Goal: Ask a question: Seek information or help from site administrators or community

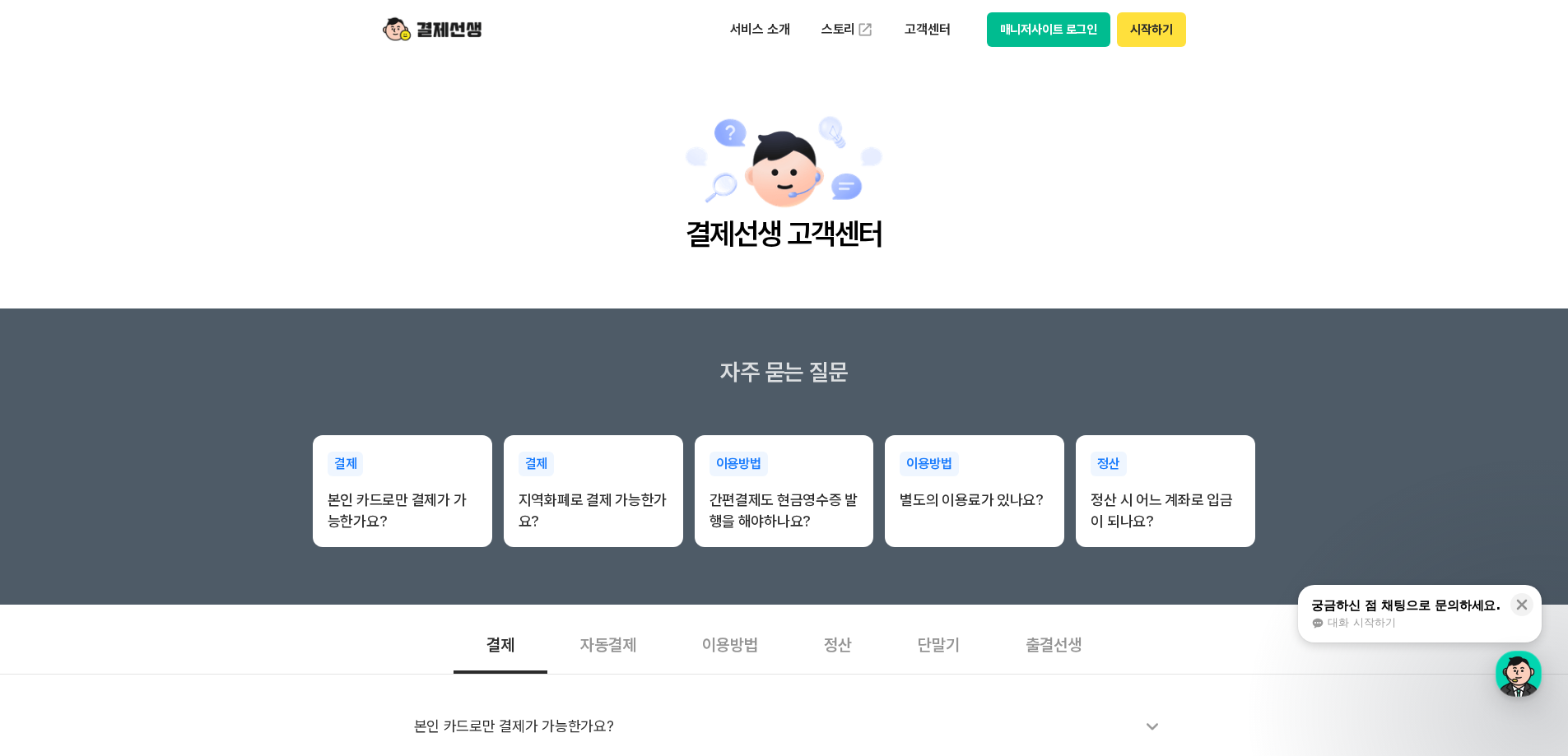
click at [1382, 623] on span "대화 시작하기" at bounding box center [1361, 622] width 68 height 14
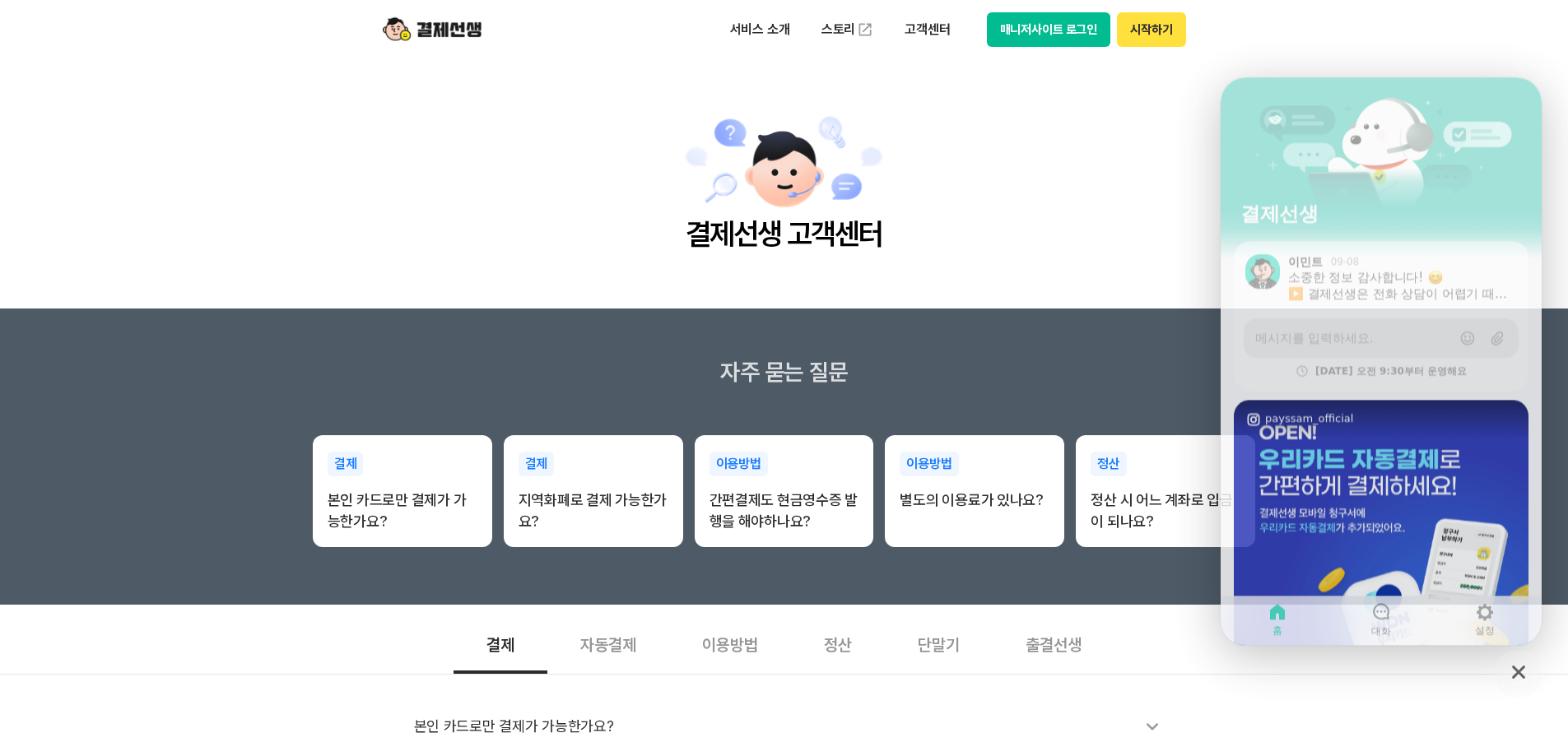
click at [1344, 328] on span "메시지를 입력하세요." at bounding box center [1314, 333] width 118 height 16
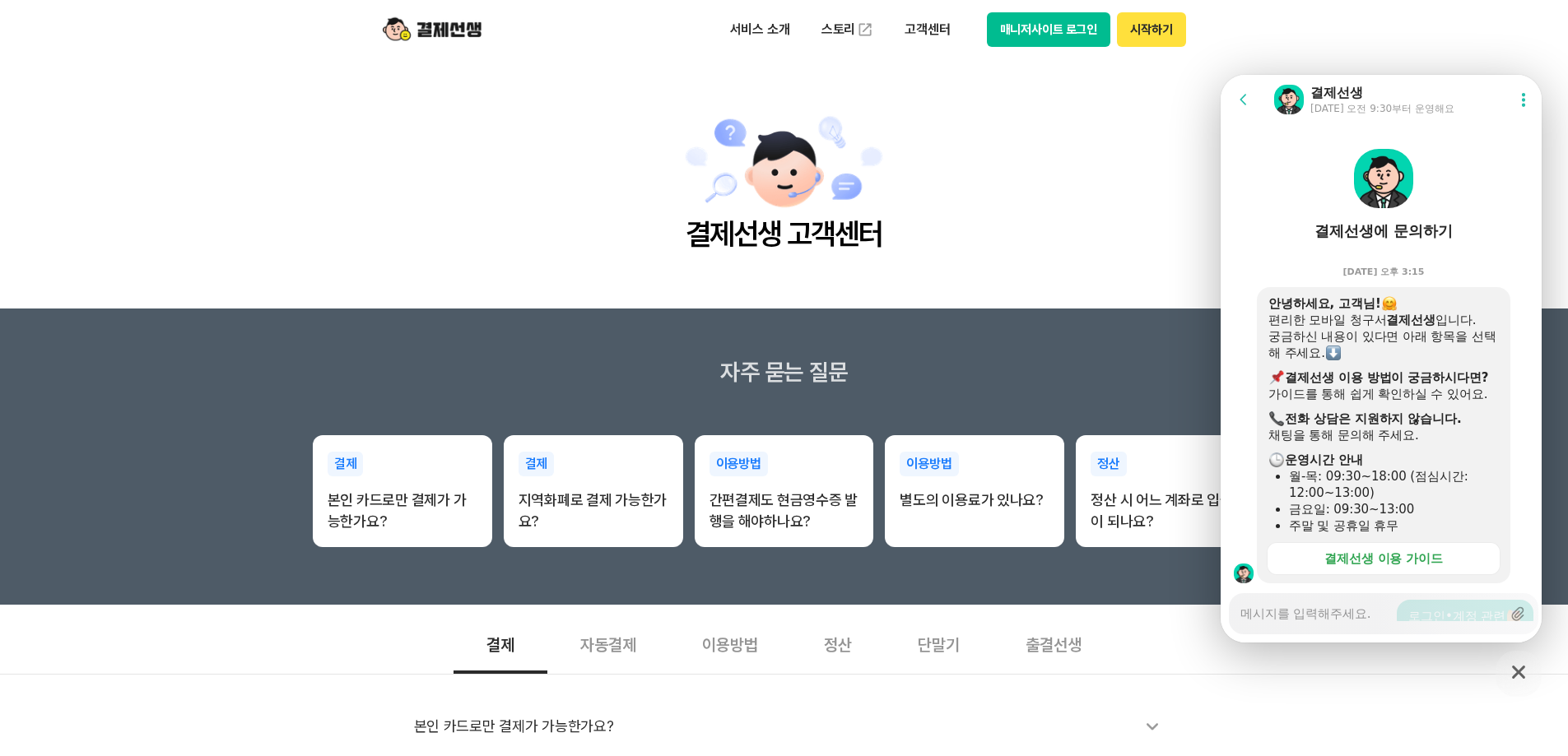
scroll to position [906, 0]
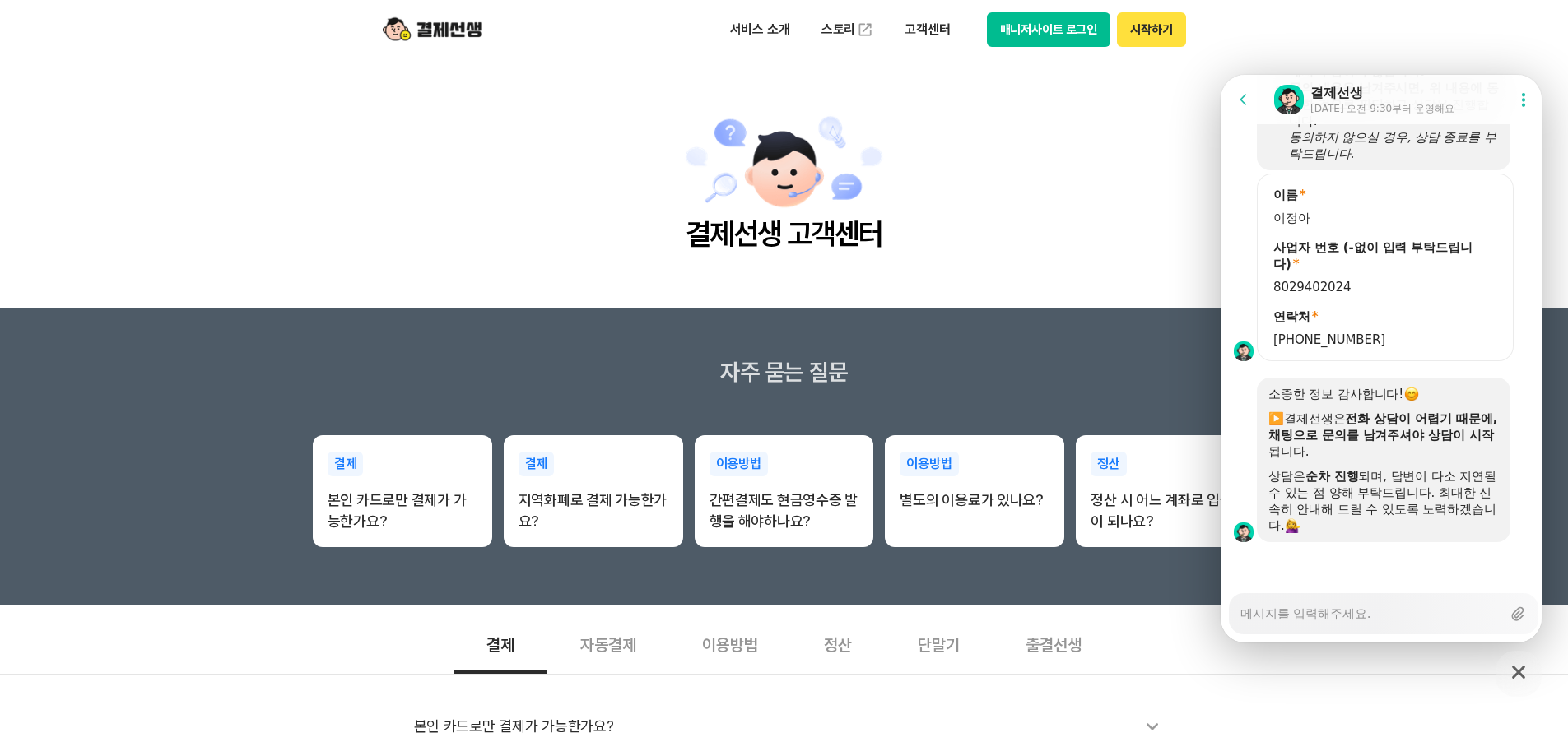
click at [1364, 610] on textarea "Messenger Input Textarea" at bounding box center [1371, 608] width 261 height 28
type textarea "x"
type textarea "ㅇ"
type textarea "x"
type textarea "아"
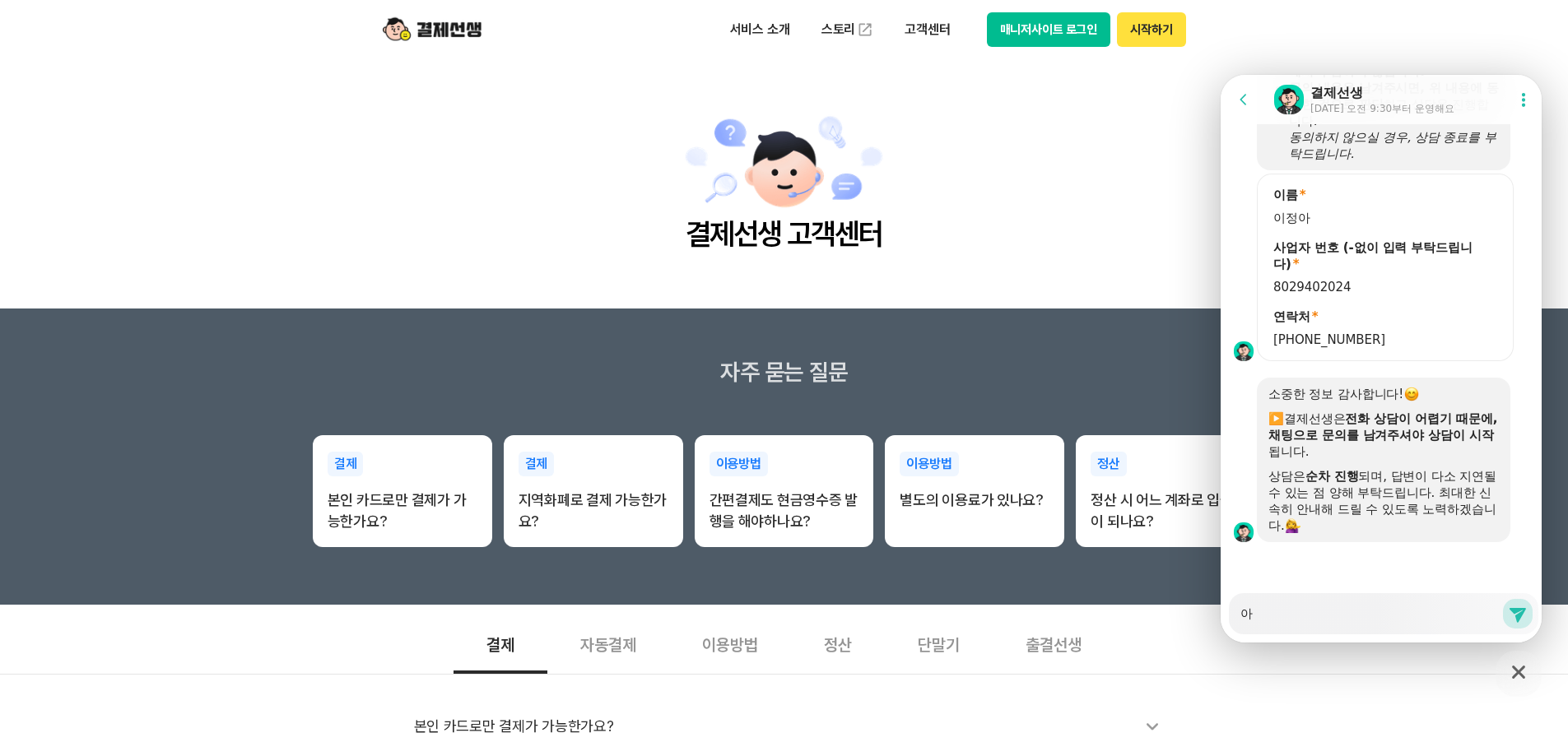
type textarea "x"
type textarea "안"
type textarea "x"
type textarea "안ㄴ"
type textarea "x"
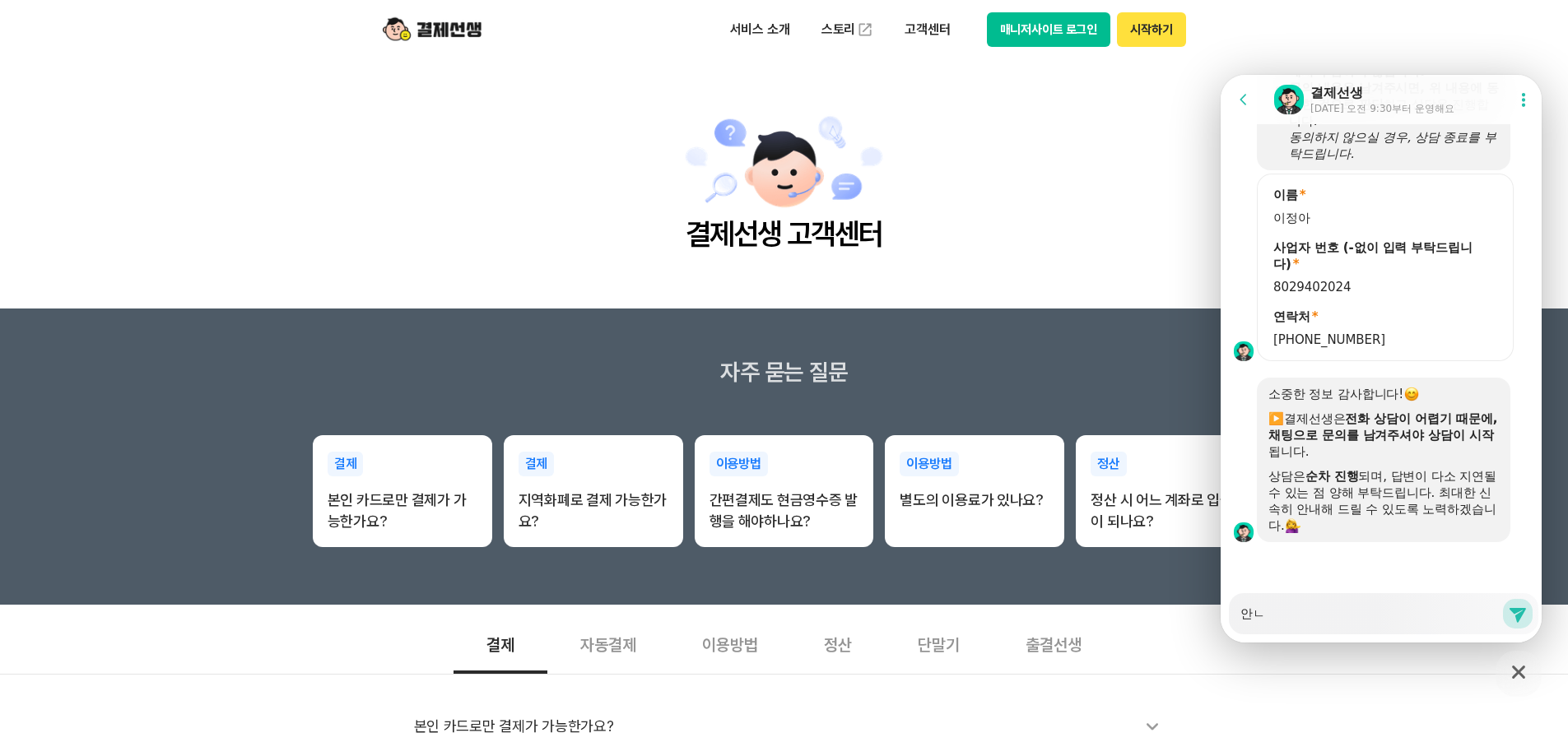
type textarea "안녀"
type textarea "x"
type textarea "안녕"
type textarea "x"
type textarea "안녕ㅎ"
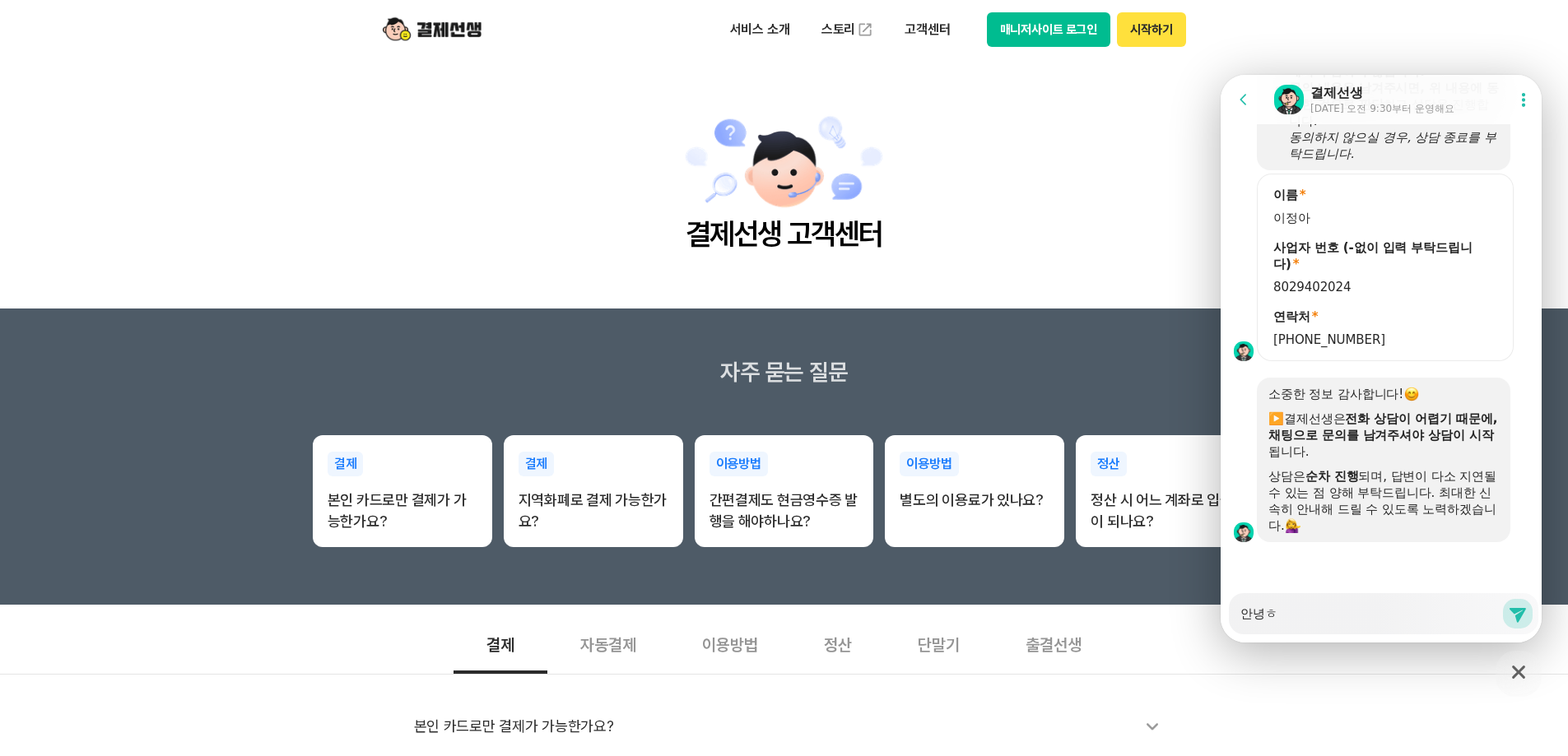
type textarea "x"
type textarea "안녕하"
type textarea "x"
type textarea "안녕핫"
type textarea "x"
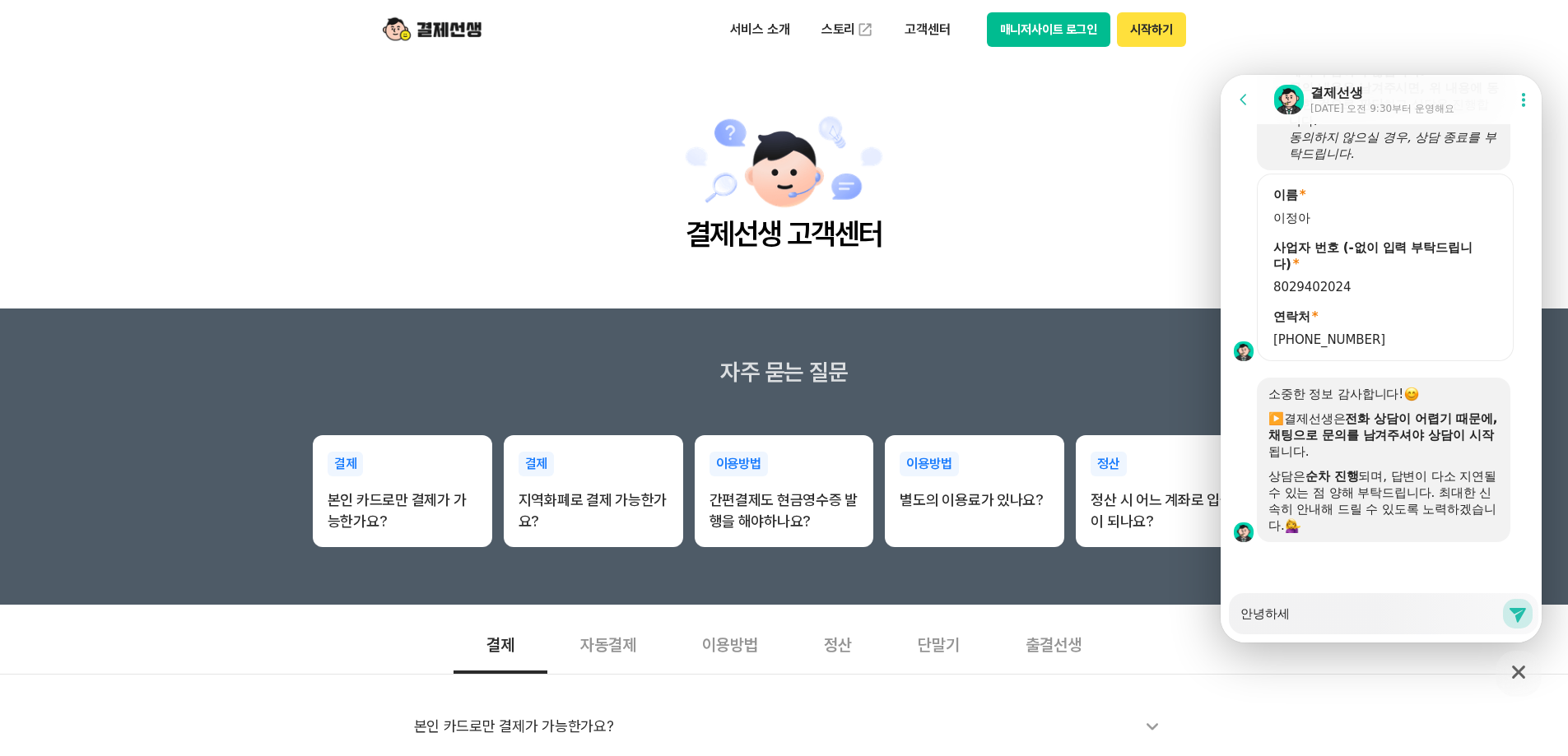
type textarea "안녕하셍"
type textarea "x"
type textarea "안녕하세요"
type textarea "x"
type textarea "안녕하세요,"
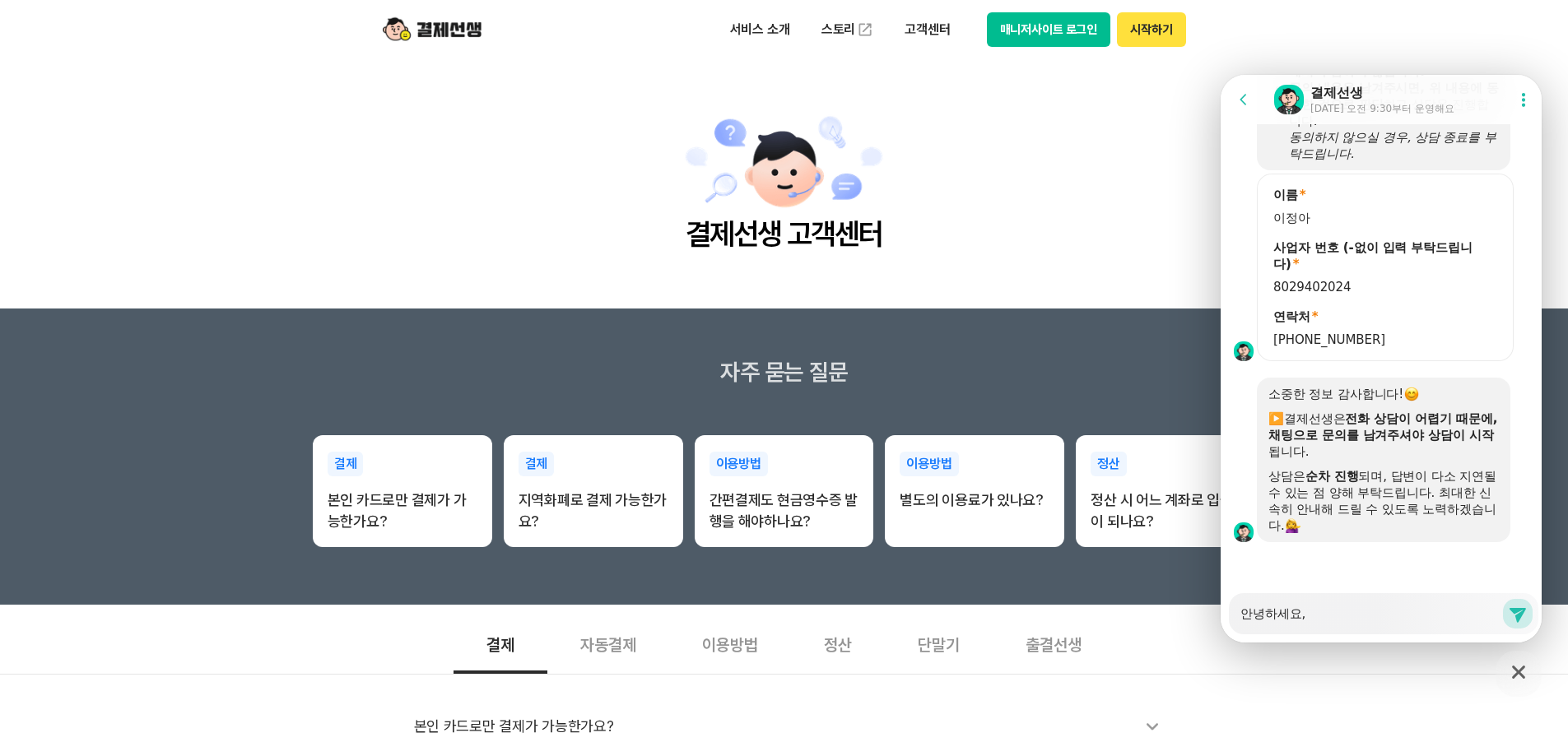
type textarea "x"
type textarea "안녕하세요,"
type textarea "x"
type textarea "안녕하세요, ㅅ"
type textarea "x"
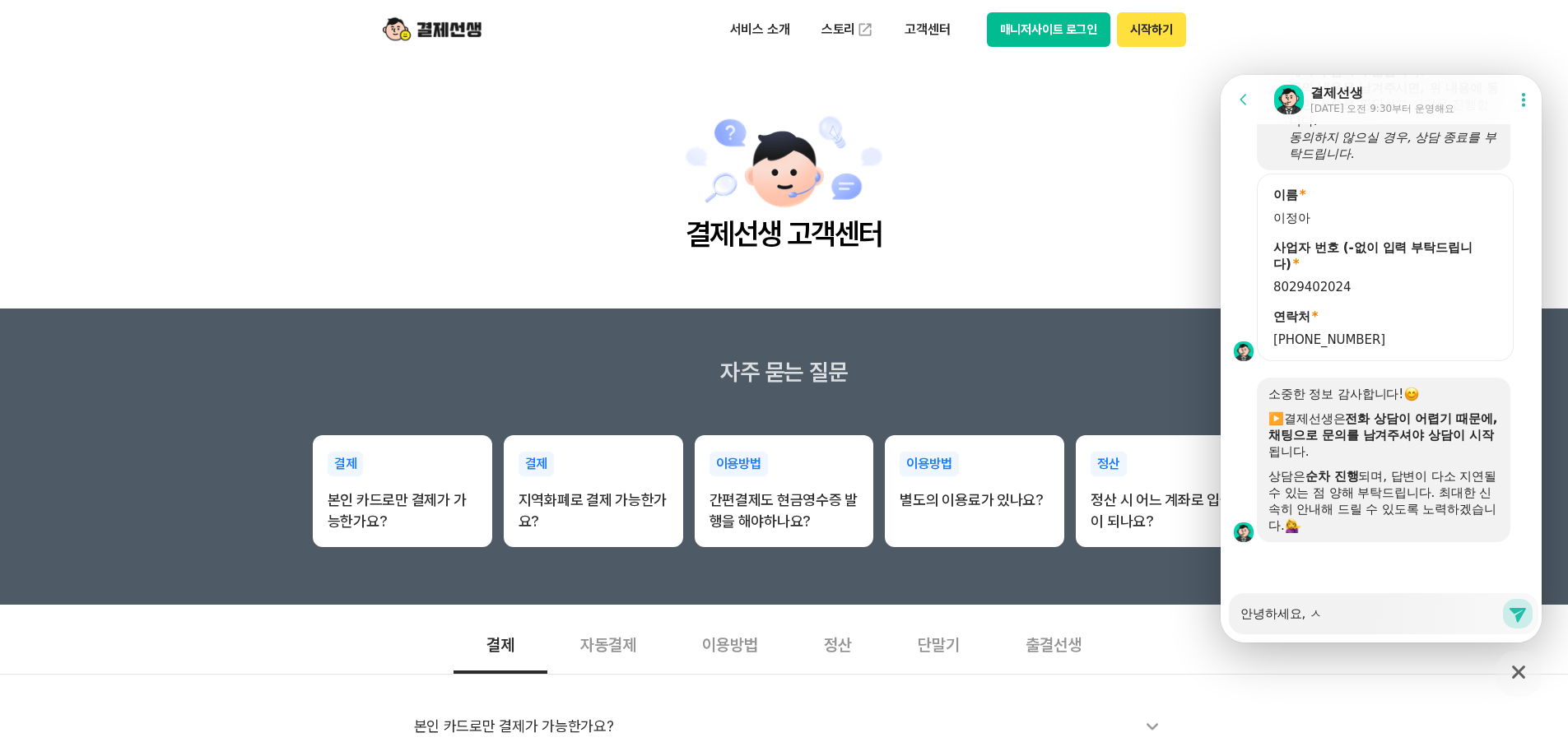
type textarea "안녕하세요,"
type textarea "x"
type textarea "안녕하세요, ㅊ"
type textarea "x"
type textarea "안녕하세요, 채"
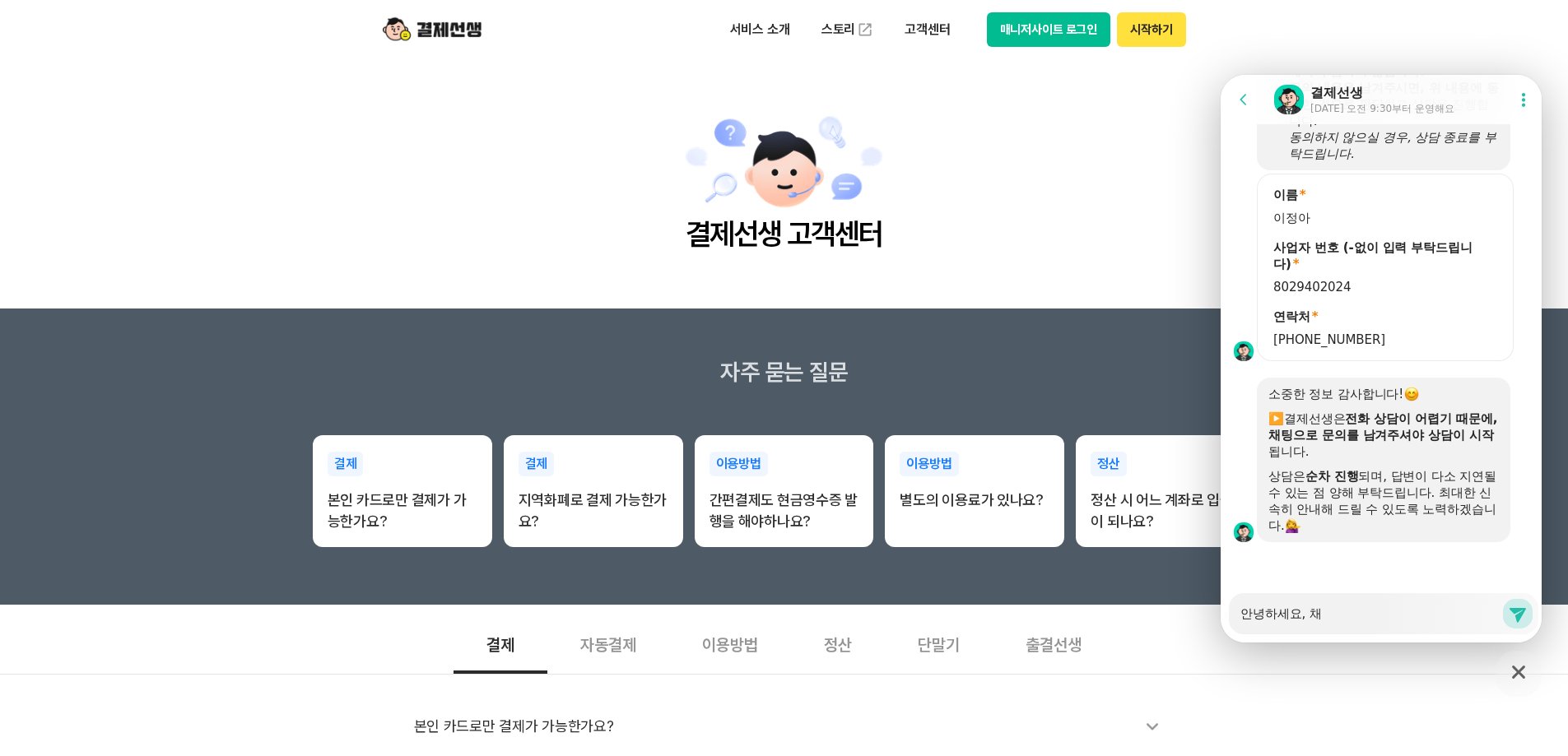
type textarea "x"
type textarea "안녕하세요, 책"
type textarea "x"
type textarea "안녕하세요, 챇"
type textarea "x"
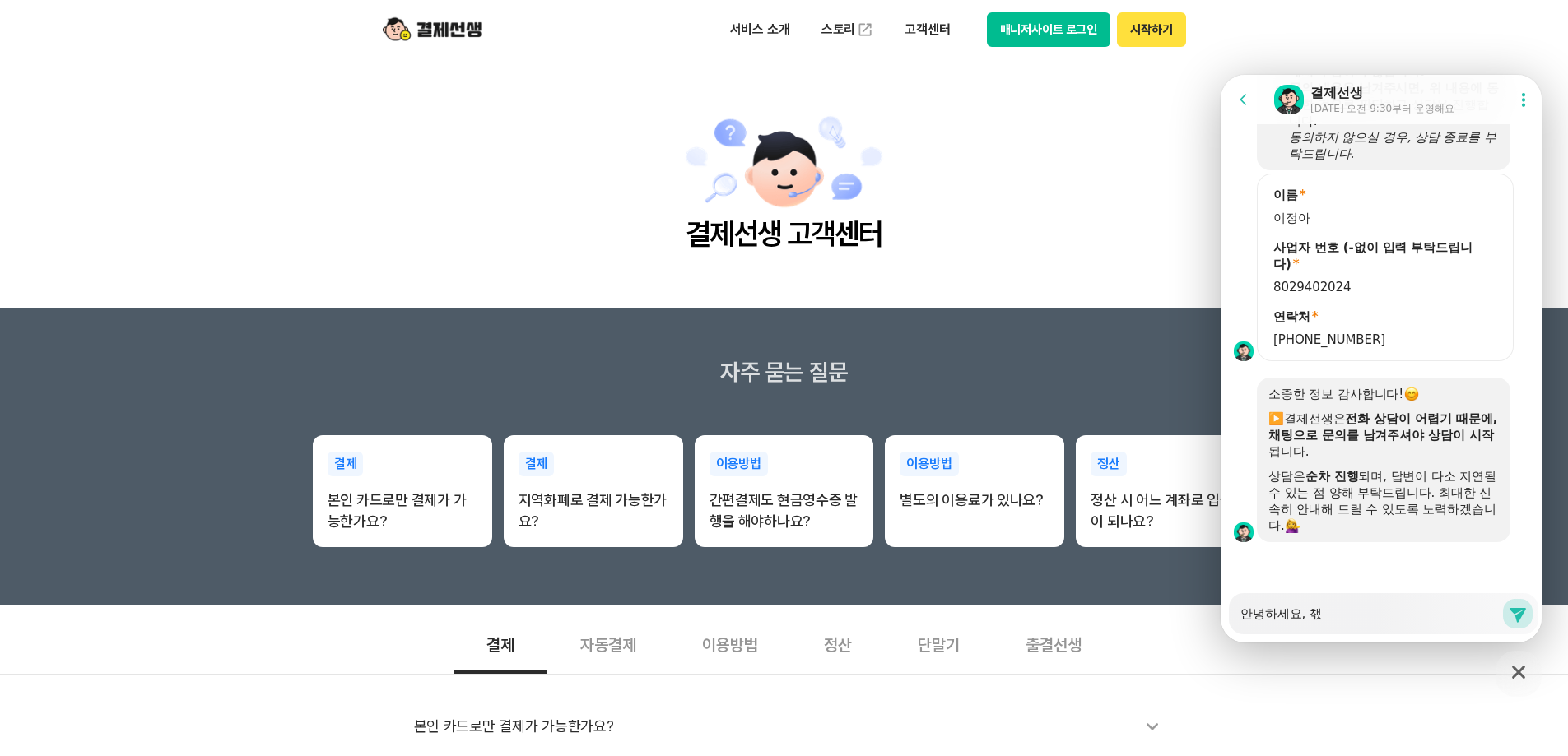
type textarea "안녕하세요, 책사"
type textarea "x"
type textarea "안녕하세요, 책상"
type textarea "x"
type textarea "안녕하세요, 책상"
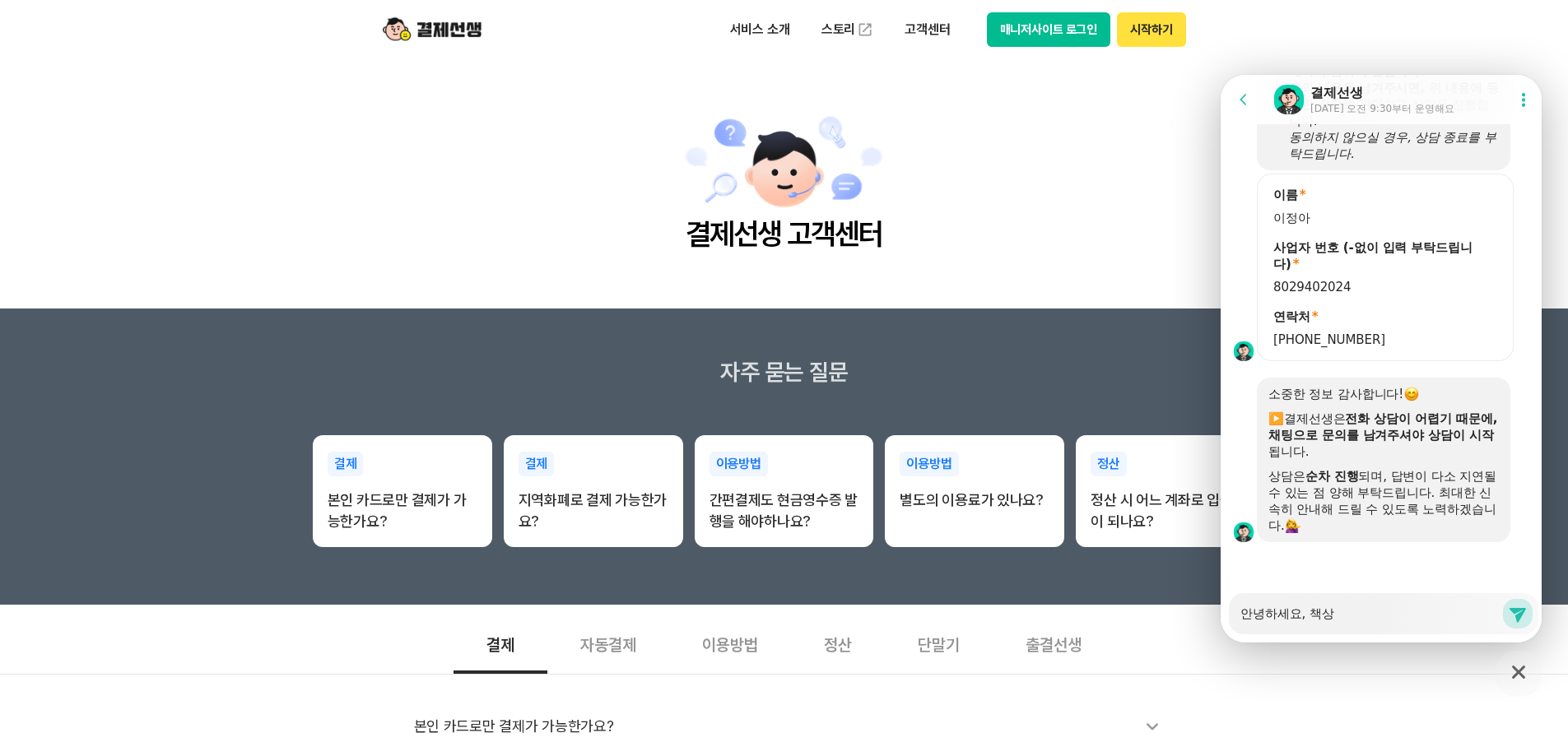
type textarea "x"
type textarea "안녕하세요, 책상 5"
type textarea "x"
type textarea "안녕하세요, 책상 50"
type textarea "x"
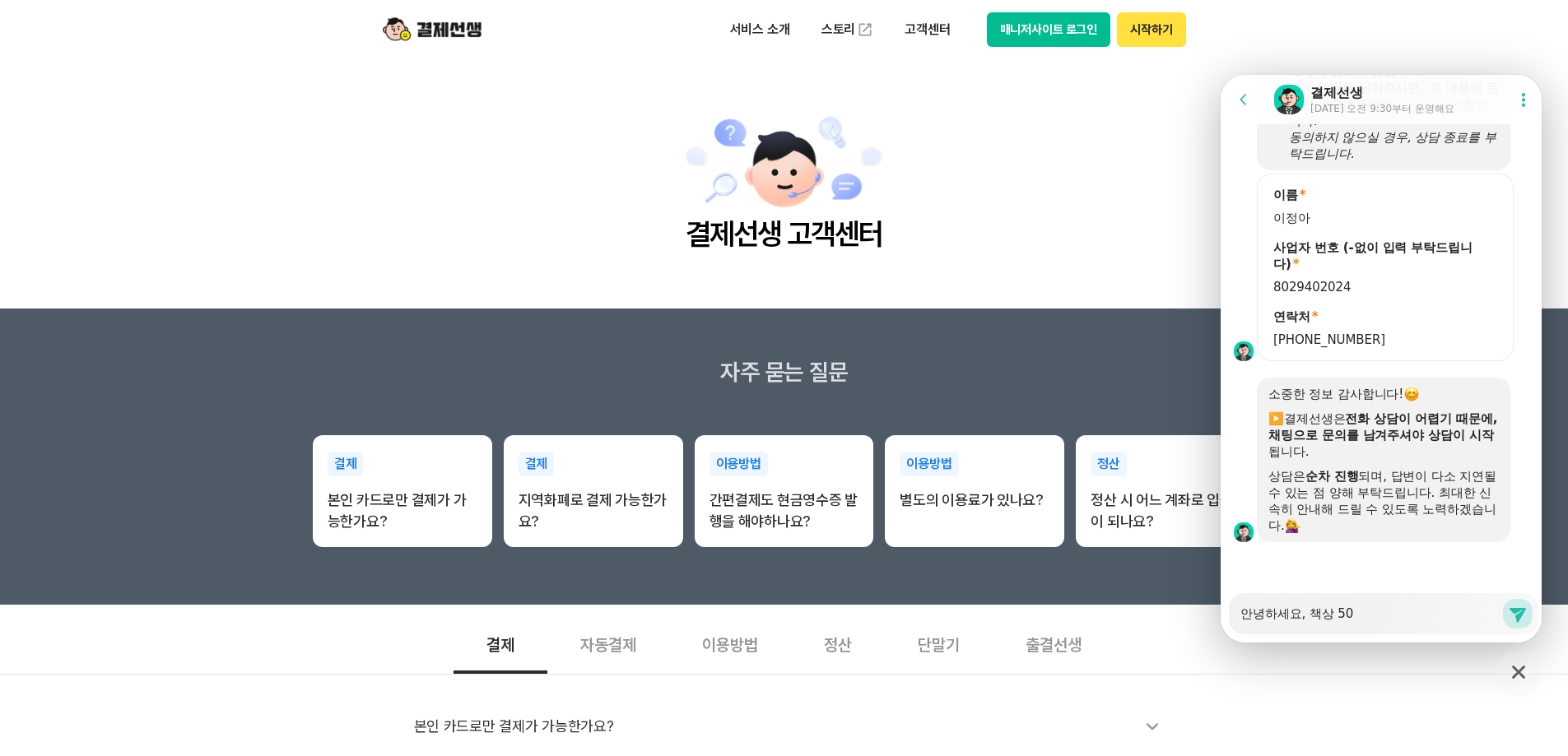
type textarea "안녕하세요, 책상 50ㄱ"
type textarea "x"
type textarea "안녕하세요, 책상 50개"
type textarea "x"
type textarea "안녕하세요, 책상 50갤"
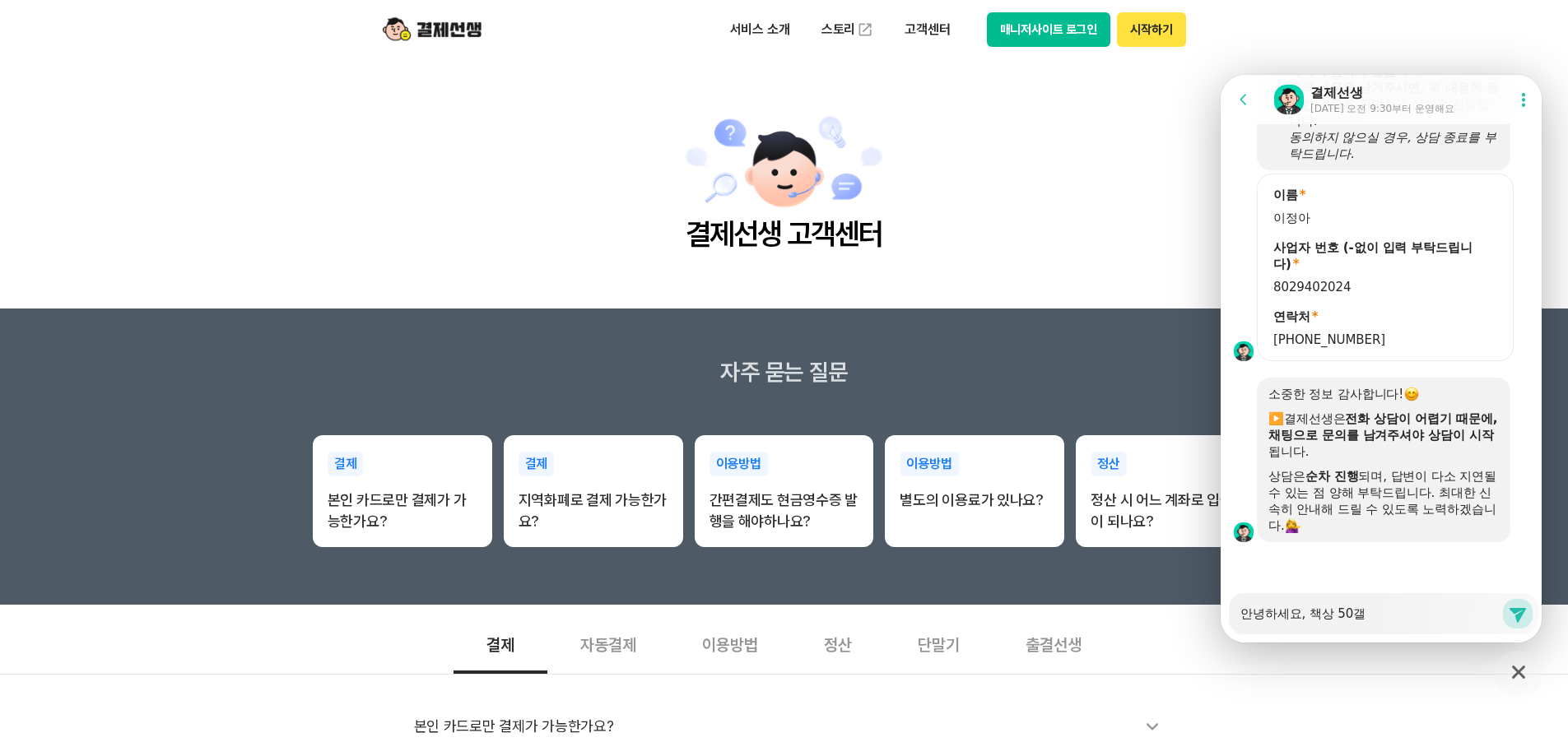
type textarea "x"
type textarea "안녕하세요, 책상 50개르"
type textarea "x"
type textarea "안녕하세요, 책상 50개를"
type textarea "x"
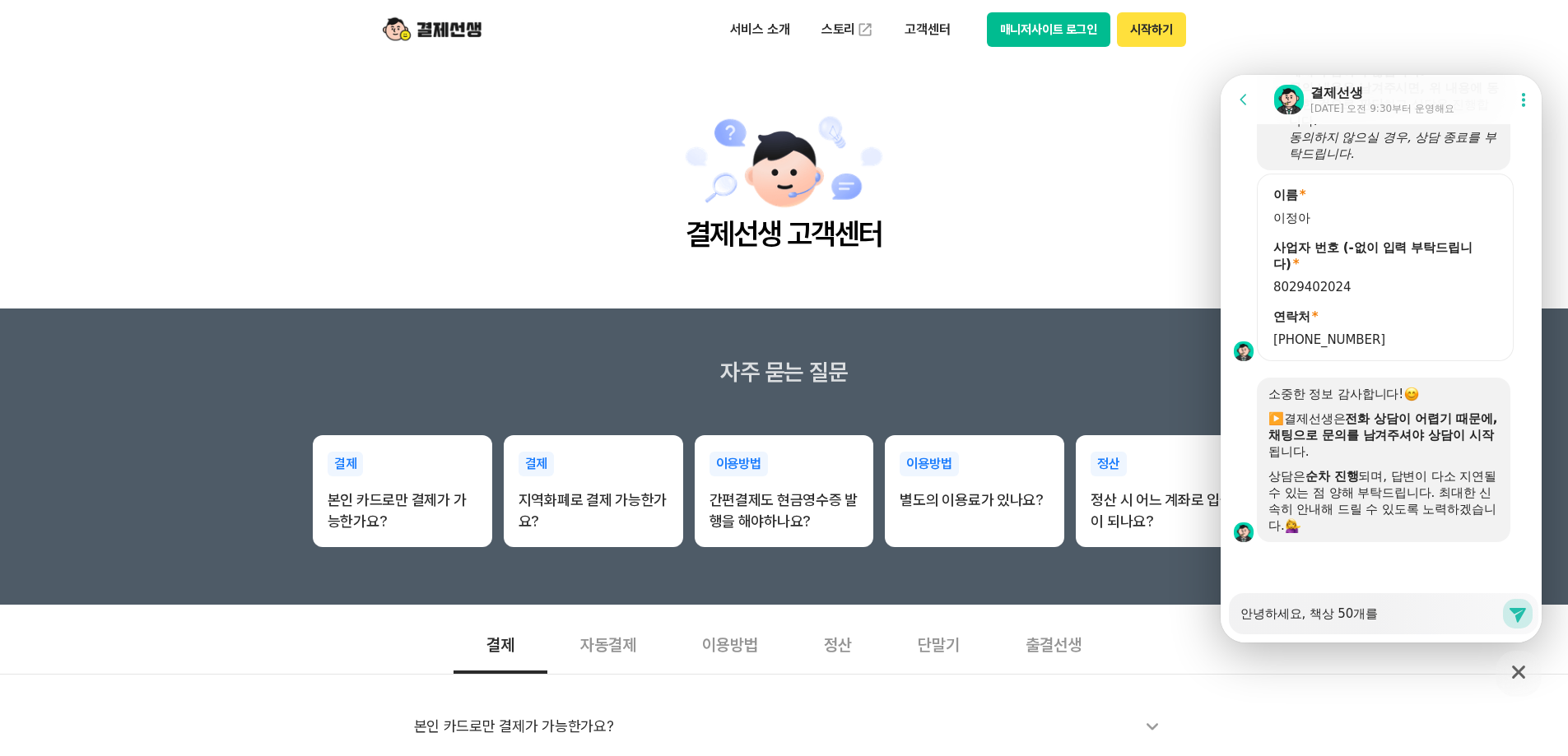
type textarea "안녕하세요, 책상 50개를"
type textarea "x"
type textarea "안녕하세요, 책상 50개를 ㅁ"
type textarea "x"
type textarea "안녕하세요, 책상 50개를 마"
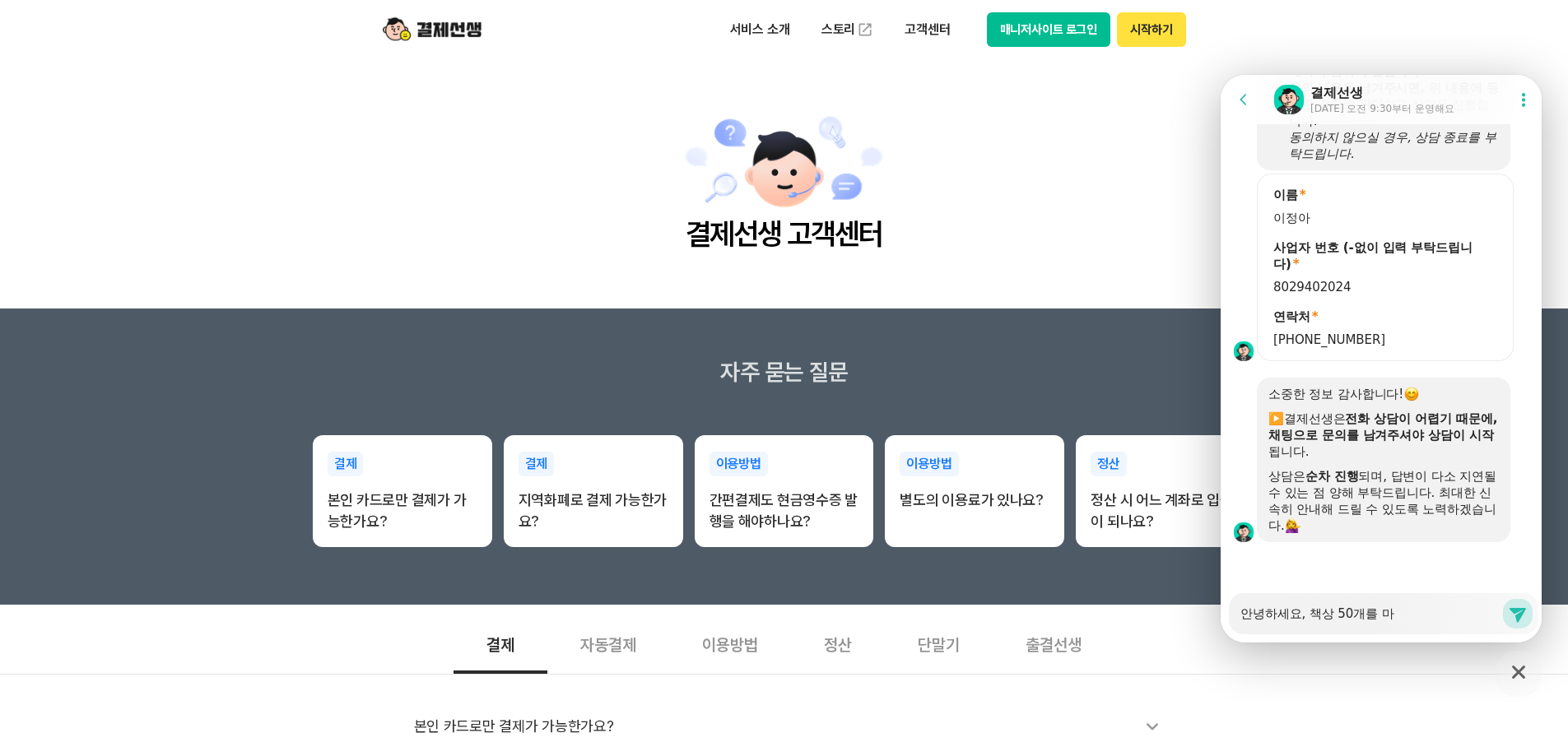
type textarea "x"
type textarea "안녕하세요, 책상 50개를 만"
type textarea "x"
type textarea "안녕하세요, 책상 50개를 만"
type textarea "x"
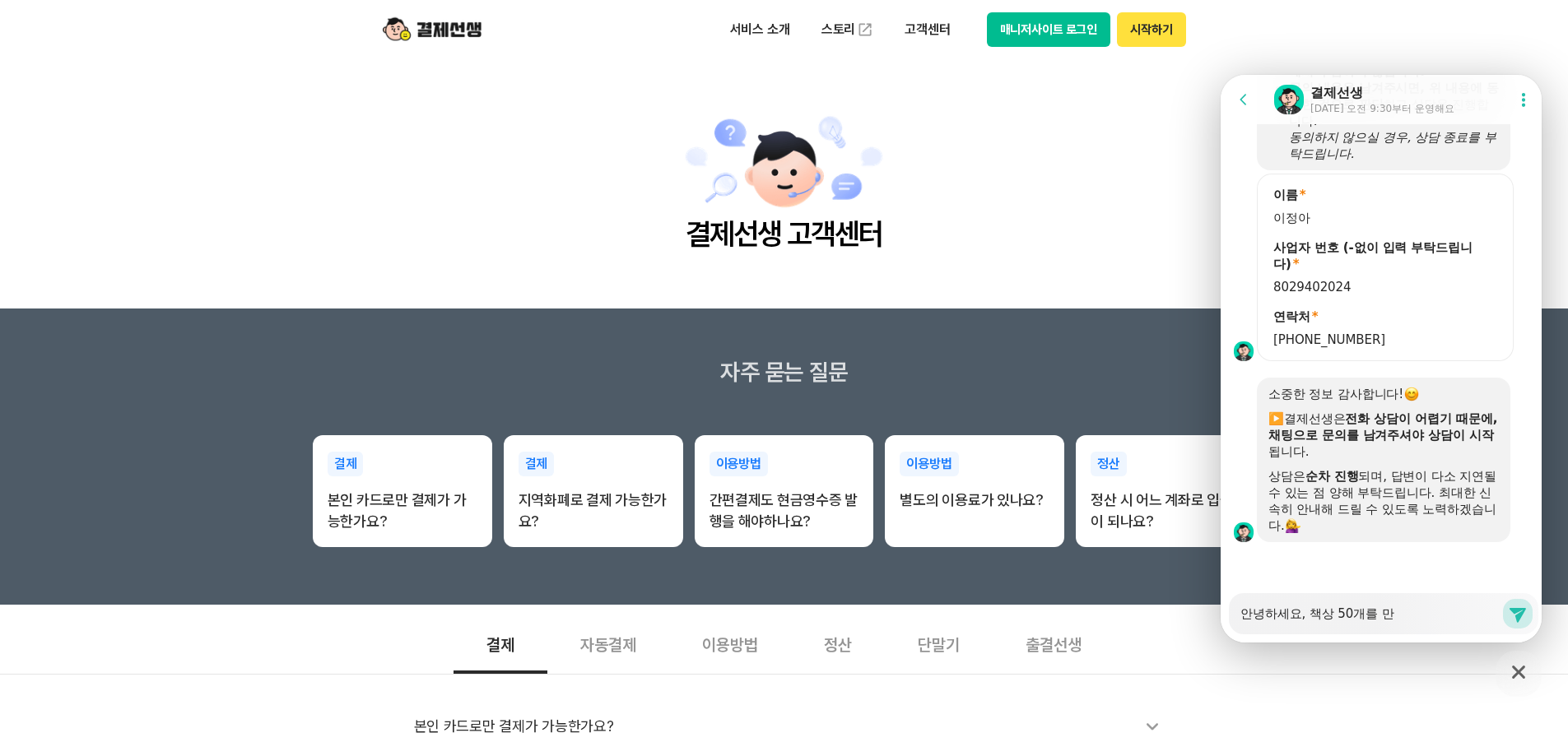
type textarea "안녕하세요, 책상 50개를 만 ㅍ"
type textarea "x"
type textarea "안녕하세요, 책상 50개를 만 포"
type textarea "x"
type textarea "안녕하세요, 책상 50개를 만 퐁"
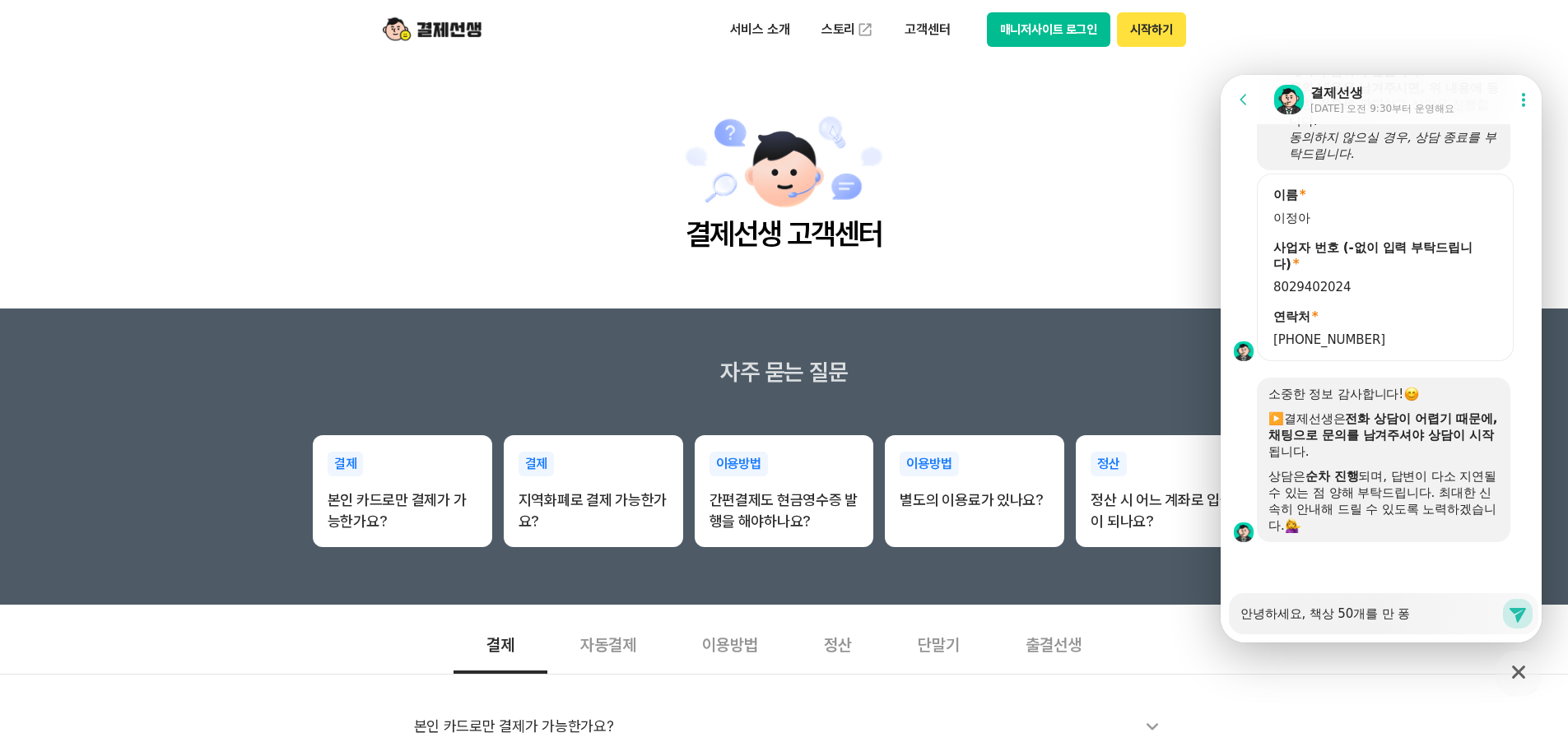
type textarea "x"
type textarea "안녕하세요, 책상 50개를 만 포이"
type textarea "x"
type textarea "안녕하세요, 책상 50개를 만 포인"
type textarea "x"
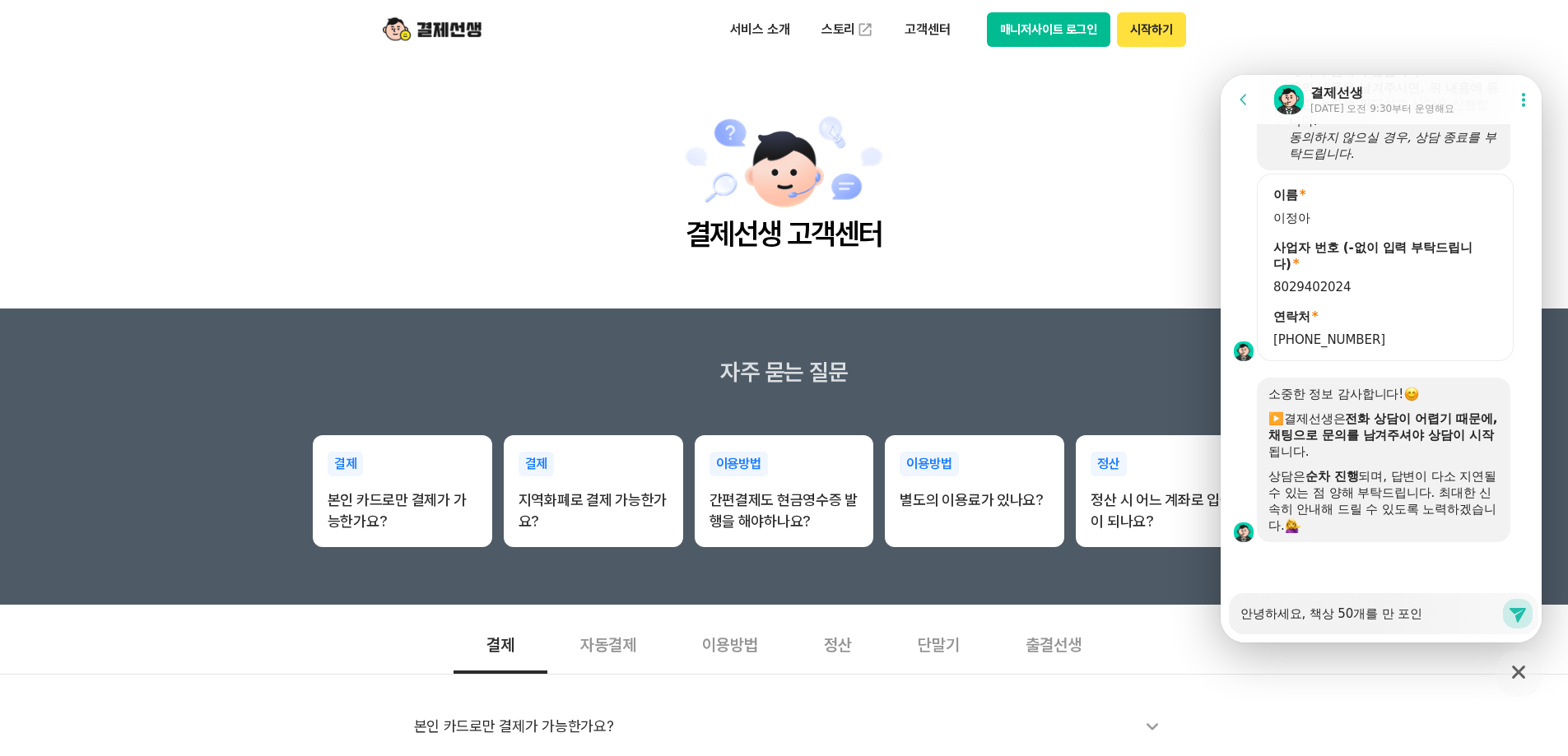
type textarea "안녕하세요, 책상 50개를 만 포인ㅌ"
type textarea "x"
type textarea "안녕하세요, 책상 50개를 만 포인트"
type textarea "x"
type textarea "안녕하세요, 책상 50개를 만 포인틀"
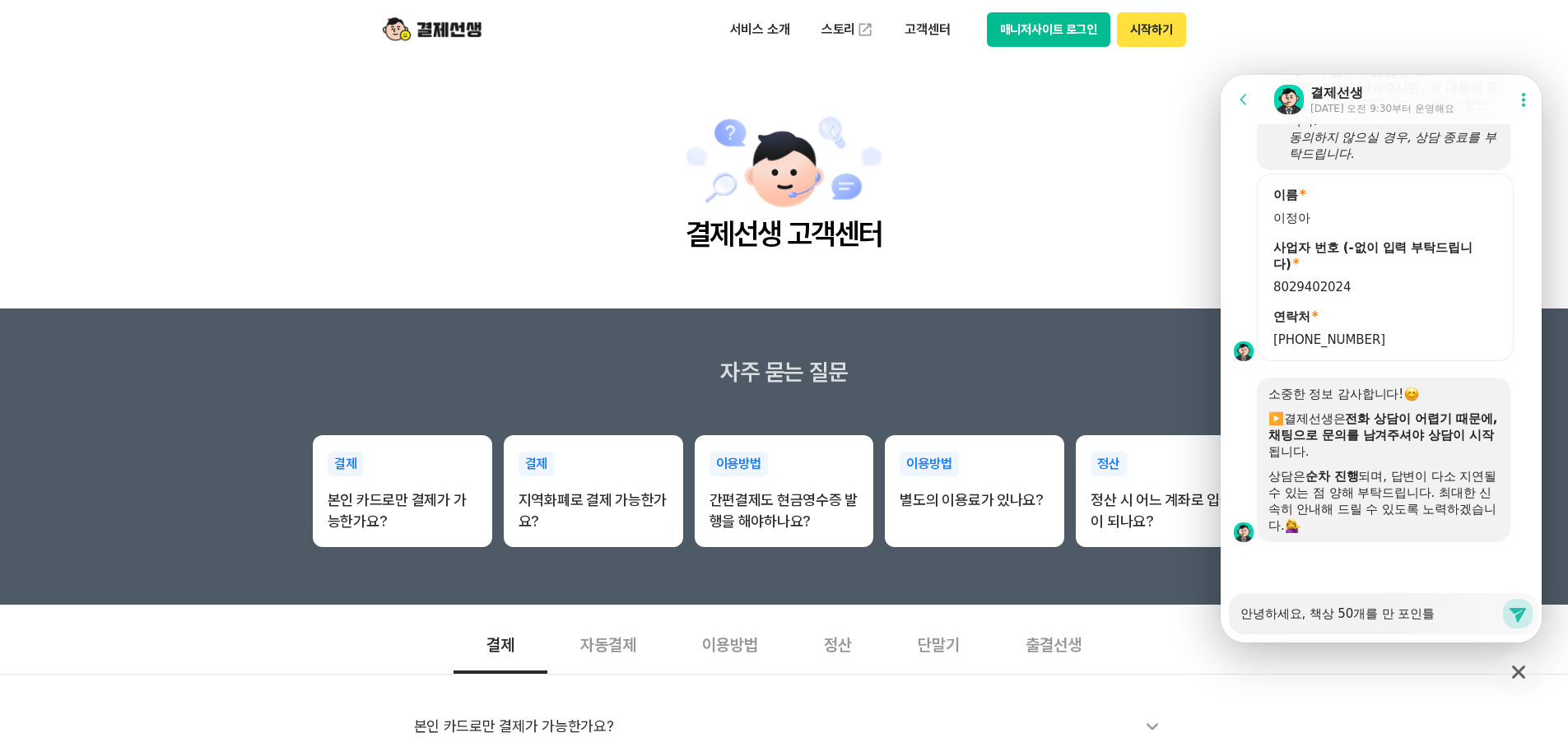
type textarea "x"
type textarea "안녕하세요, 책상 50개를 만 포인트로"
type textarea "x"
type textarea "안녕하세요, 책상 50개를 만 포인트로"
type textarea "x"
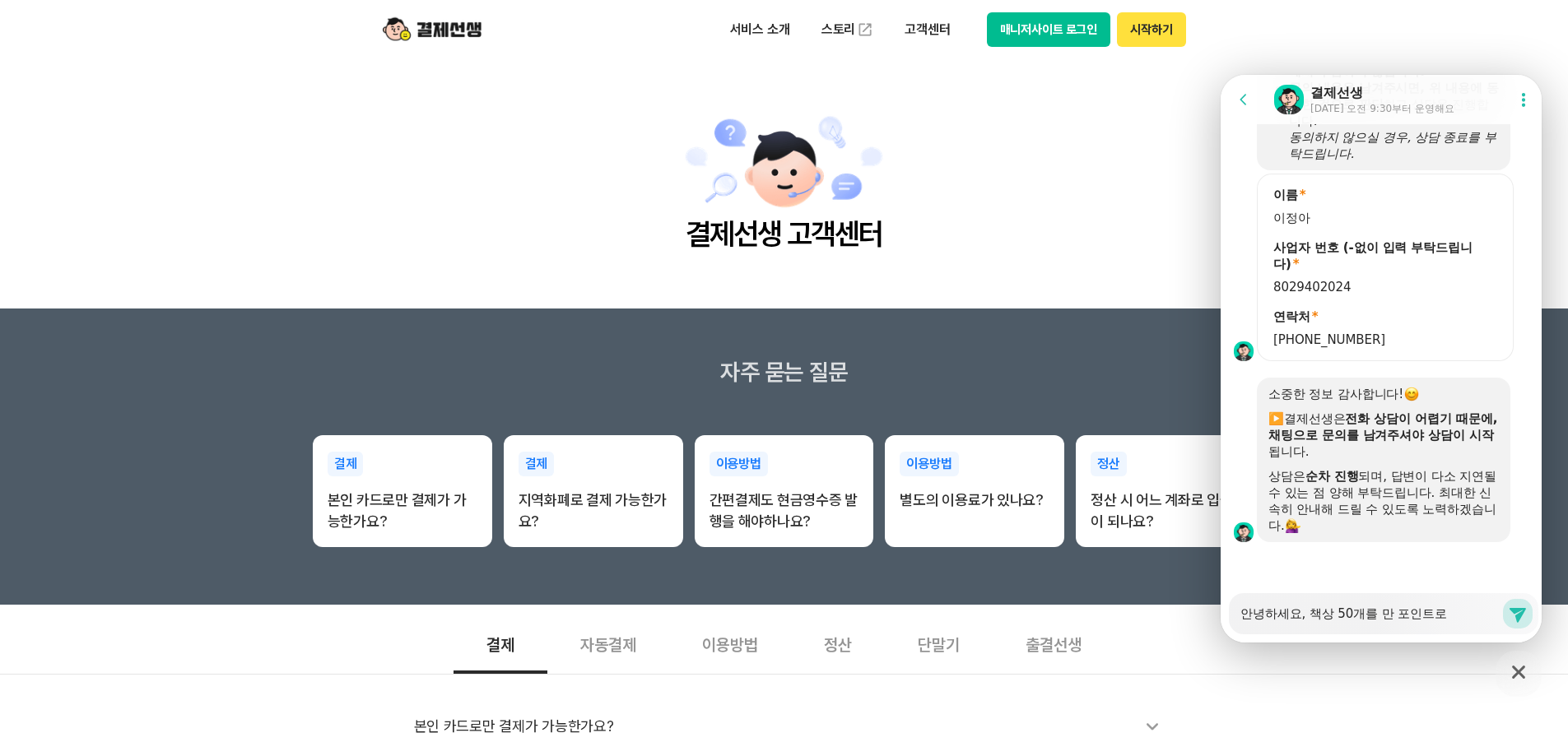
type textarea "안녕하세요, 책상 50개를 만 포인트로 ㄱ"
type textarea "x"
type textarea "안녕하세요, 책상 50개를 만 포인트로 겨"
type textarea "x"
type textarea "안녕하세요, 책상 50개를 만 포인트로 결"
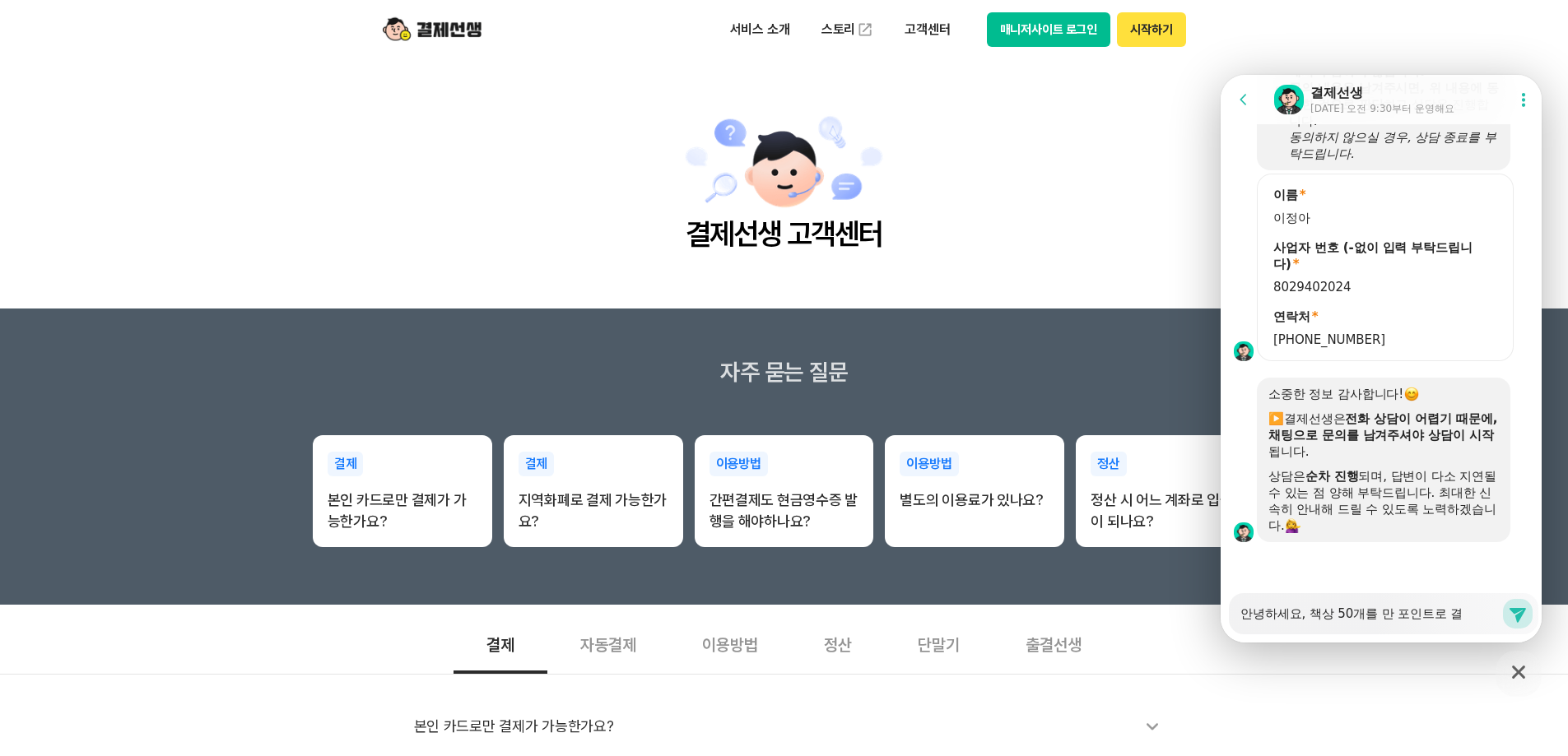
type textarea "x"
type textarea "안녕하세요, 책상 50개를 만 포인트로 결ㅈ"
type textarea "x"
type textarea "안녕하세요, 책상 50개를 만 포인트로 결"
type textarea "x"
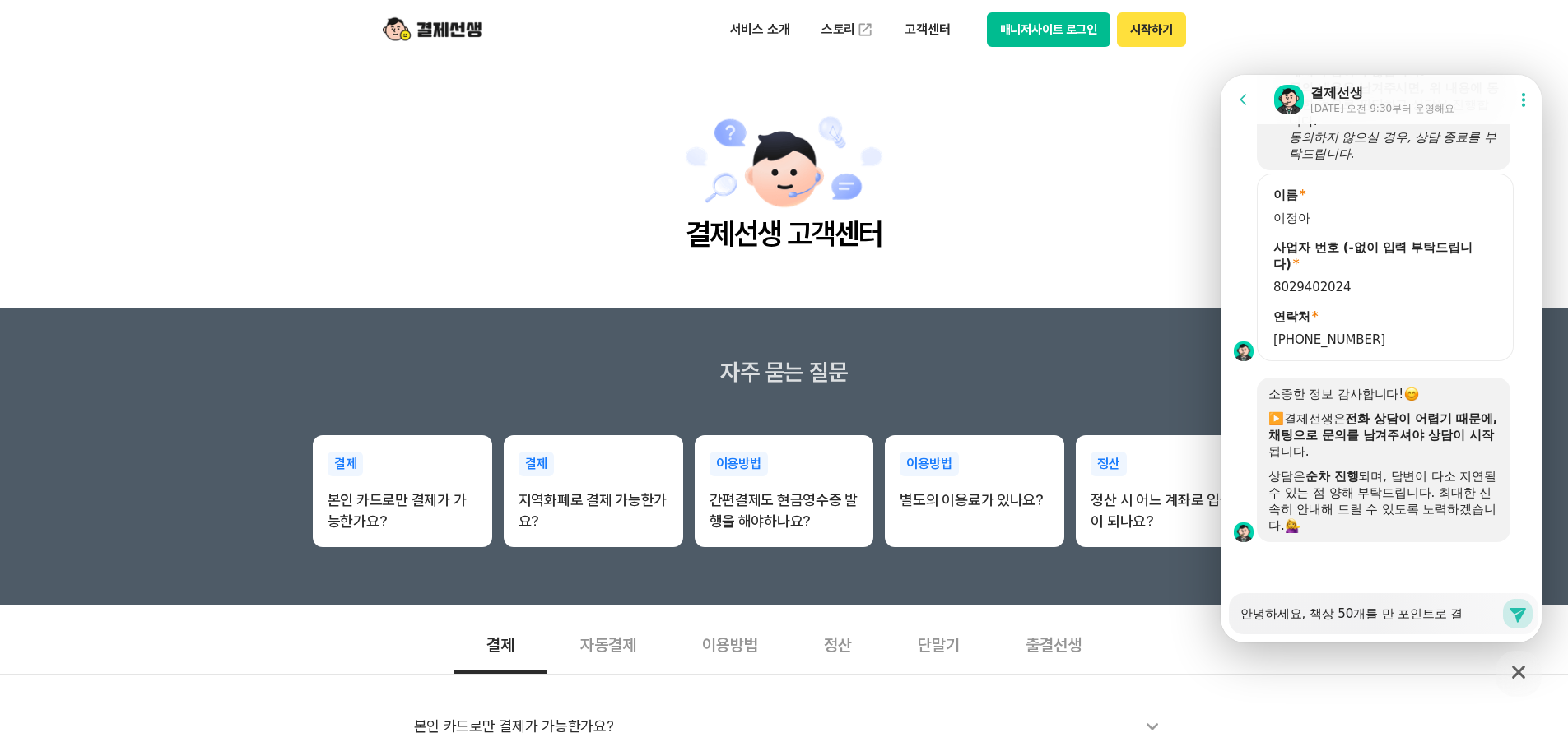
type textarea "안녕하세요, 책상 50개를 만 포인트로"
type textarea "x"
type textarea "안녕하세요, 책상 50개를 만 포인트로"
type textarea "x"
type textarea "안녕하세요, 책상 50개를 만 포인트로"
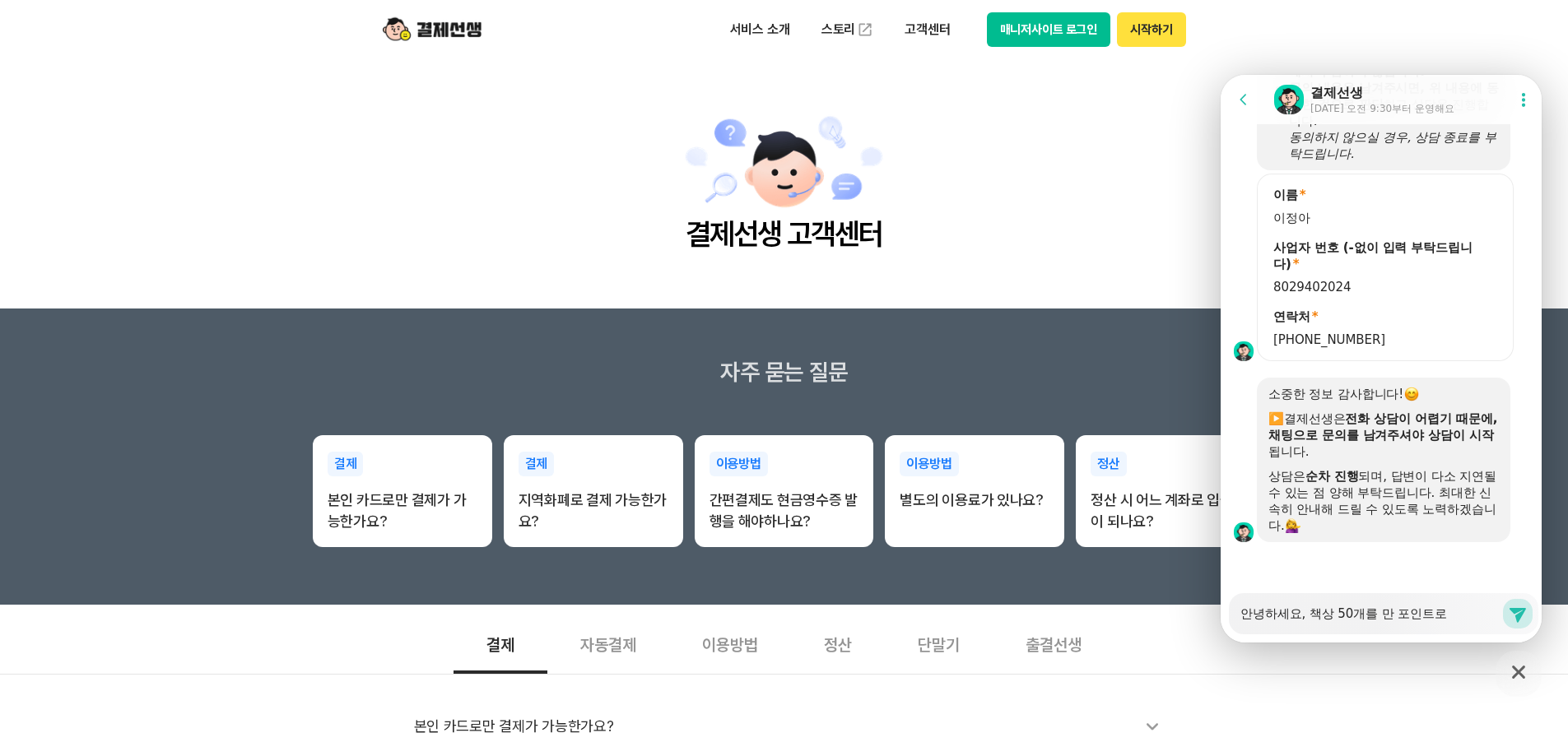
type textarea "x"
type textarea "안녕하세요, 책상 50개를 만 포인트로 ㅊ"
type textarea "x"
type textarea "안녕하세요, 책상 50개를 만 포인트로 추"
type textarea "x"
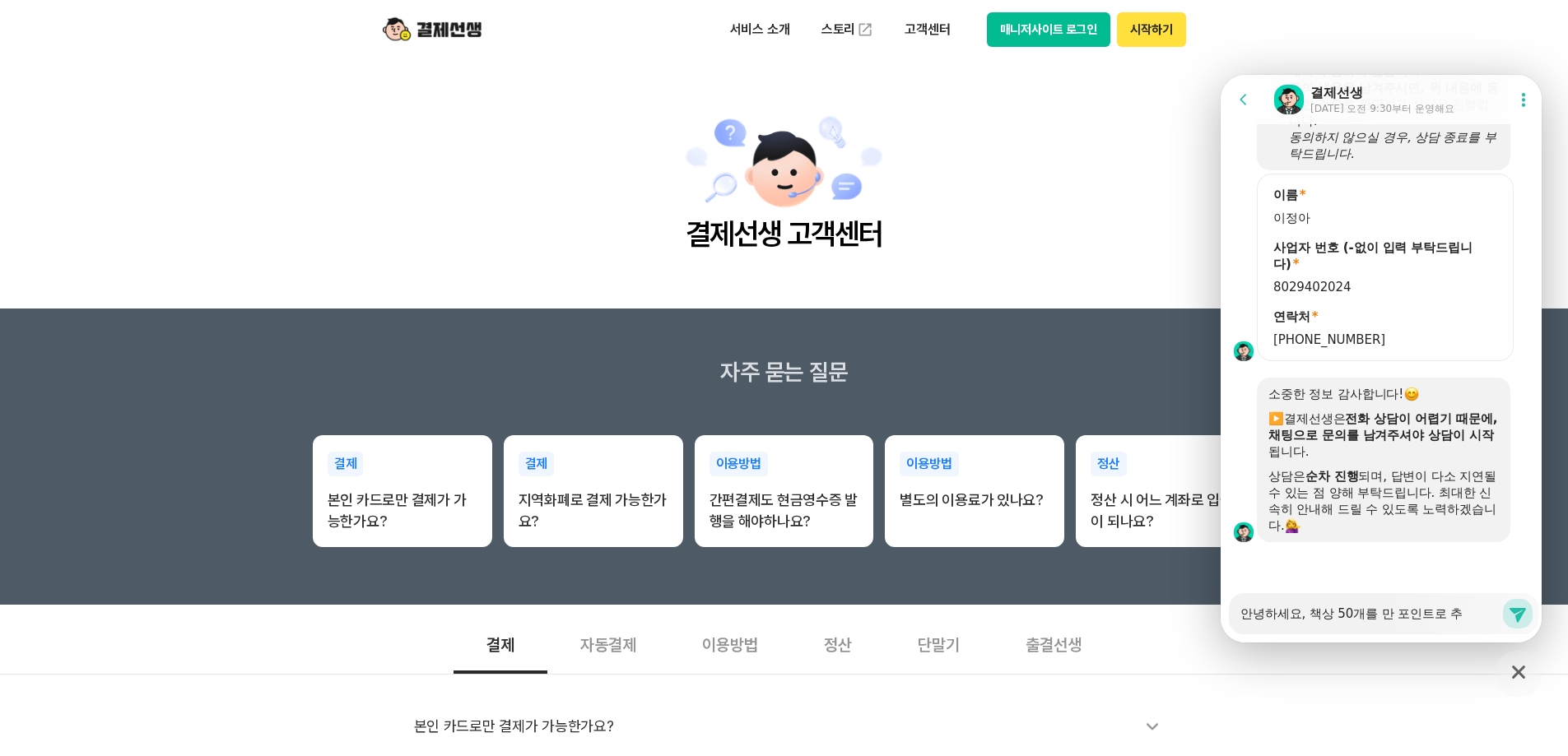
type textarea "안녕하세요, 책상 50개를 만 포인트로 ㅊ"
type textarea "x"
type textarea "안녕하세요, 책상 50개를 만 포인트로"
type textarea "x"
type textarea "안녕하세요, 책상 50개를 만 포인트로"
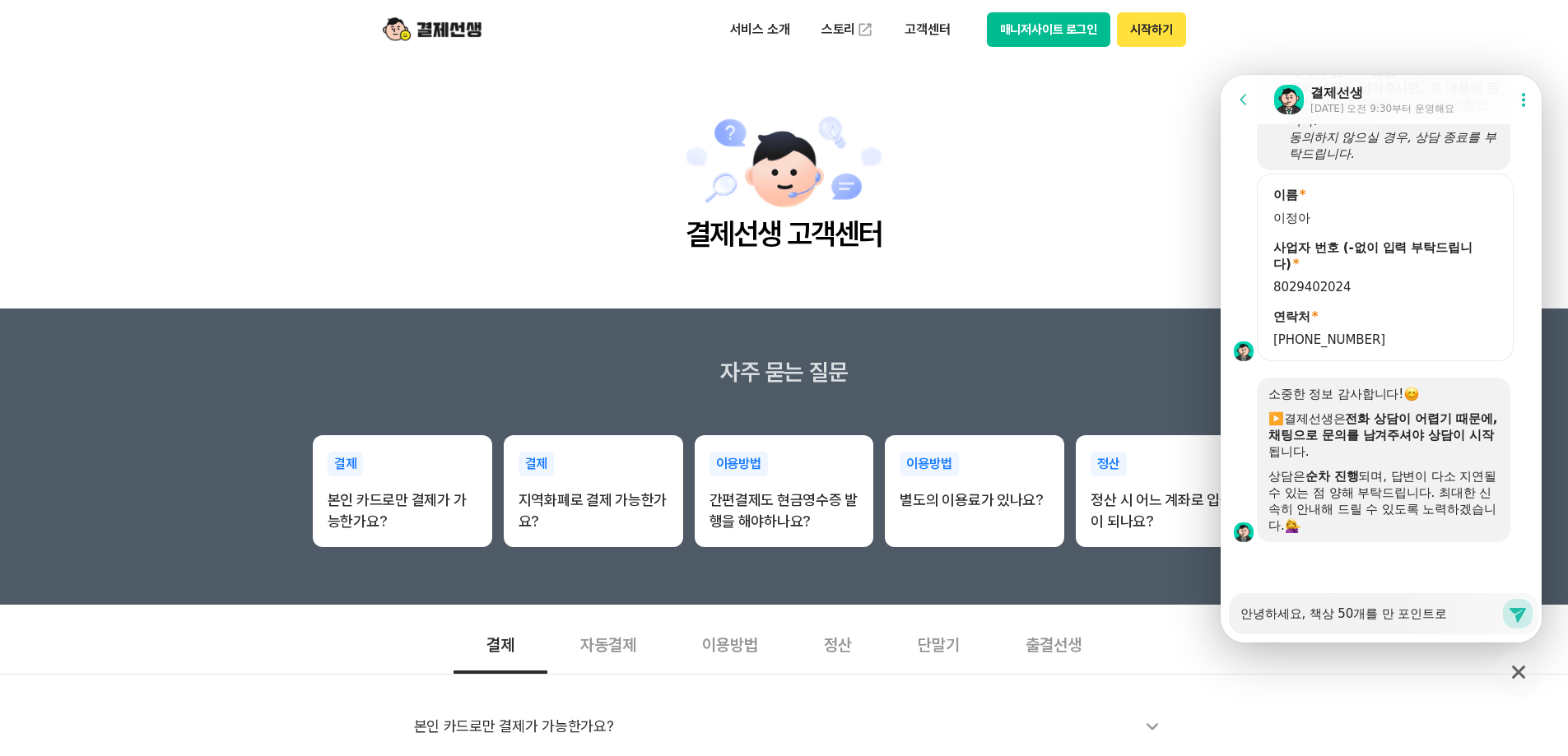
type textarea "x"
type textarea "안녕하세요, 책상 50개를 만 포인트"
type textarea "x"
type textarea "안녕하세요, 책상 50개를 만 포인트"
type textarea "x"
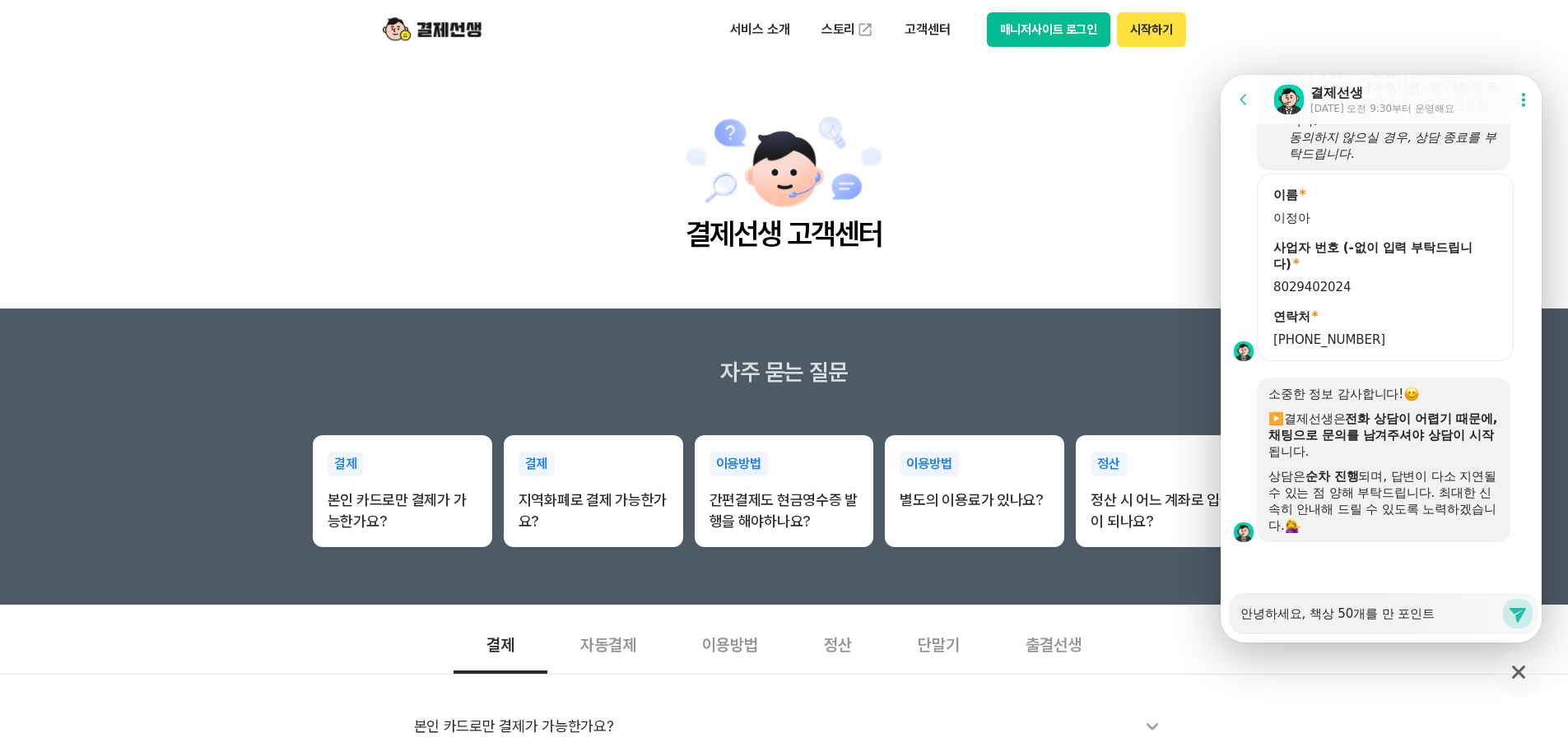
type textarea "안녕하세요, 책상 50개를 만 포인트 ㅊ"
type textarea "x"
type textarea "안녕하세요, 책상 50개를 만 포인트 추"
type textarea "x"
type textarea "안녕하세요, 책상 50개를 만 포인트 충"
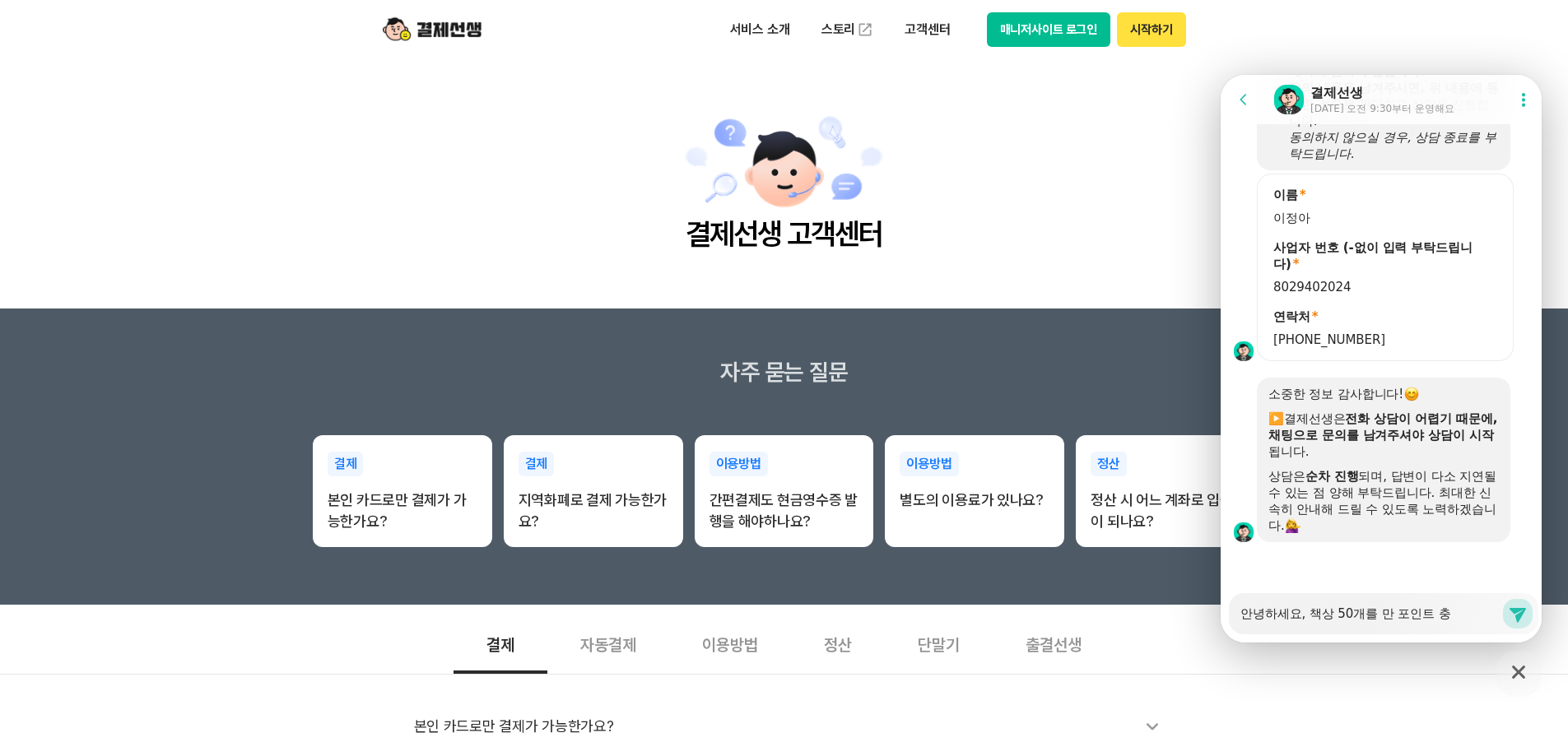
type textarea "x"
type textarea "안녕하세요, 책상 50개를 만 포인트 충ㅈ"
type textarea "x"
type textarea "안녕하세요, 책상 50개를 만 포인트 충저"
type textarea "x"
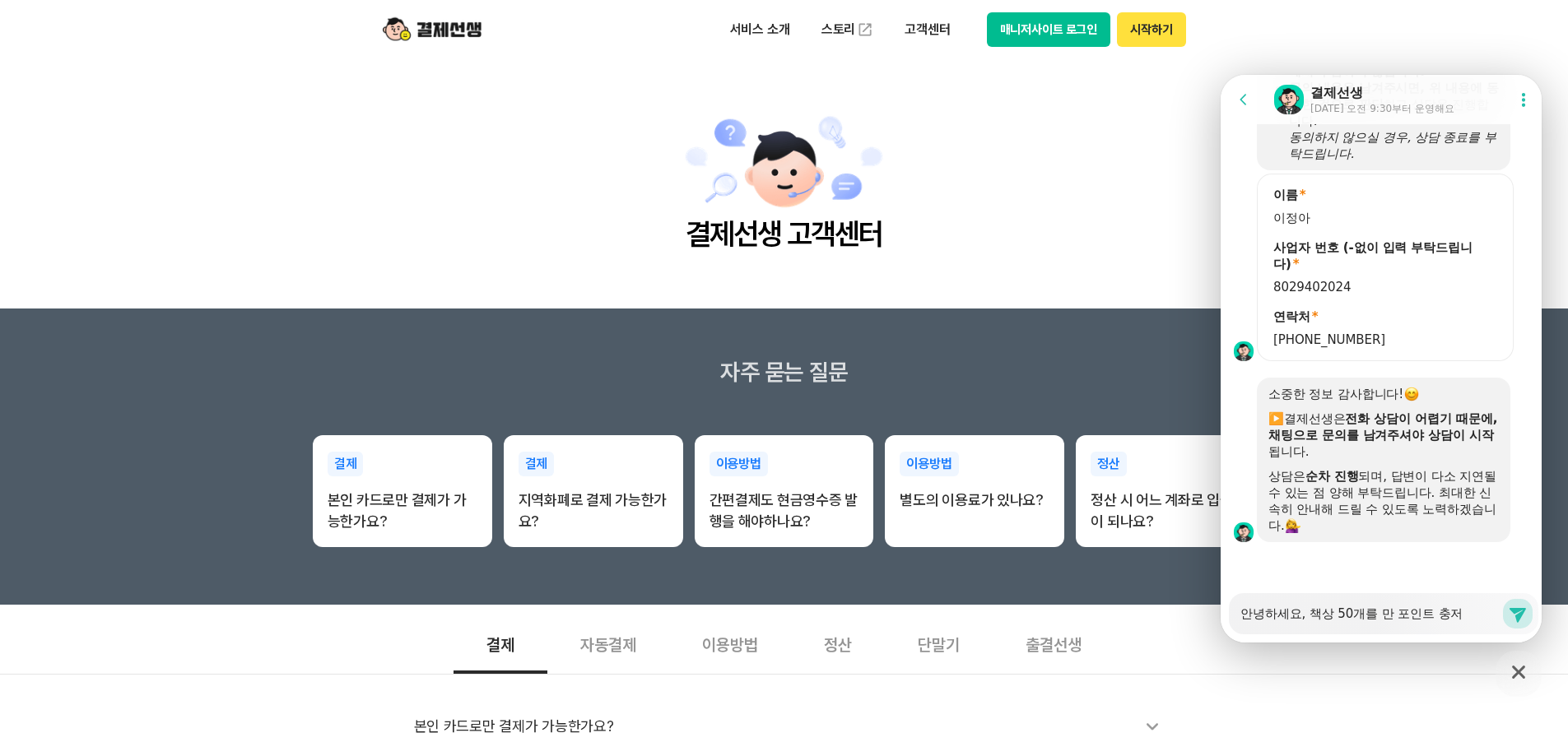
type textarea "안녕하세요, 책상 50개를 만 포인트 충전"
type textarea "x"
type textarea "안녕하세요, 책상 50개를 만 포인트 충젆"
type textarea "x"
type textarea "안녕하세요, 책상 50개를 만 포인트 충전해"
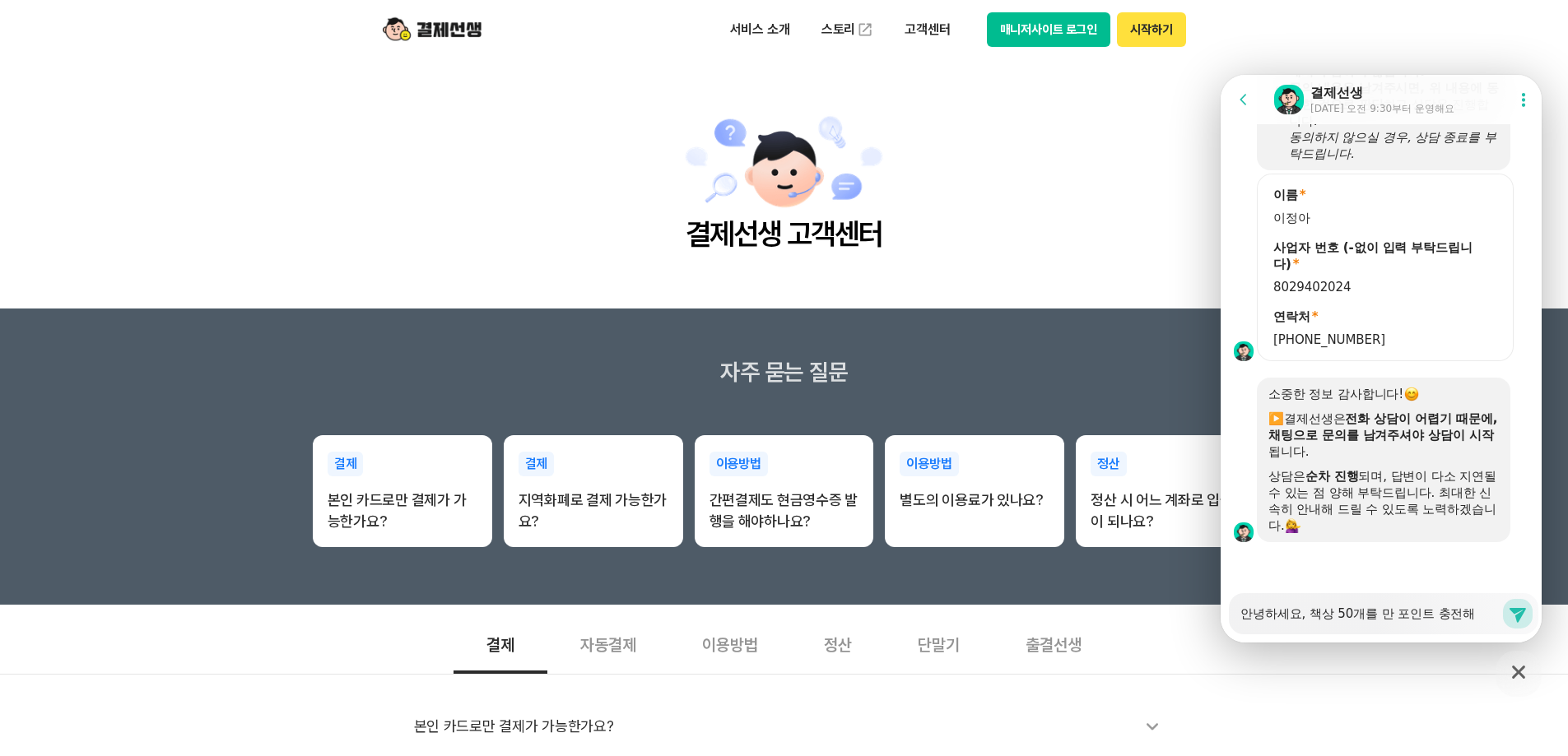
type textarea "x"
type textarea "안녕하세요, 책상 50개를 만 포인트 충전햇"
type textarea "x"
type textarea "안녕하세요, 책상 50개를 만 포인트 충전해서"
type textarea "x"
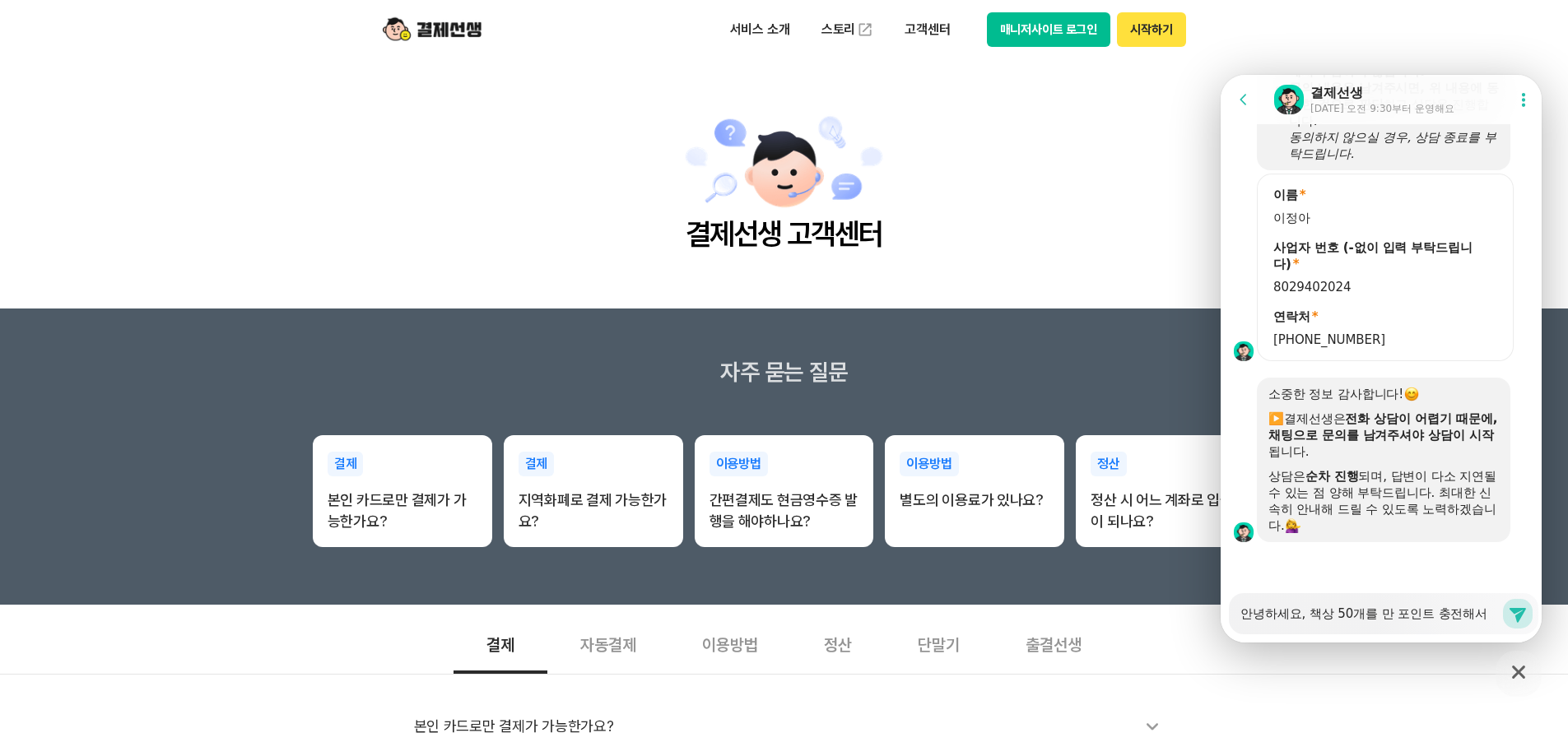
type textarea "안녕하세요, 책상 50개를 만 포인트 충전해서"
type textarea "x"
type textarea "안녕하세요, 책상 50개를 만 포인트 충전해서 ㅊ"
type textarea "x"
type textarea "안녕하세요, 책상 50개를 만 포인트 충전해서 추"
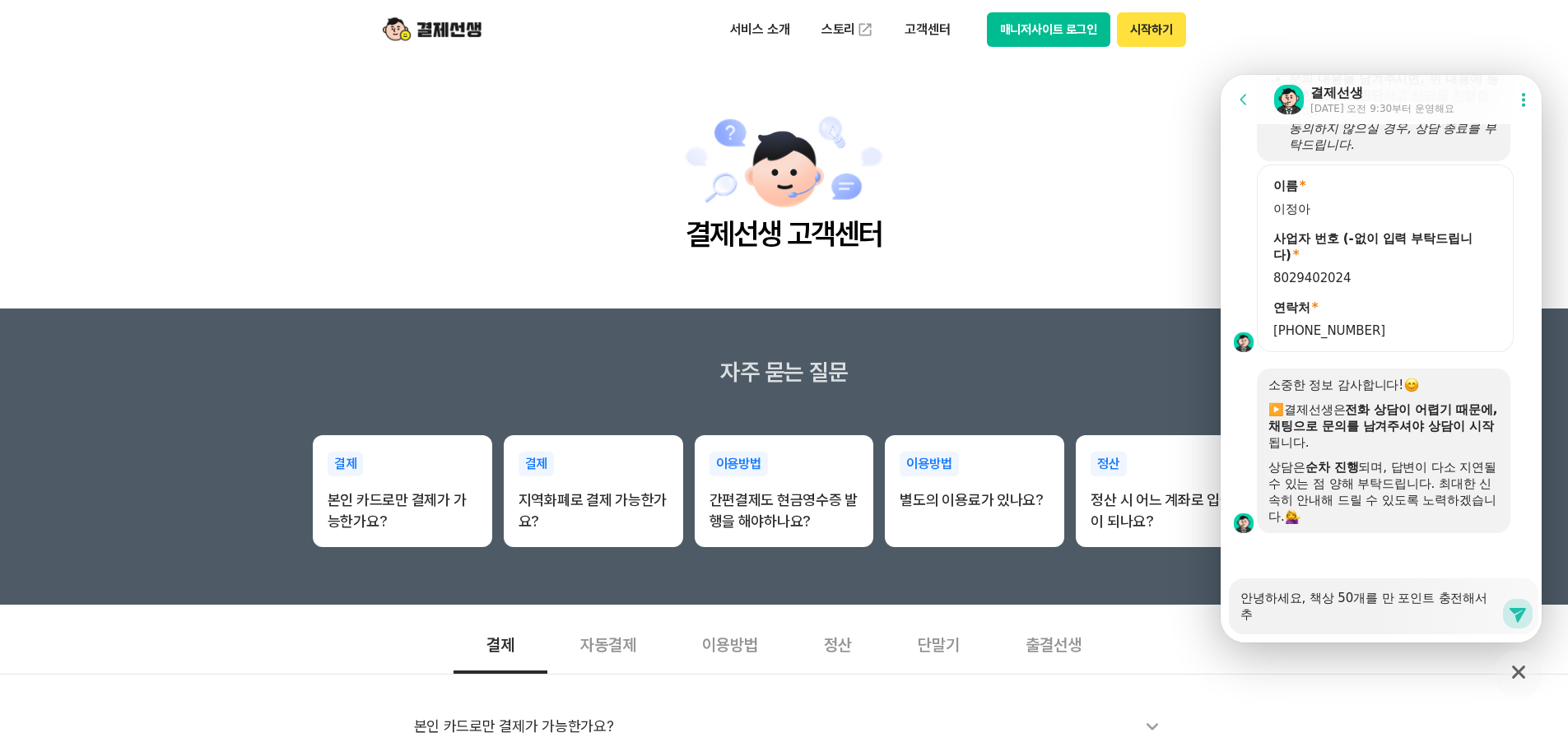
type textarea "x"
type textarea "안녕하세요, 책상 50개를 만 포인트 충전해서 축"
type textarea "x"
type textarea "안녕하세요, 책상 50개를 만 포인트 충전해서 추가"
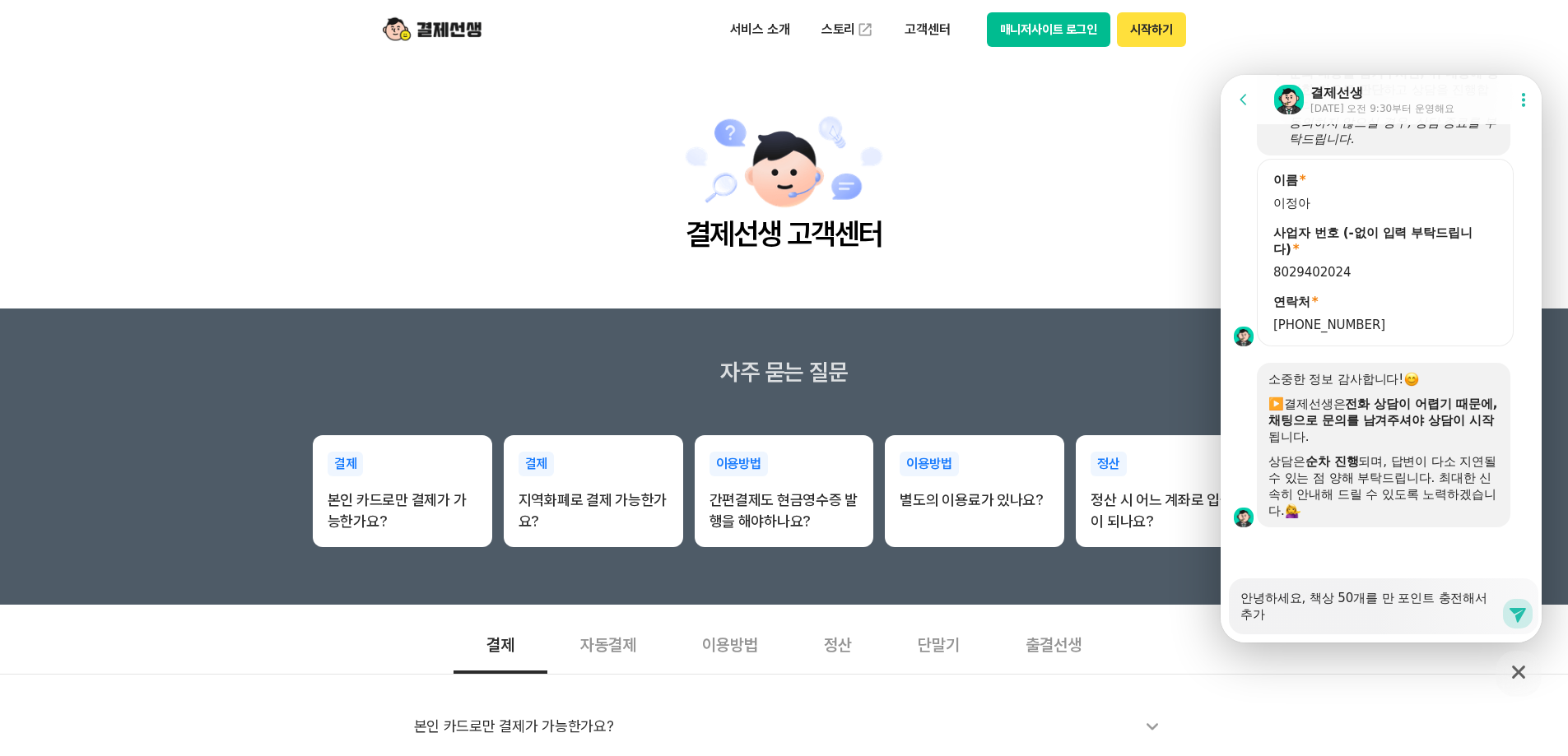
type textarea "x"
type textarea "안녕하세요, 책상 50개를 만 포인트 충전해서 추가"
drag, startPoint x: 1382, startPoint y: 605, endPoint x: 1313, endPoint y: 600, distance: 69.2
click at [1313, 600] on textarea "안녕하세요, 책상 50개를 만 포인트 충전해서 추가" at bounding box center [1371, 600] width 261 height 44
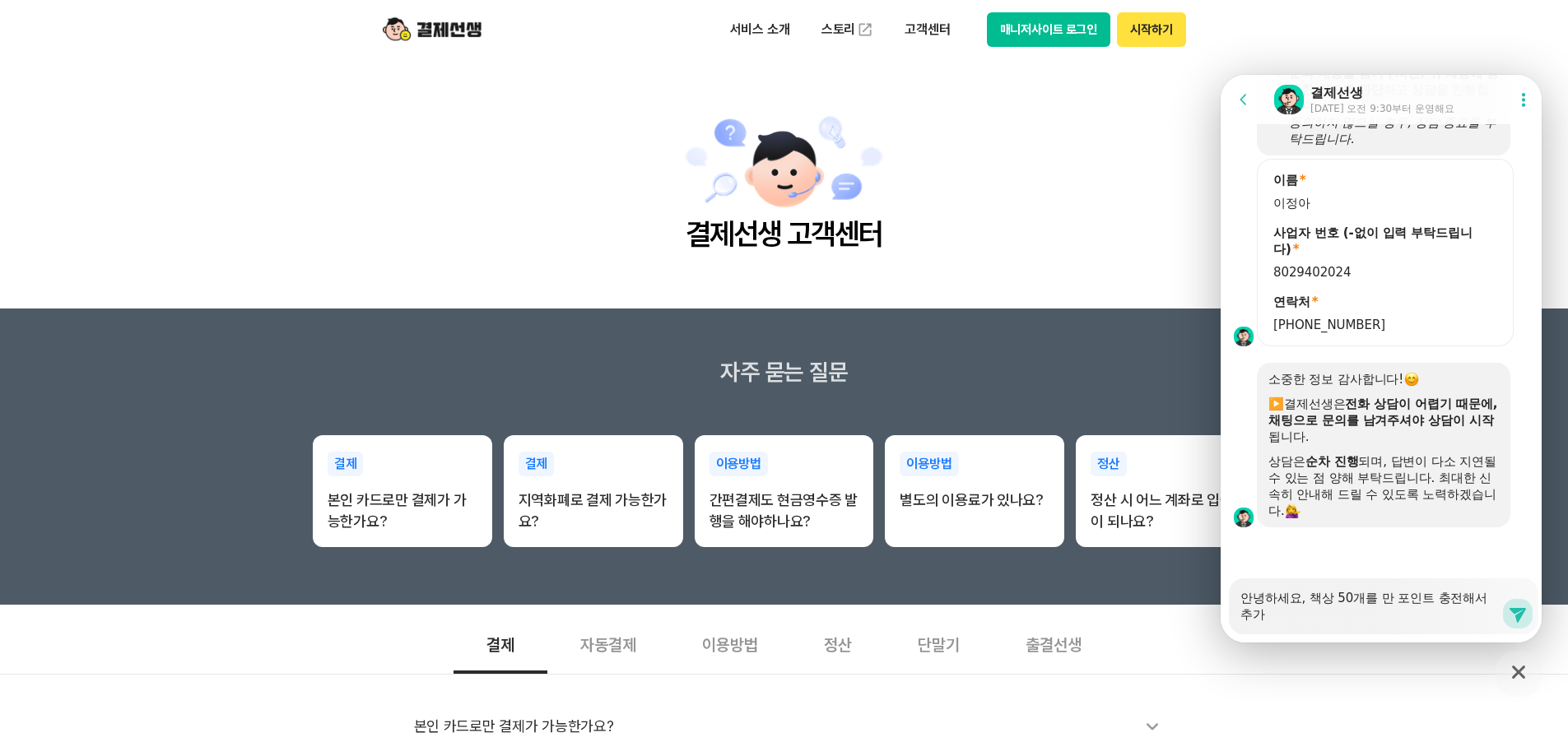
type textarea "x"
type textarea "안녕하세요, 만 포인트 충전해서 추가"
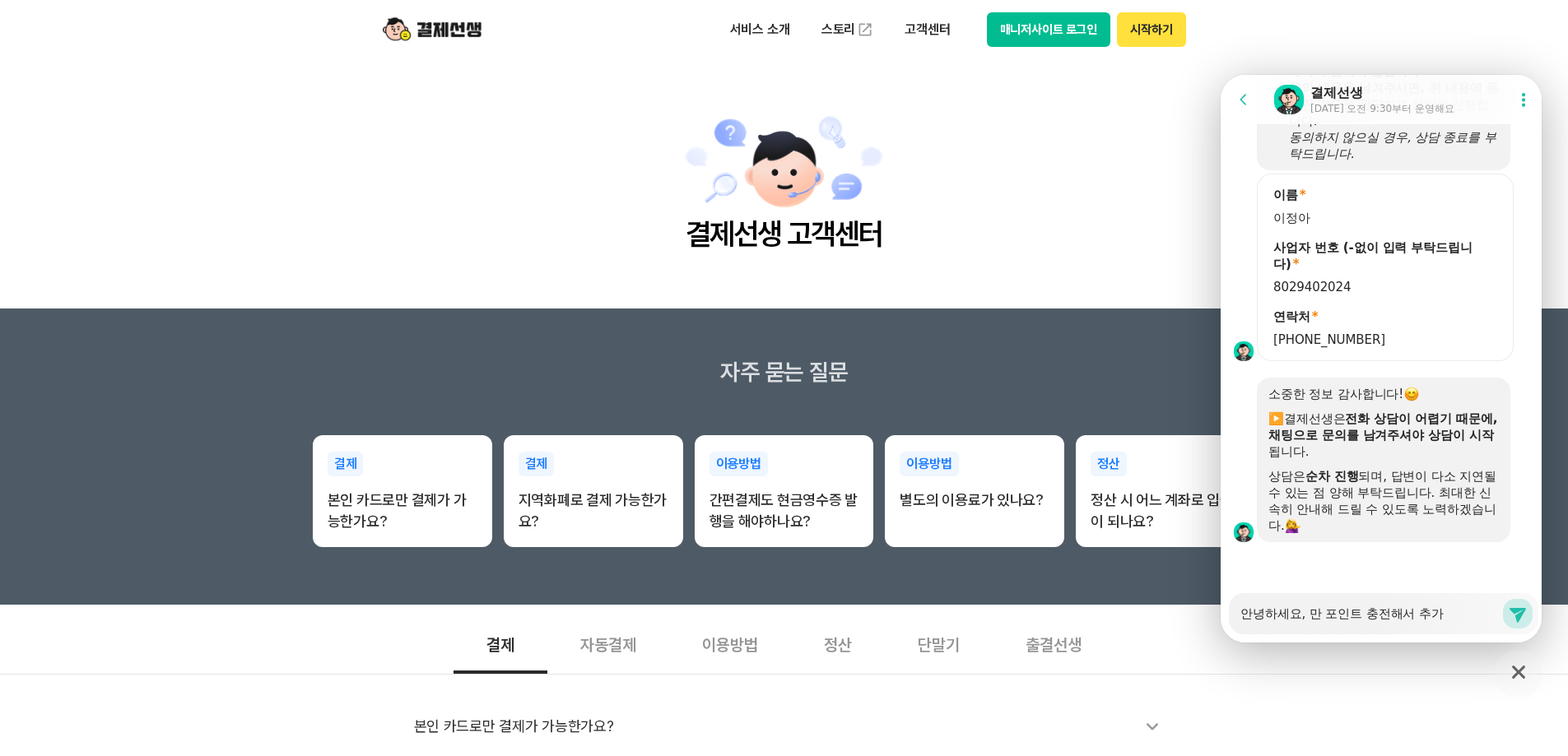
click at [1421, 616] on textarea "안녕하세요, 만 포인트 충전해서 추가" at bounding box center [1371, 608] width 261 height 28
paste textarea "상 50개를"
type textarea "x"
type textarea "안녕하세요, 만 포인트 충전해서 책상 50개를 추가"
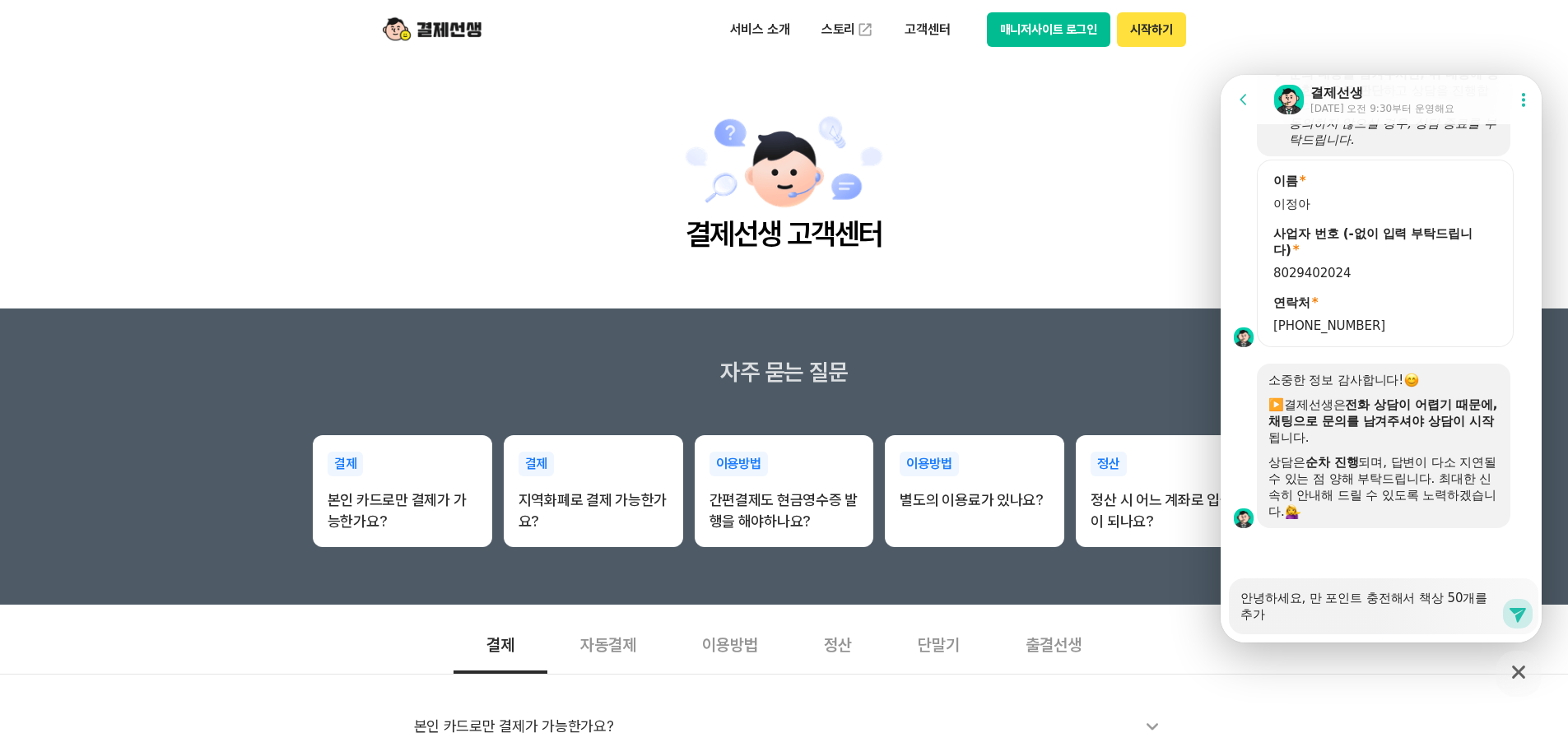
scroll to position [921, 0]
type textarea "x"
type textarea "안녕하세요, 만 포인트 충전해서 책상 50개를 ㅎ추가"
type textarea "x"
type textarea "안녕하세요, 만 포인트 충전해서 책상 50개를 추가"
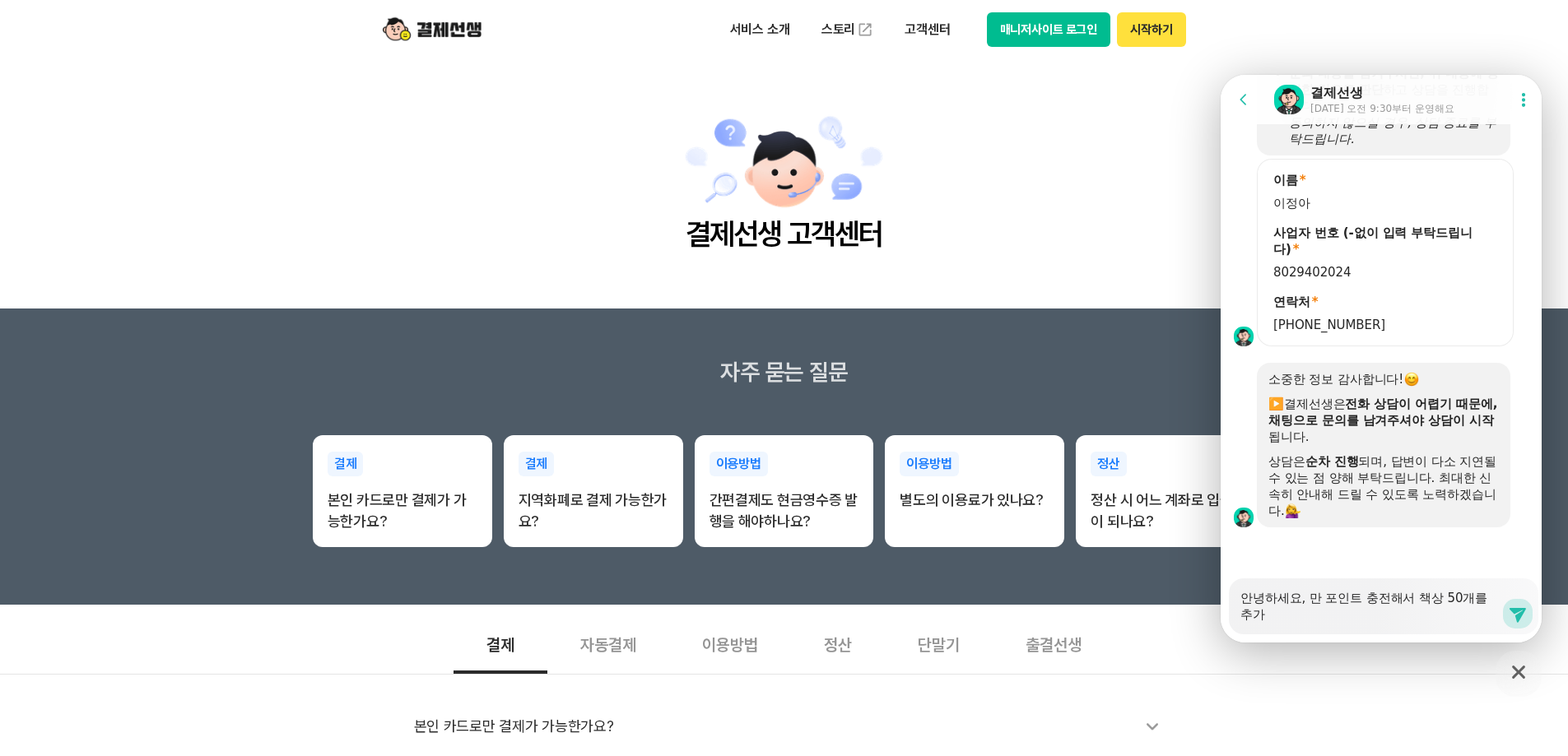
type textarea "x"
type textarea "안녕하세요, 만 포인트 충전해서 책상 50개를 추가"
type textarea "x"
type textarea "안녕하세요, 만 포인트 충전해서 책상 50개를 추가"
type textarea "x"
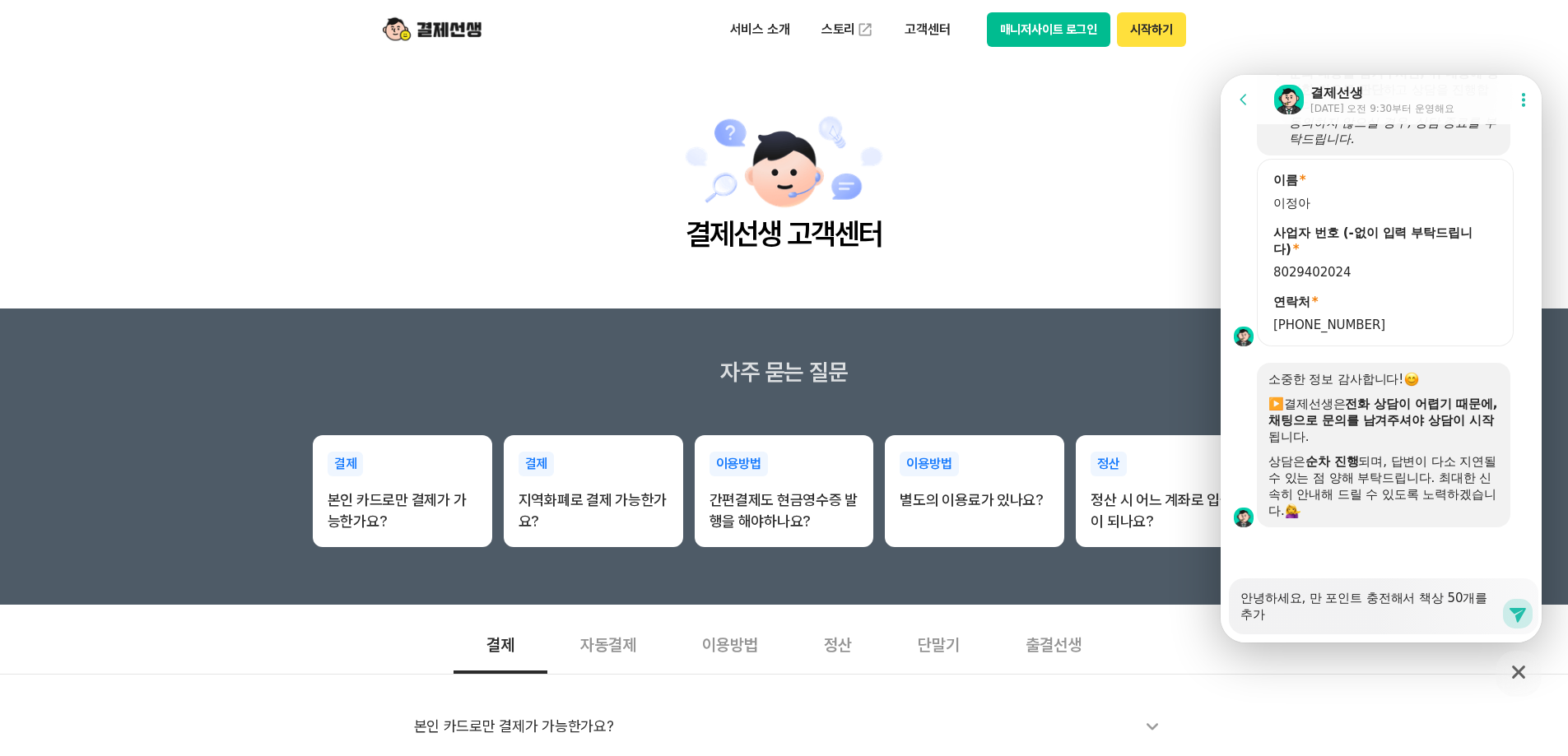
type textarea "안녕하세요, 만 포인트 충전해서 책상 50개를 추"
type textarea "x"
type textarea "안녕하세요, 만 포인트 충전해서 책상 50개를"
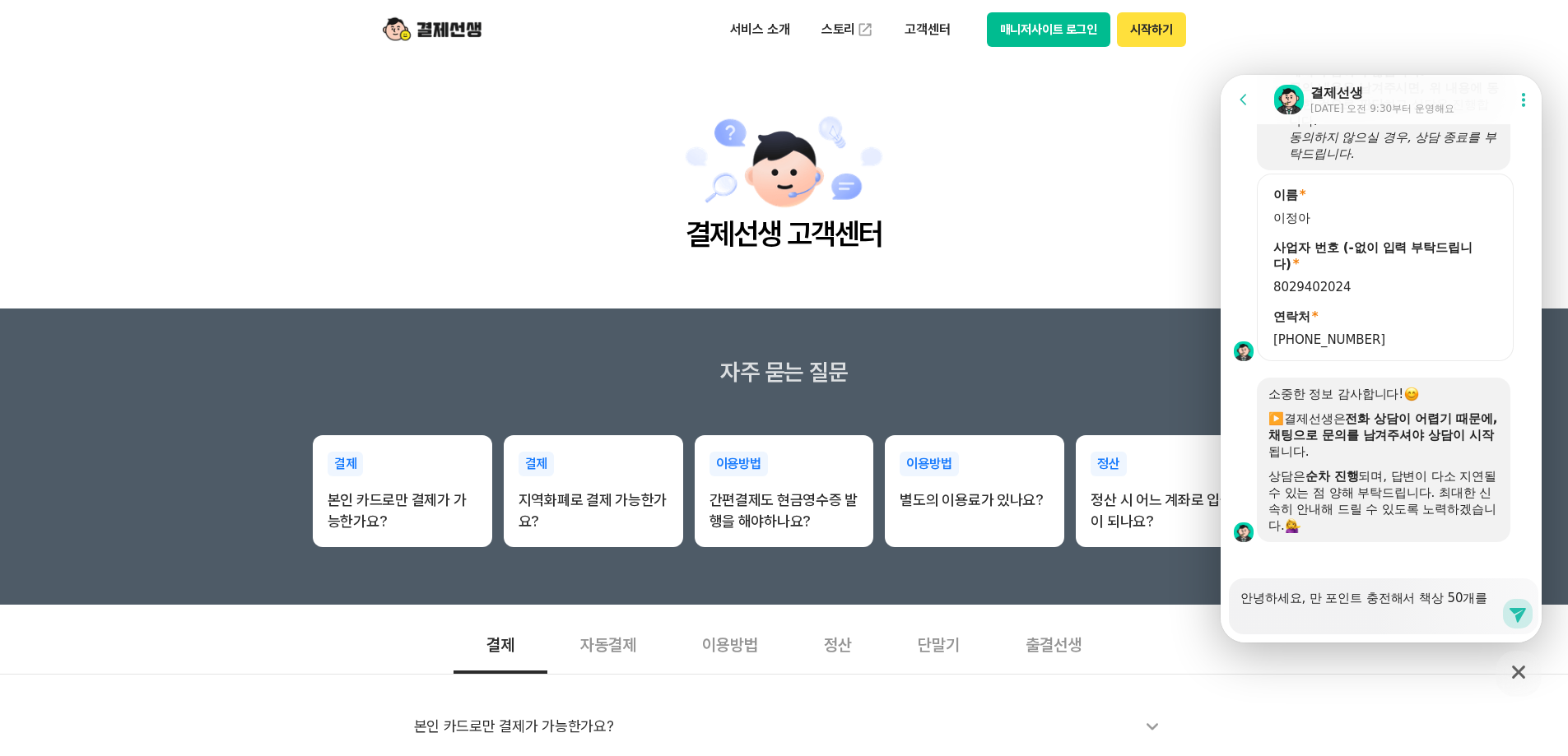
type textarea "x"
type textarea "안녕하세요, 만 포인트 충전해서 책상 50개를"
type textarea "x"
type textarea "안녕하세요, 만 포인트 충전해서 책상 50개를"
type textarea "x"
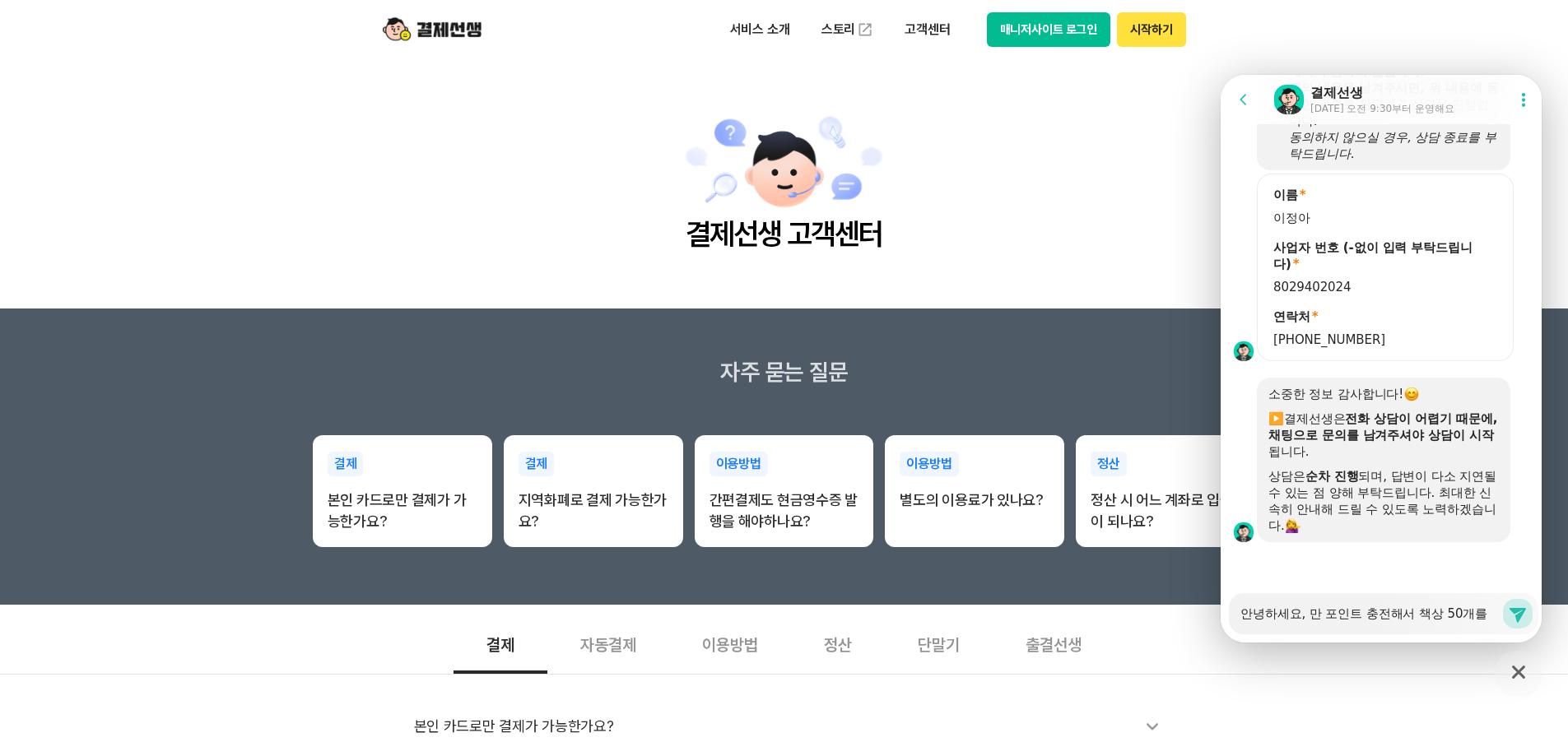
type textarea "안녕하세요, 만 포인트 충전해서 책상 50개"
type textarea "x"
type textarea "안녕하세요, 만 포인트 충전해서 책상 50개ㄹ"
type textarea "x"
type textarea "안녕하세요, 만 포인트 충전해서 책상 50개르"
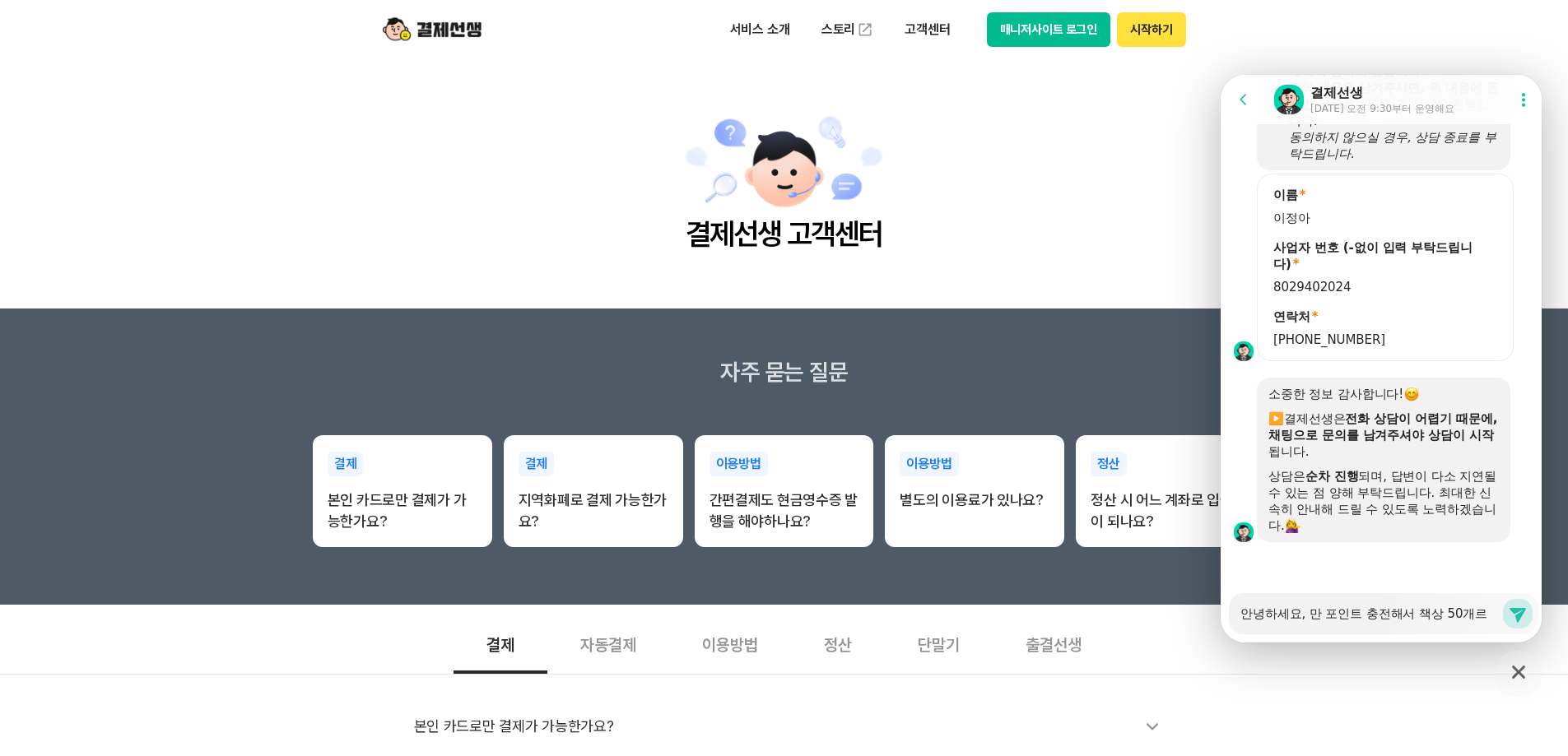
type textarea "x"
type textarea "안녕하세요, 만 포인트 충전해서 책상 50개를"
type textarea "x"
type textarea "안녕하세요, 만 포인트 충전해서 책상 50개를"
type textarea "x"
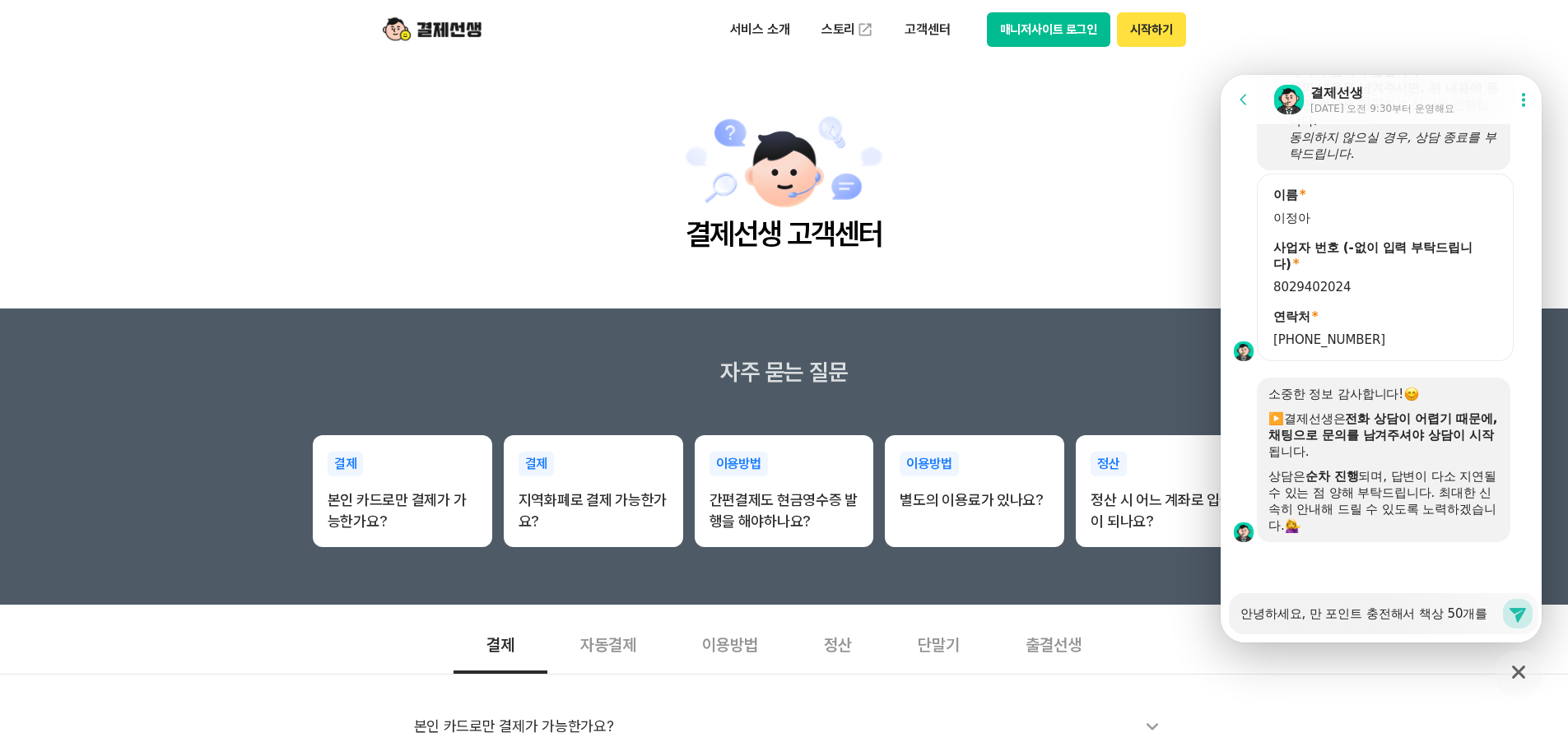
type textarea "안녕하세요, 만 포인트 충전해서 책상 50개를 ㅊ"
type textarea "x"
type textarea "안녕하세요, 만 포인트 충전해서 책상 50개를 추"
type textarea "x"
type textarea "안녕하세요, 만 포인트 충전해서 책상 50개를 충"
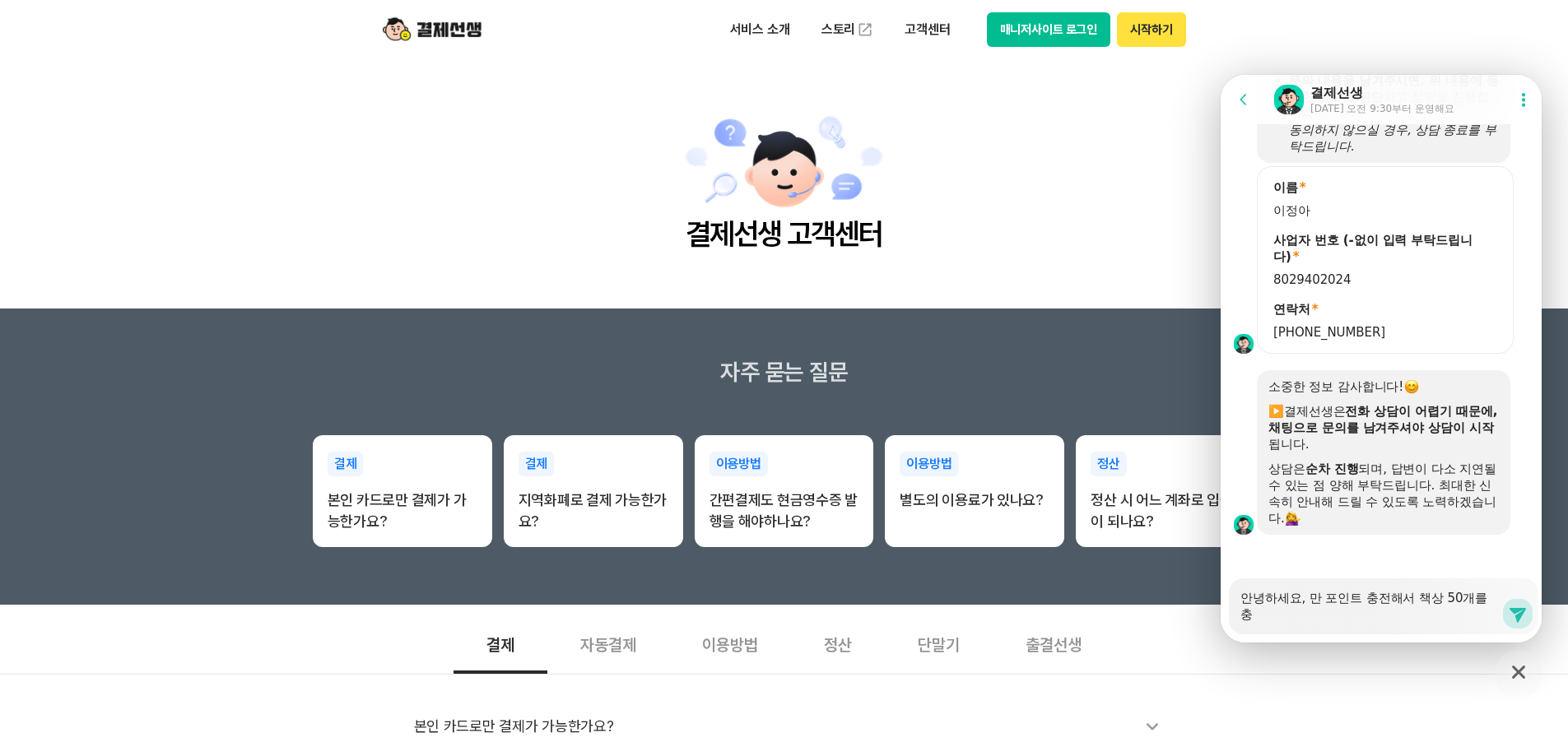
type textarea "x"
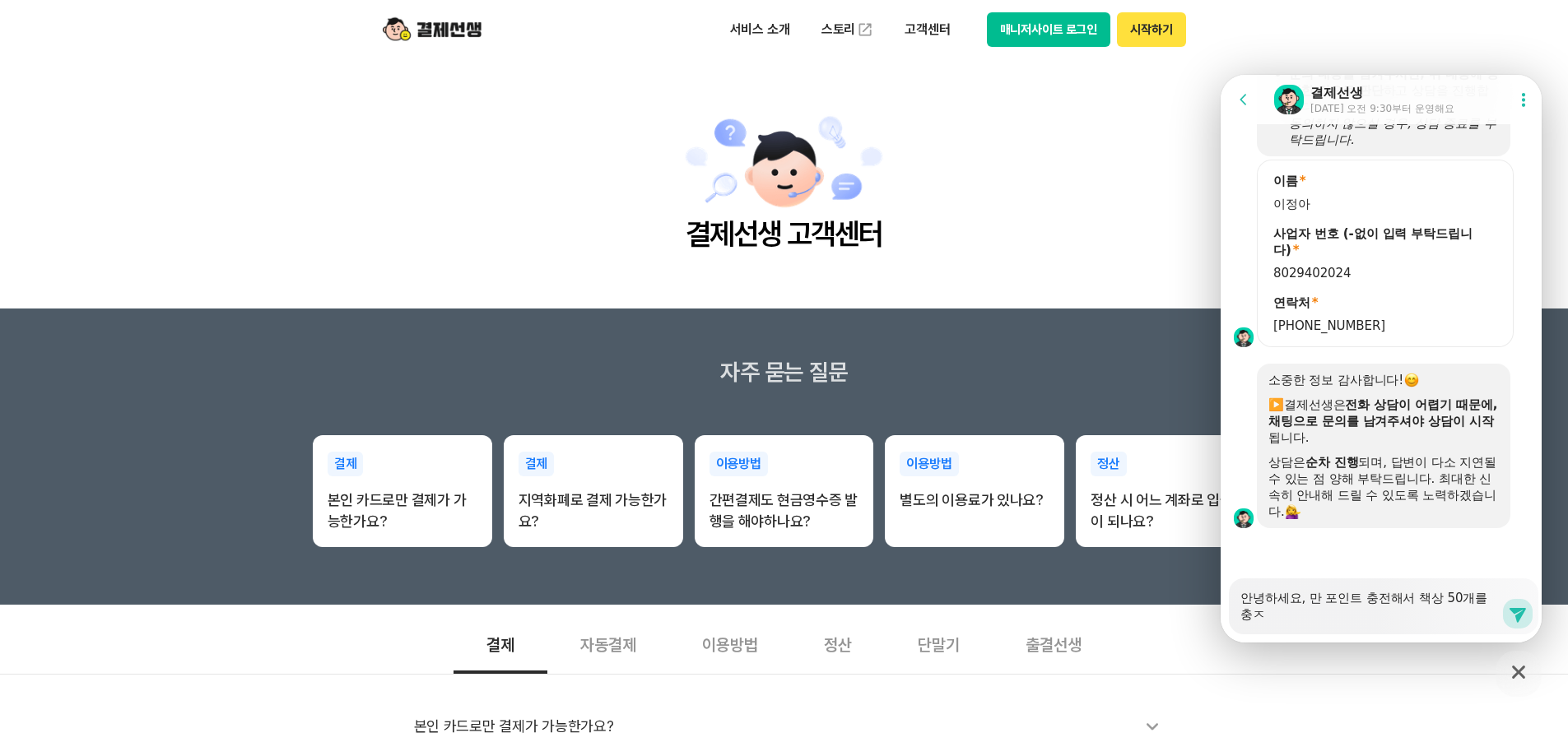
type textarea "안녕하세요, 만 포인트 충전해서 책상 50개를 충저"
type textarea "x"
type textarea "안녕하세요, 만 포인트 충전해서 책상 50개를 충전"
type textarea "x"
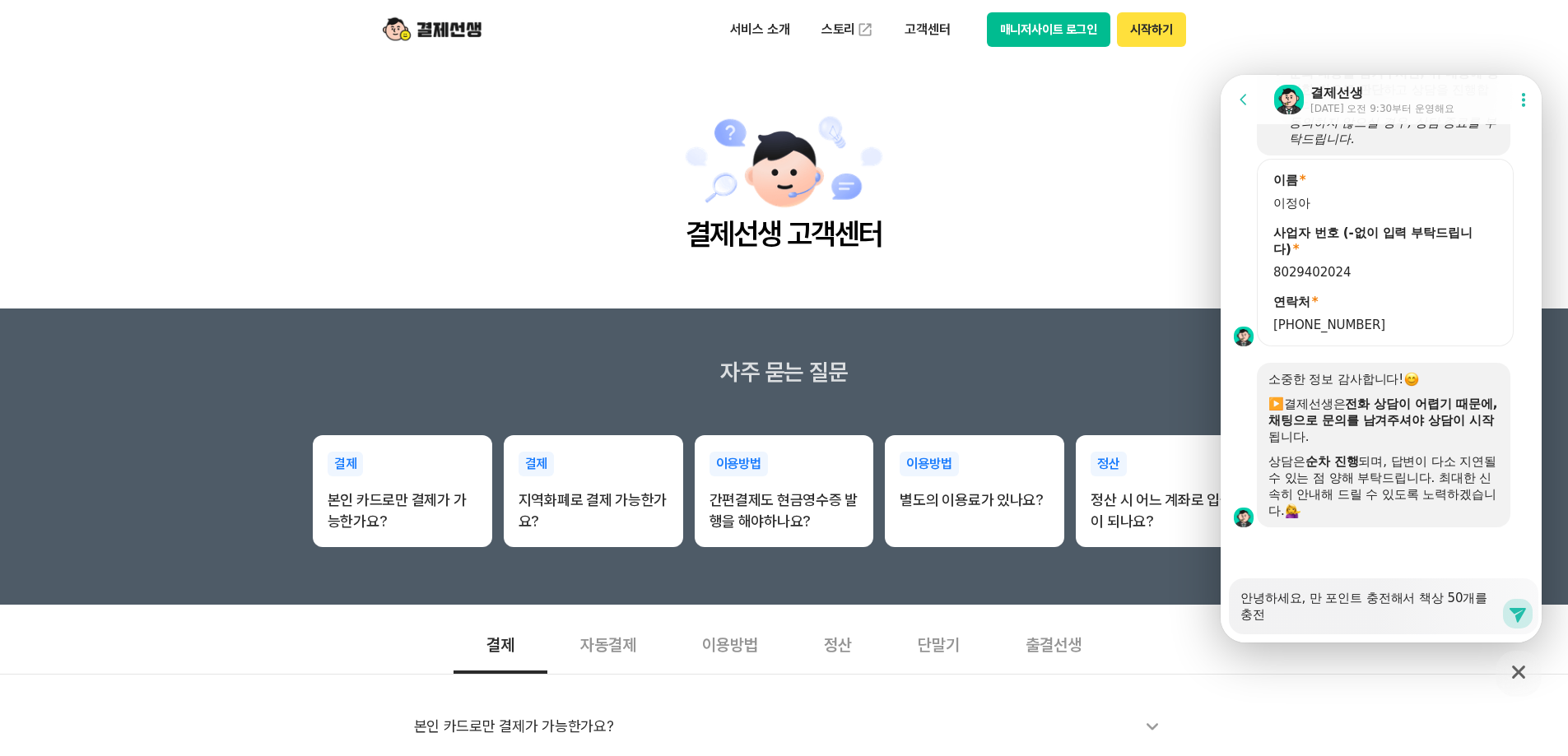
type textarea "안녕하세요, 만 포인트 충전해서 책상 50개를 충젆"
type textarea "x"
type textarea "안녕하세요, 만 포인트 충전해서 책상 50개를 충전해"
type textarea "x"
type textarea "안녕하세요, 만 포인트 충전해서 책상 50개를 충전했"
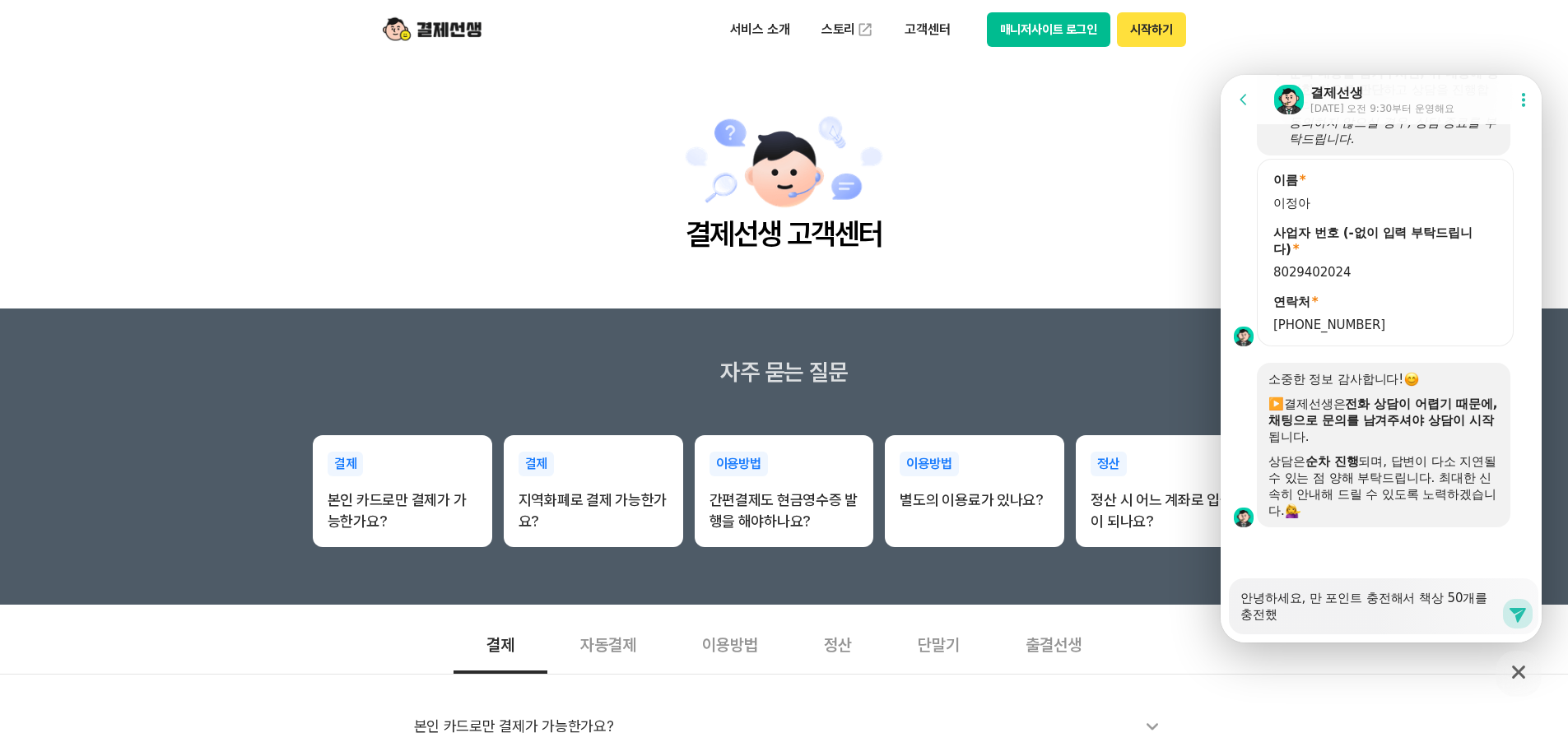
type textarea "x"
type textarea "안녕하세요, 만 포인트 충전해서 책상 50개를 충전했ㄴ"
type textarea "x"
type textarea "안녕하세요, 만 포인트 충전해서 책상 50개를 충전했느"
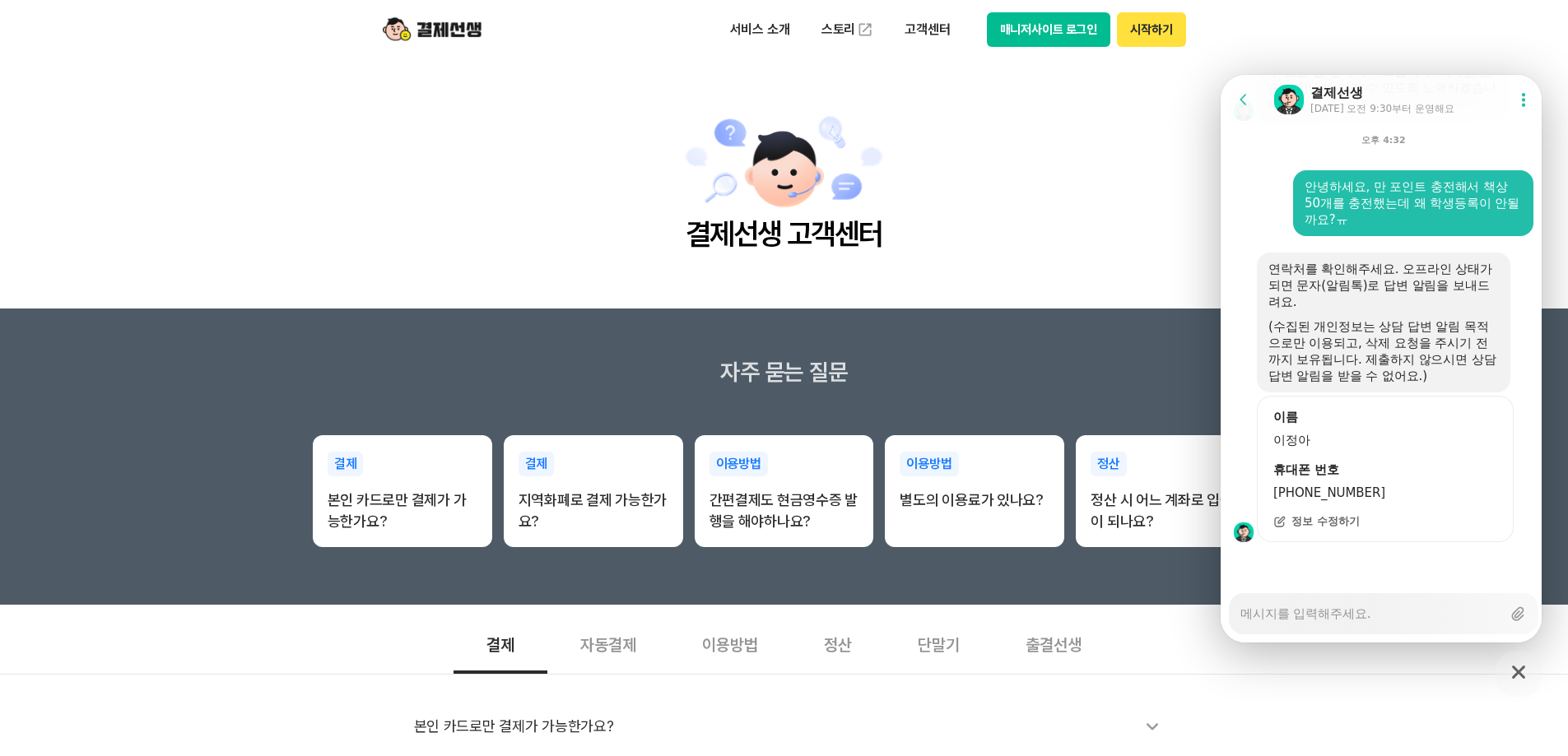
scroll to position [1278, 0]
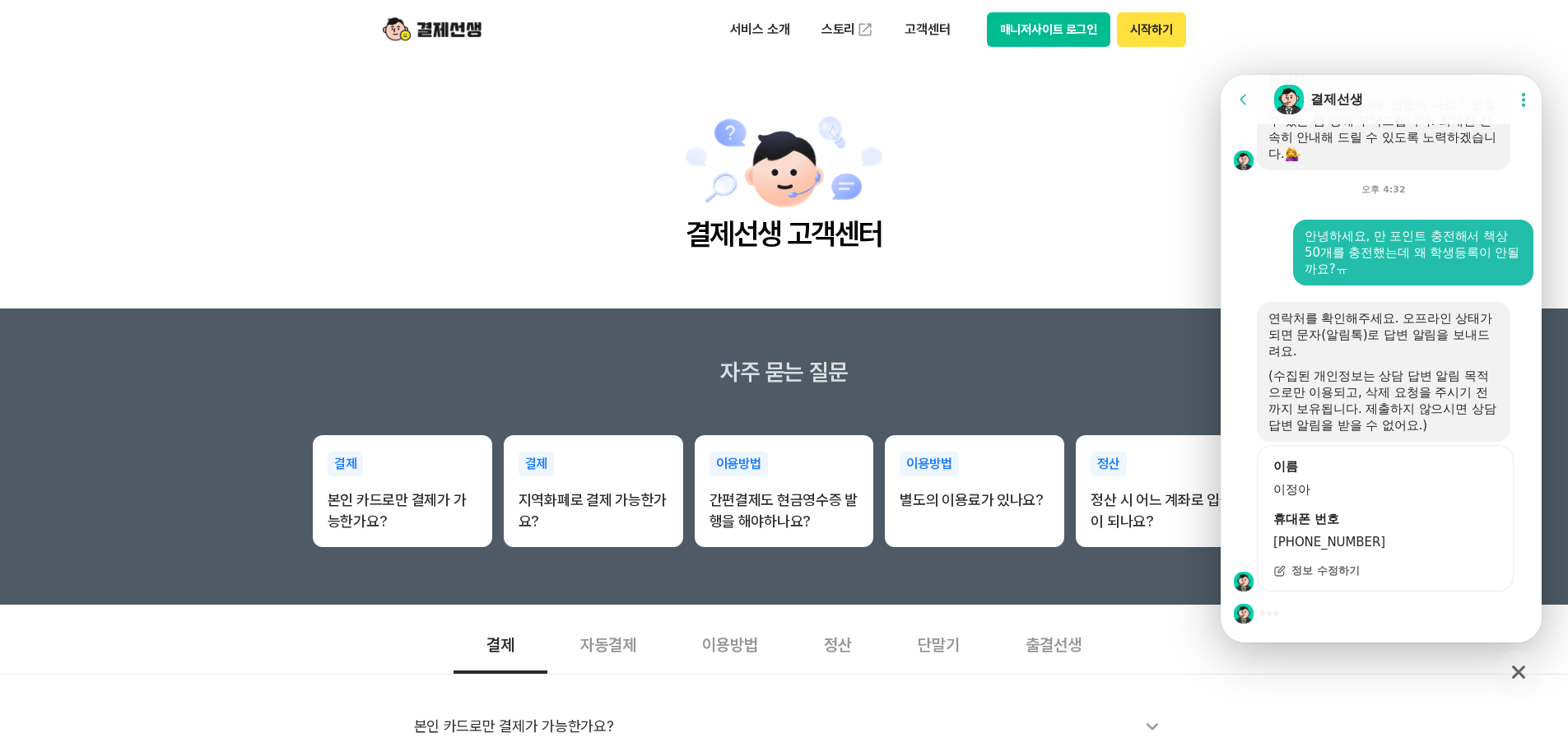
click at [1328, 574] on span "정보 수정하기" at bounding box center [1325, 571] width 68 height 14
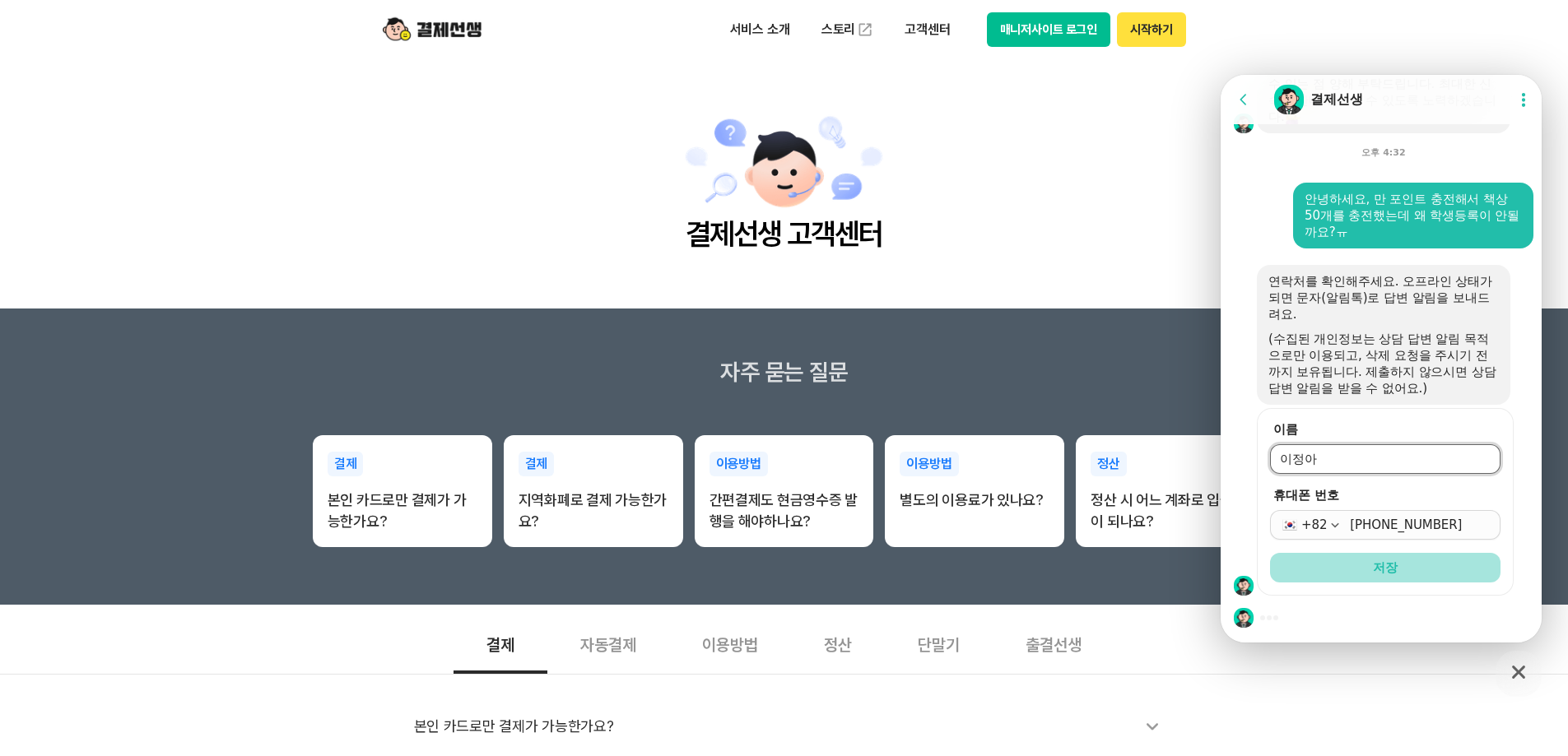
scroll to position [1319, 0]
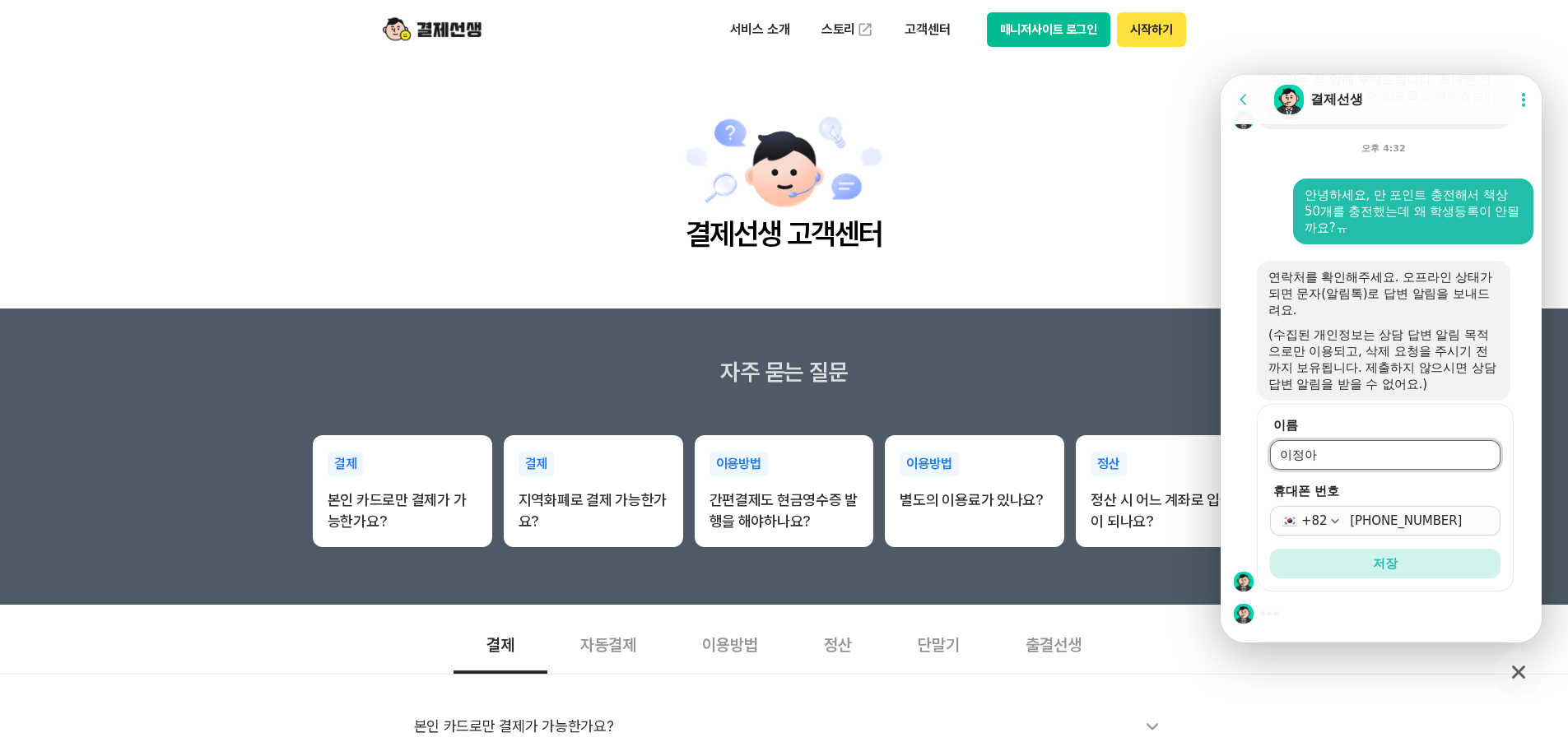
drag, startPoint x: 1201, startPoint y: 441, endPoint x: 1142, endPoint y: 441, distance: 59.0
click at [1221, 75] on html "Go to previous page Chat Room 결제선생 Show userchat action dialog Message List 결제선…" at bounding box center [1381, 75] width 321 height 0
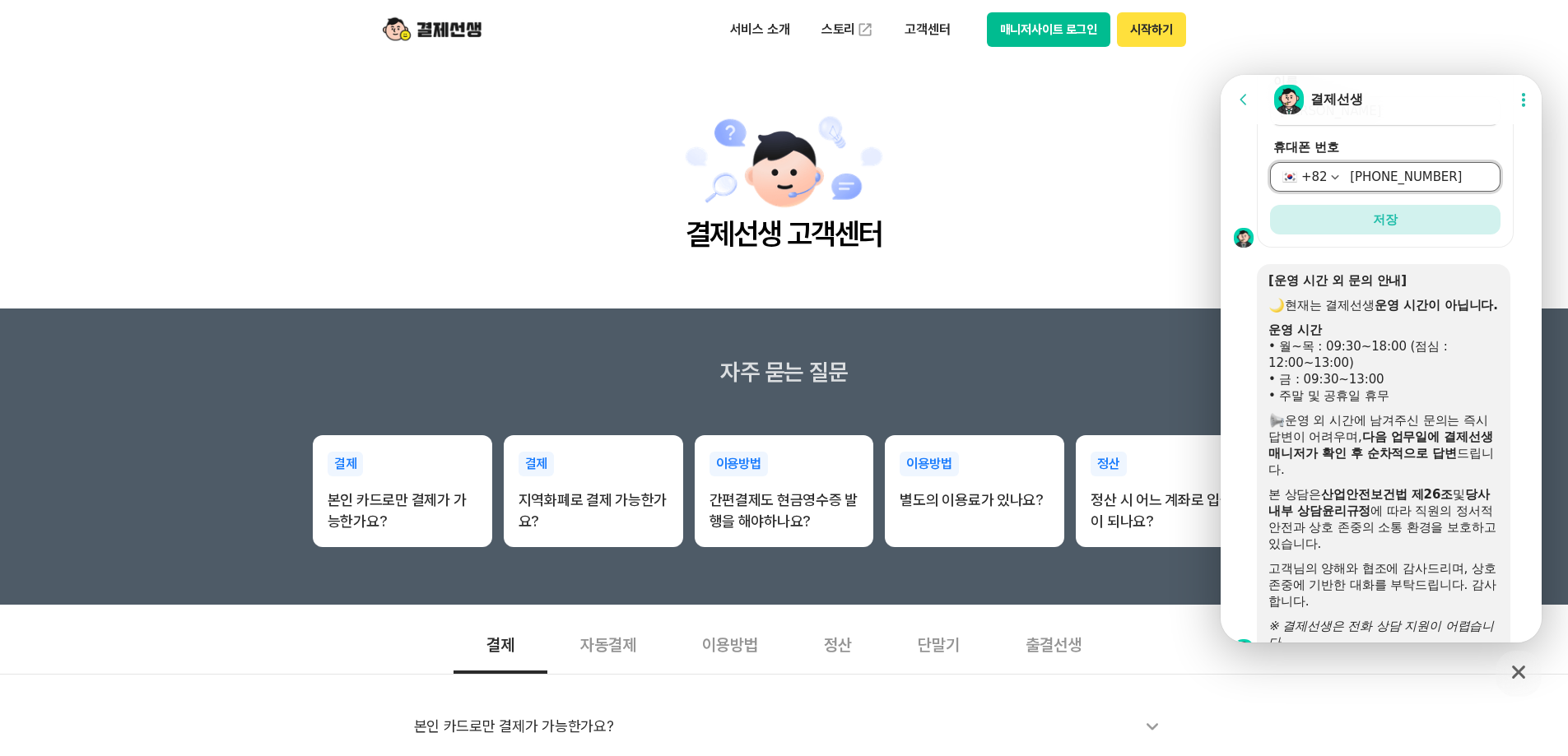
scroll to position [1583, 0]
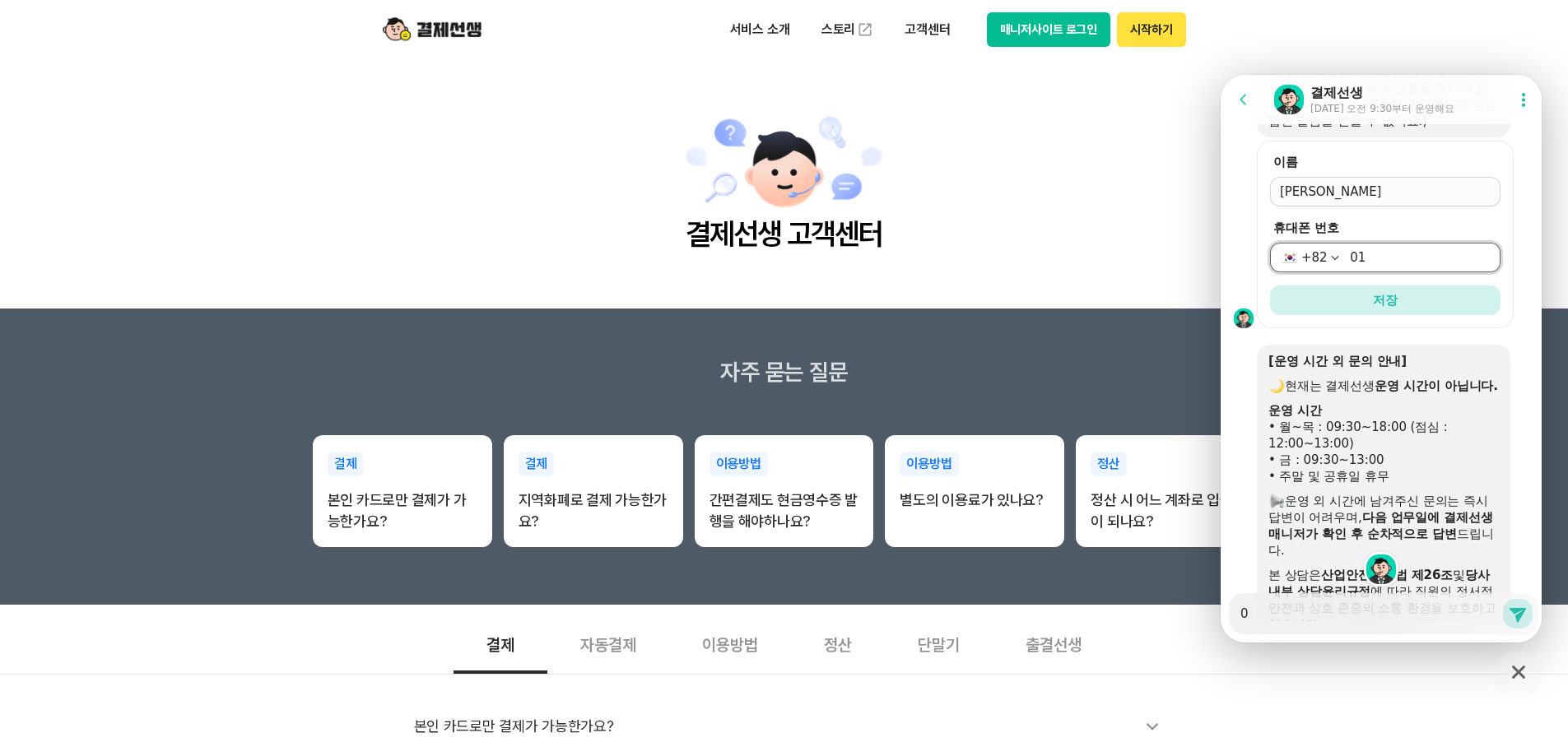
click at [1451, 260] on input "01" at bounding box center [1421, 258] width 141 height 16
click at [1454, 305] on button "저장" at bounding box center [1384, 300] width 231 height 30
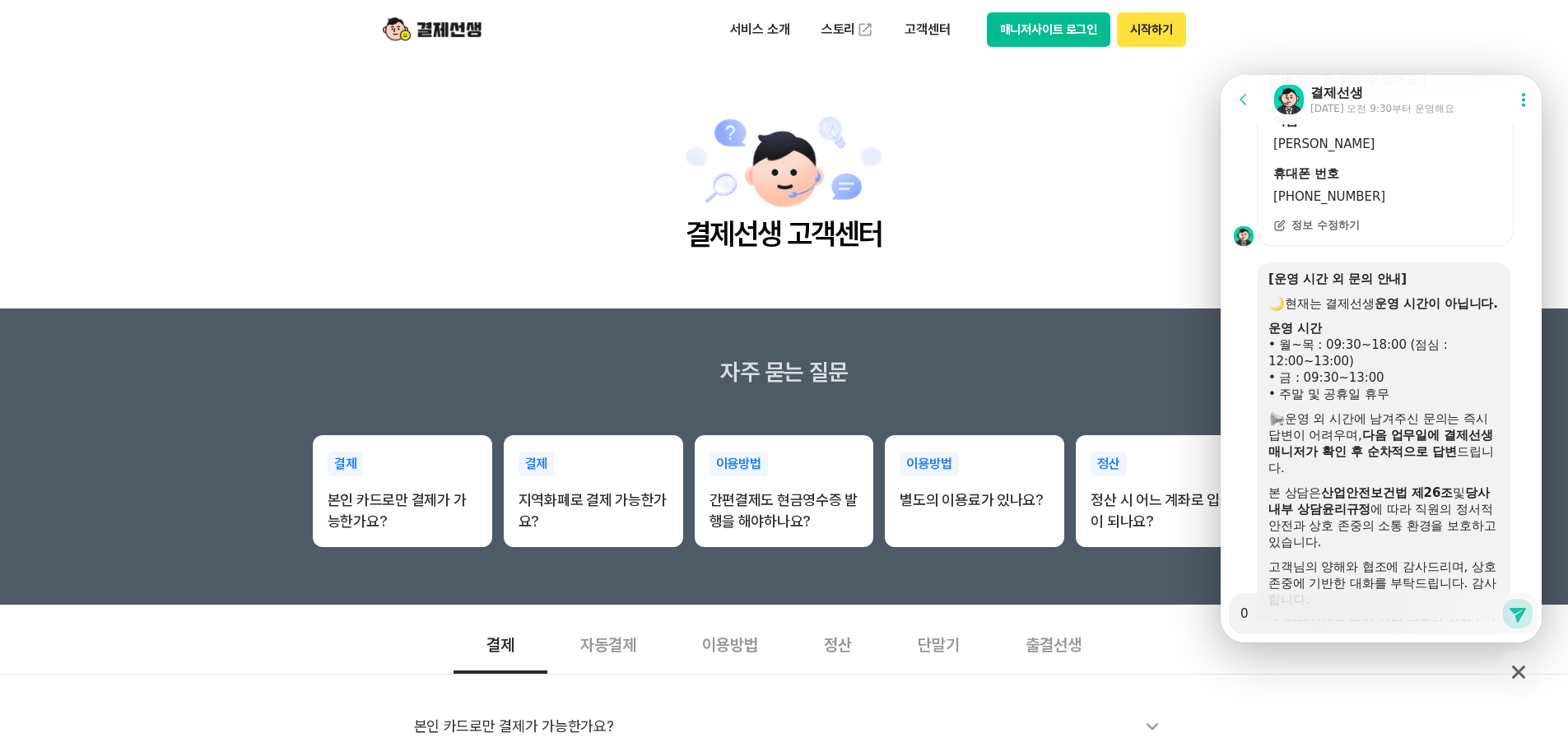
scroll to position [1609, 0]
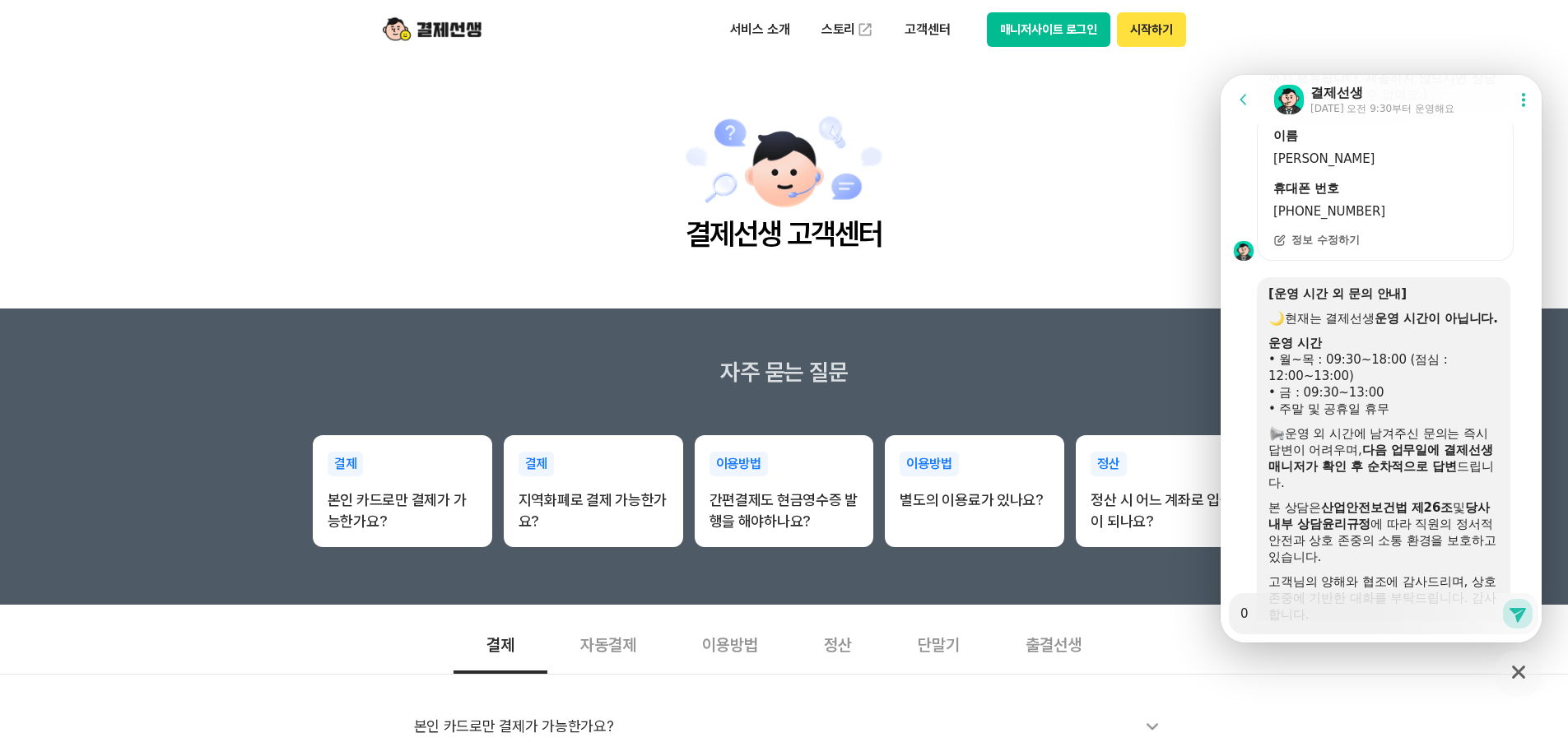
click at [1523, 105] on icon at bounding box center [1523, 99] width 16 height 16
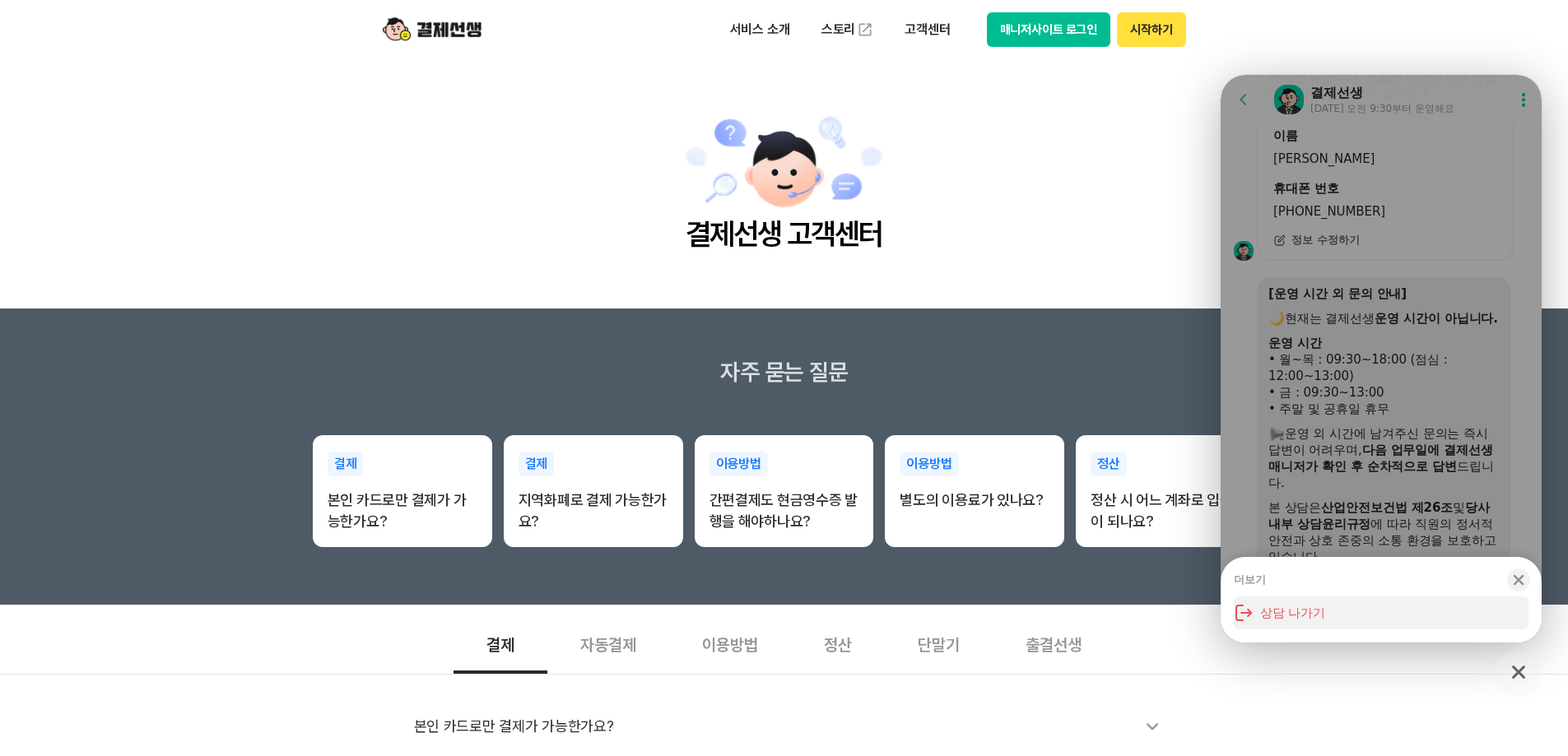
click at [1311, 623] on button "상담 나가기" at bounding box center [1381, 612] width 295 height 33
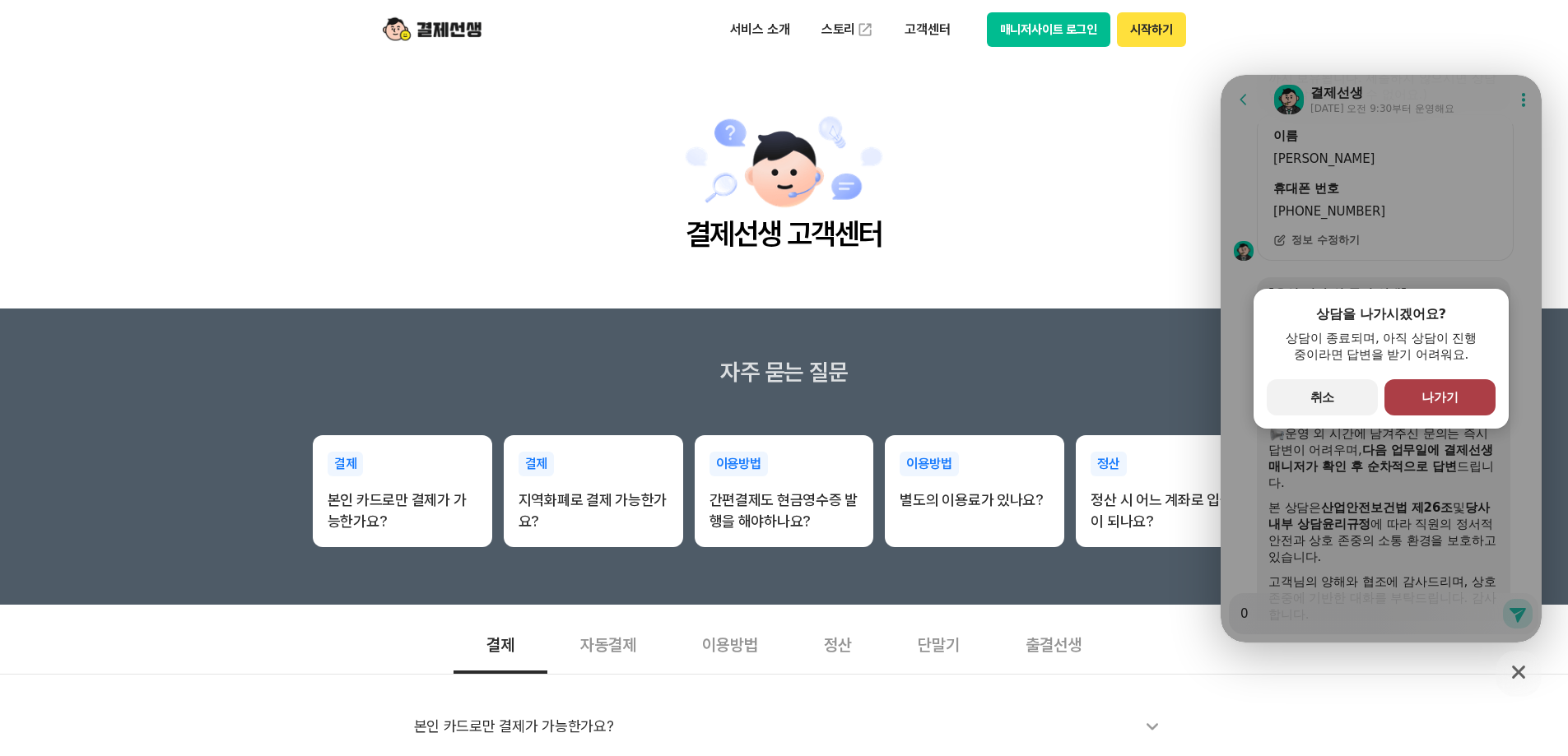
click at [1441, 395] on span "나가기" at bounding box center [1440, 397] width 37 height 14
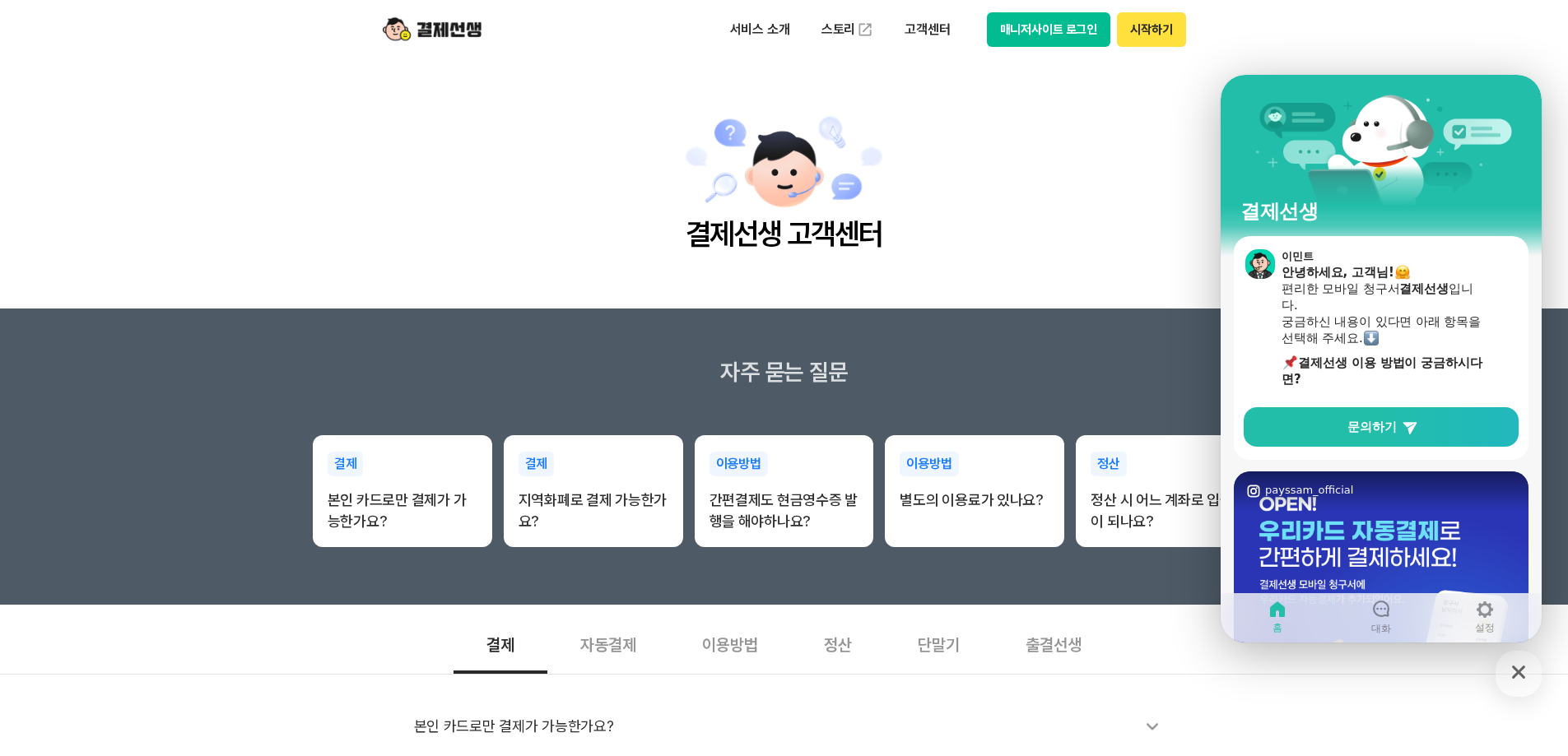
click at [1520, 670] on icon "button" at bounding box center [1518, 672] width 30 height 30
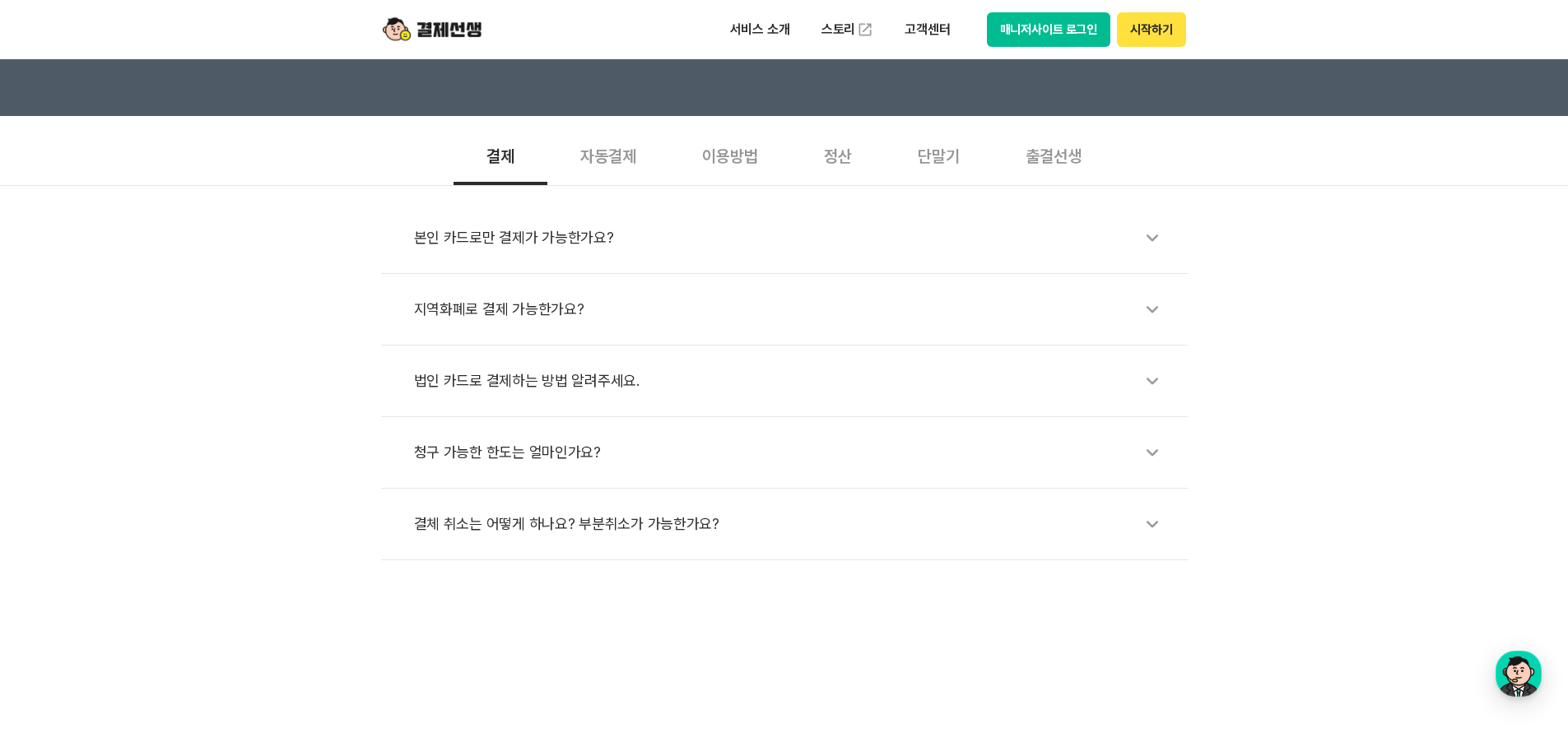
scroll to position [494, 0]
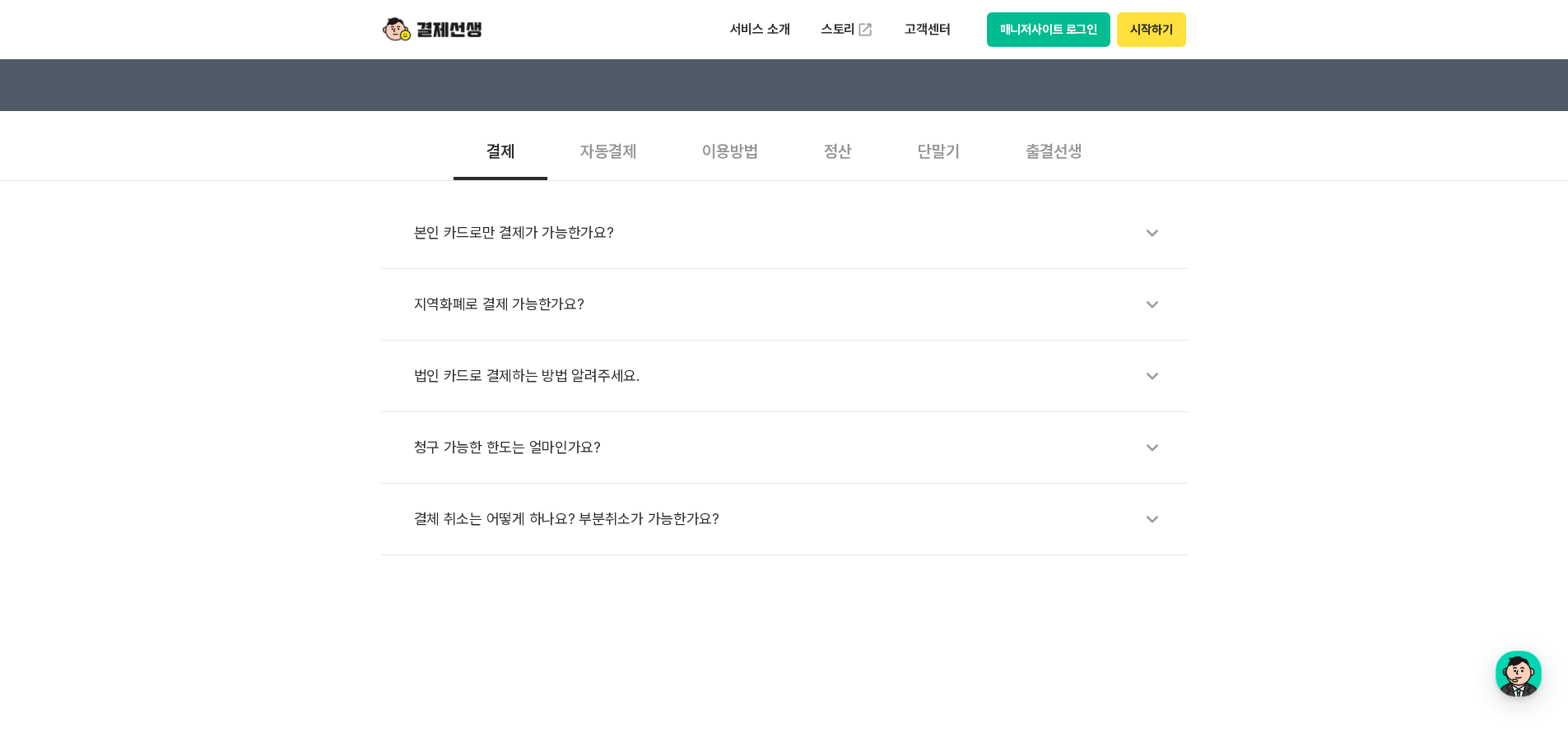
click at [1039, 151] on div "출결선생" at bounding box center [1053, 149] width 122 height 61
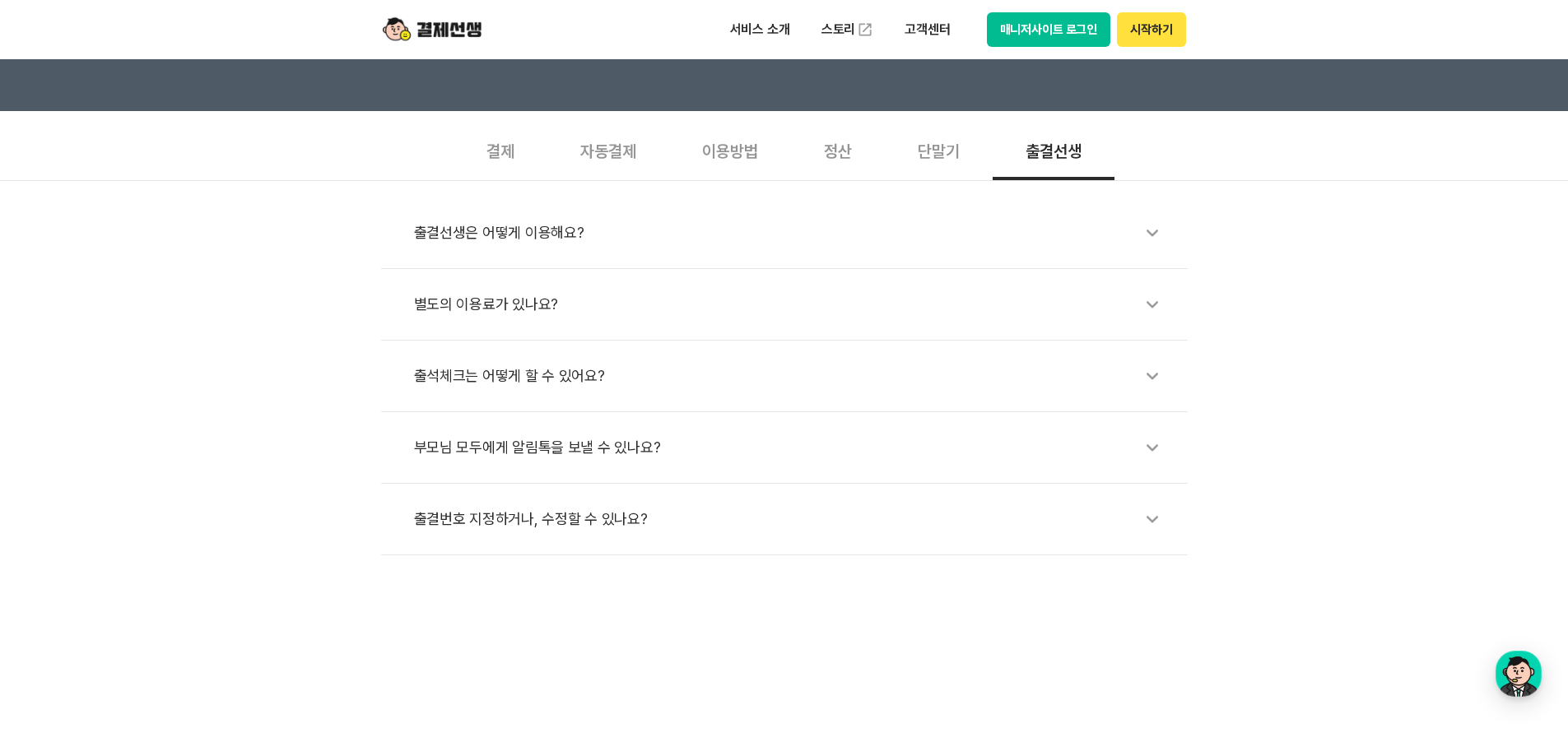
click at [613, 158] on div "자동결제" at bounding box center [608, 149] width 122 height 61
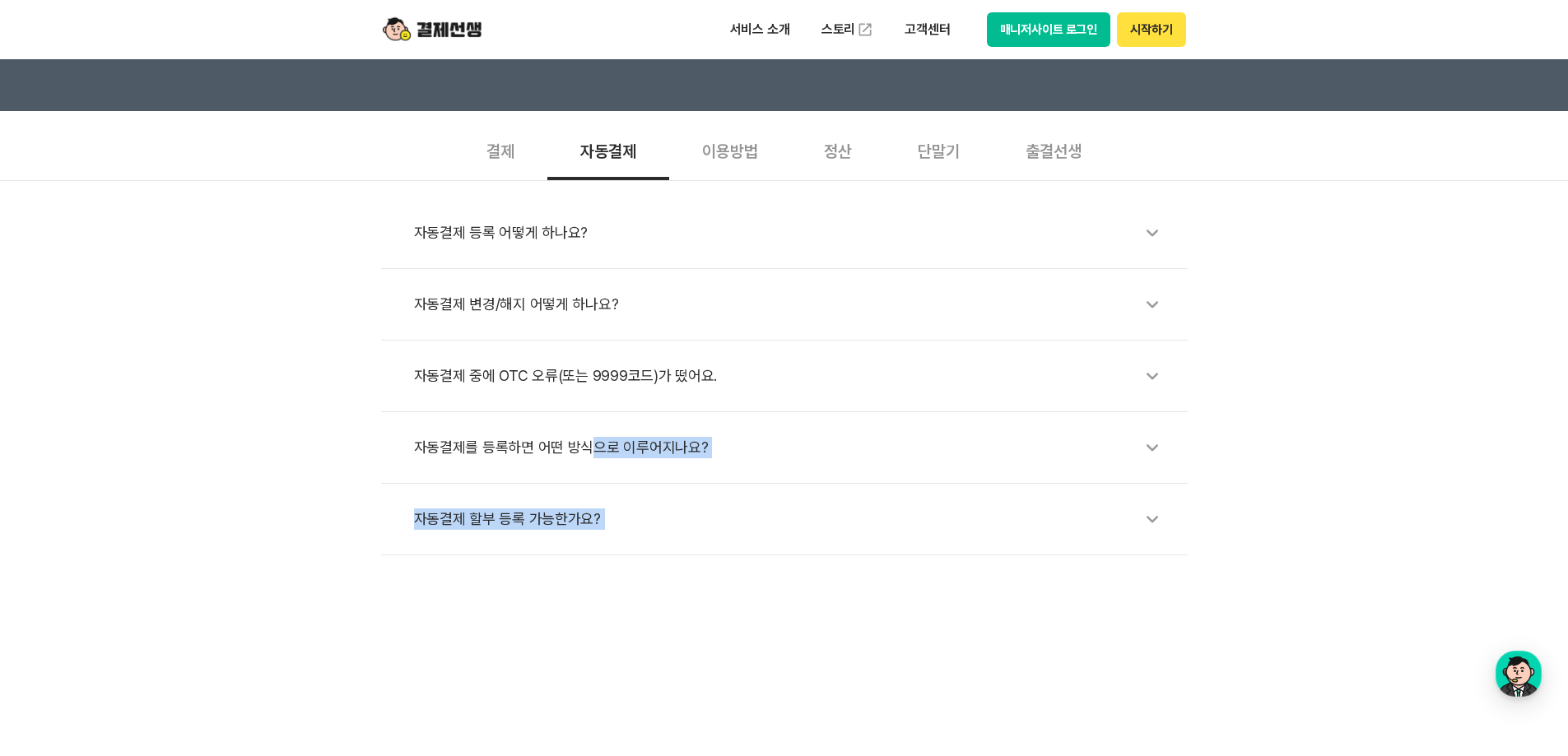
drag, startPoint x: 584, startPoint y: 445, endPoint x: 556, endPoint y: 572, distance: 130.0
click at [727, 155] on div "이용방법" at bounding box center [729, 149] width 122 height 61
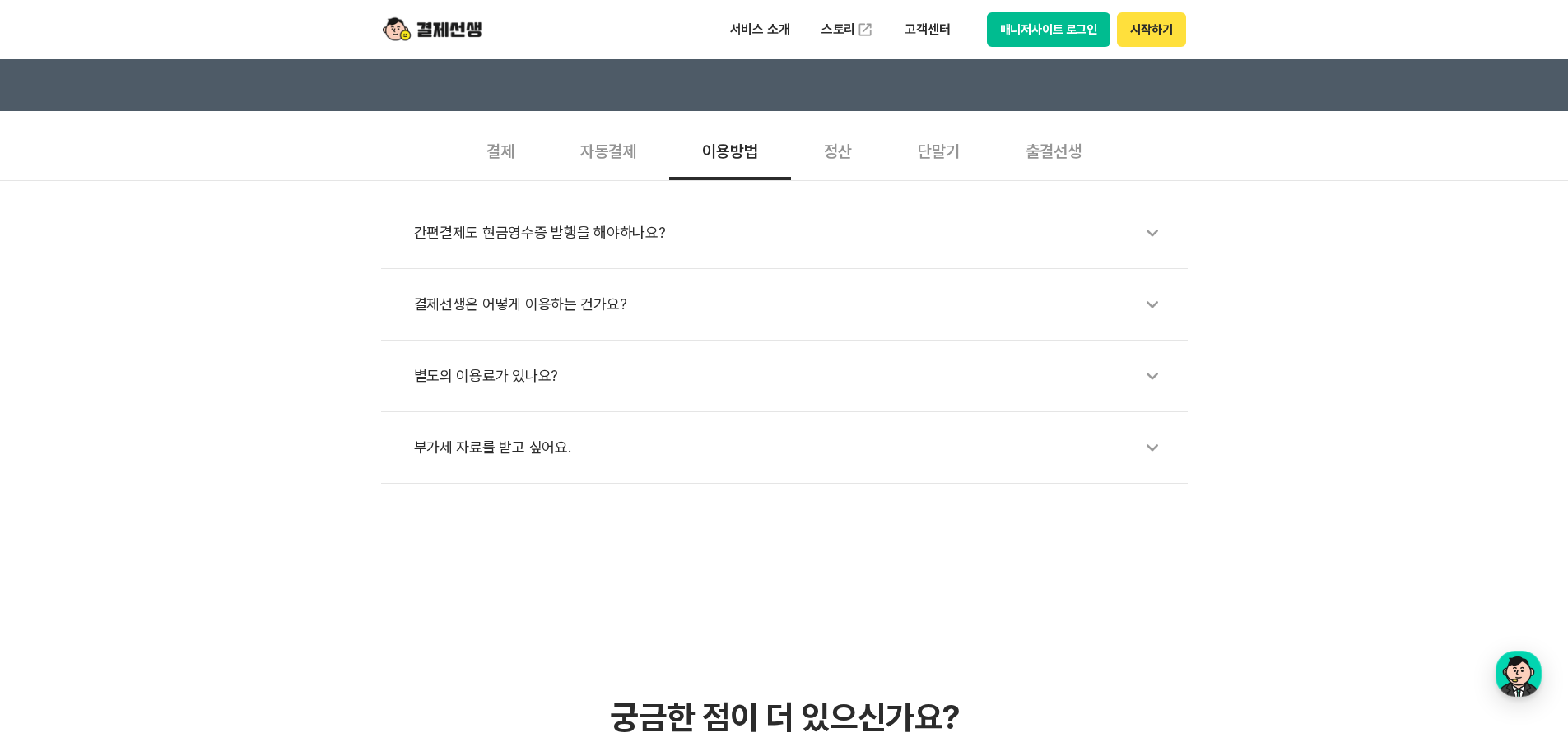
click at [834, 154] on div "정산" at bounding box center [838, 149] width 94 height 61
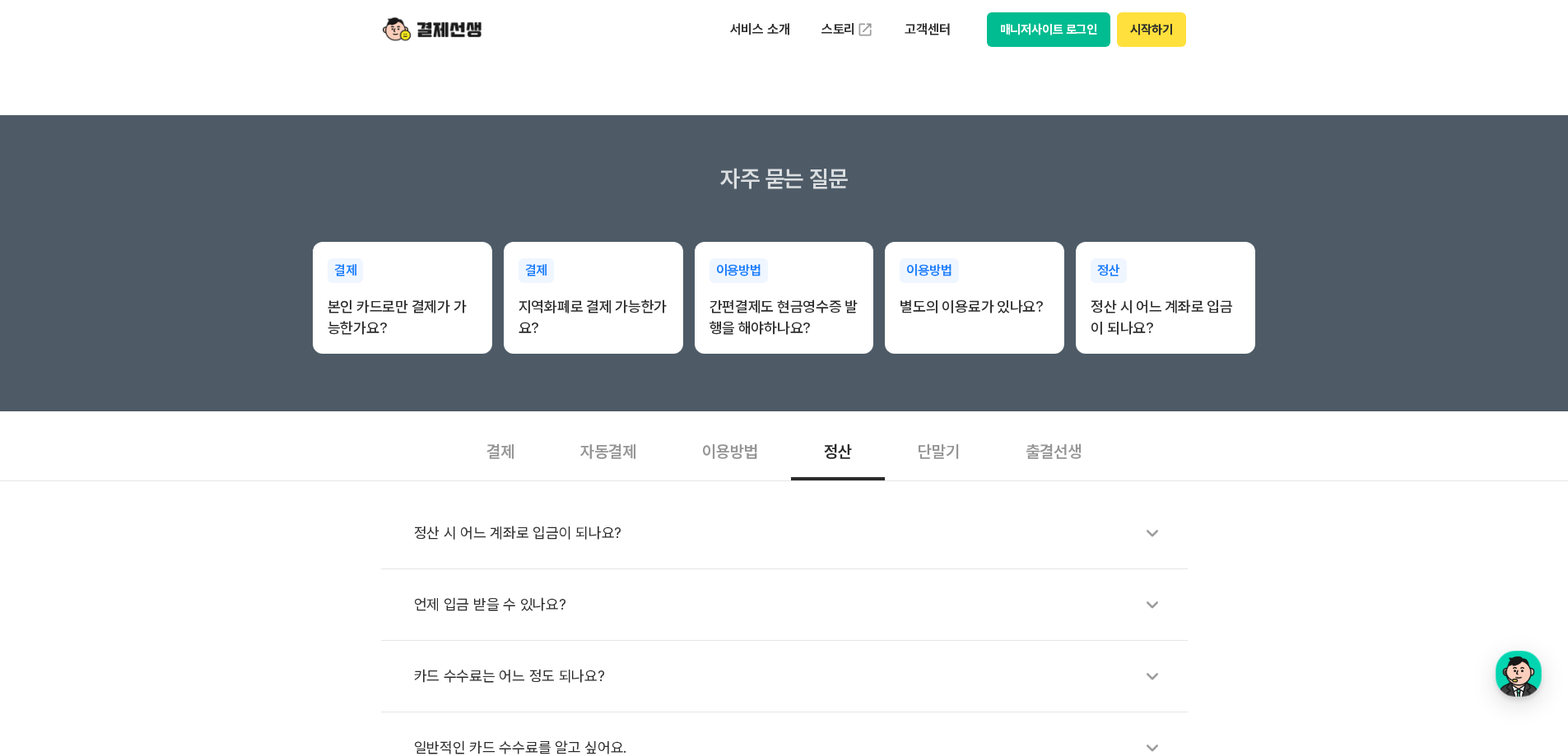
scroll to position [165, 0]
